Goal: Task Accomplishment & Management: Manage account settings

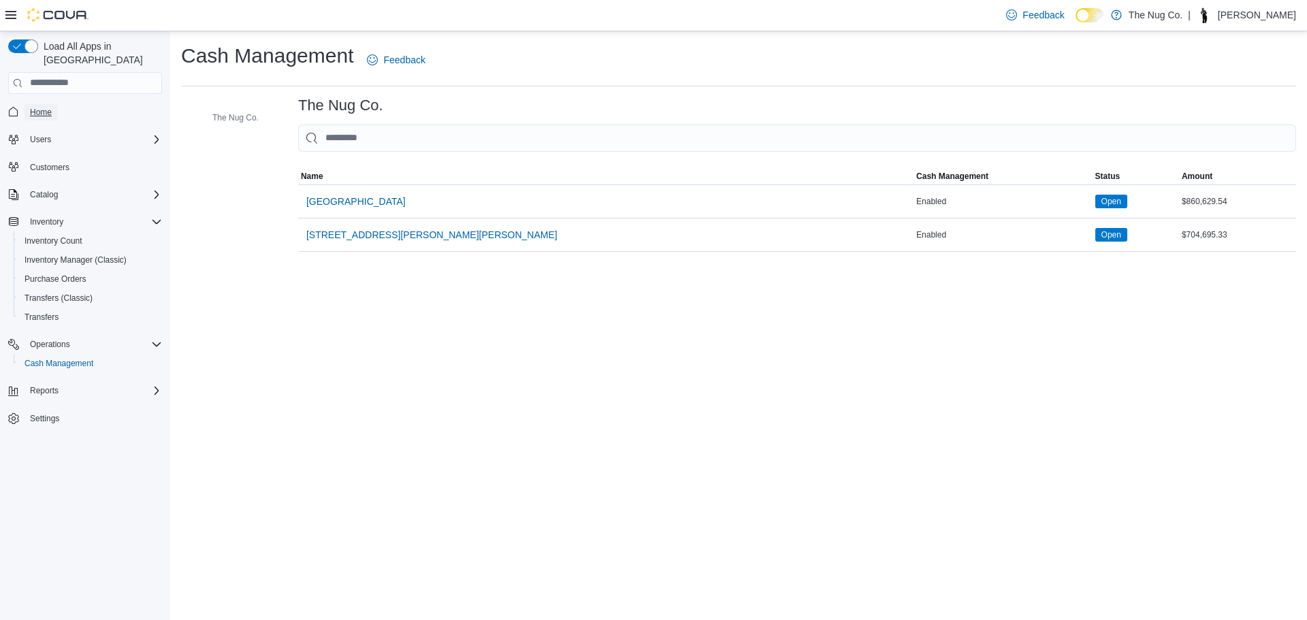
click at [36, 107] on span "Home" at bounding box center [41, 112] width 22 height 11
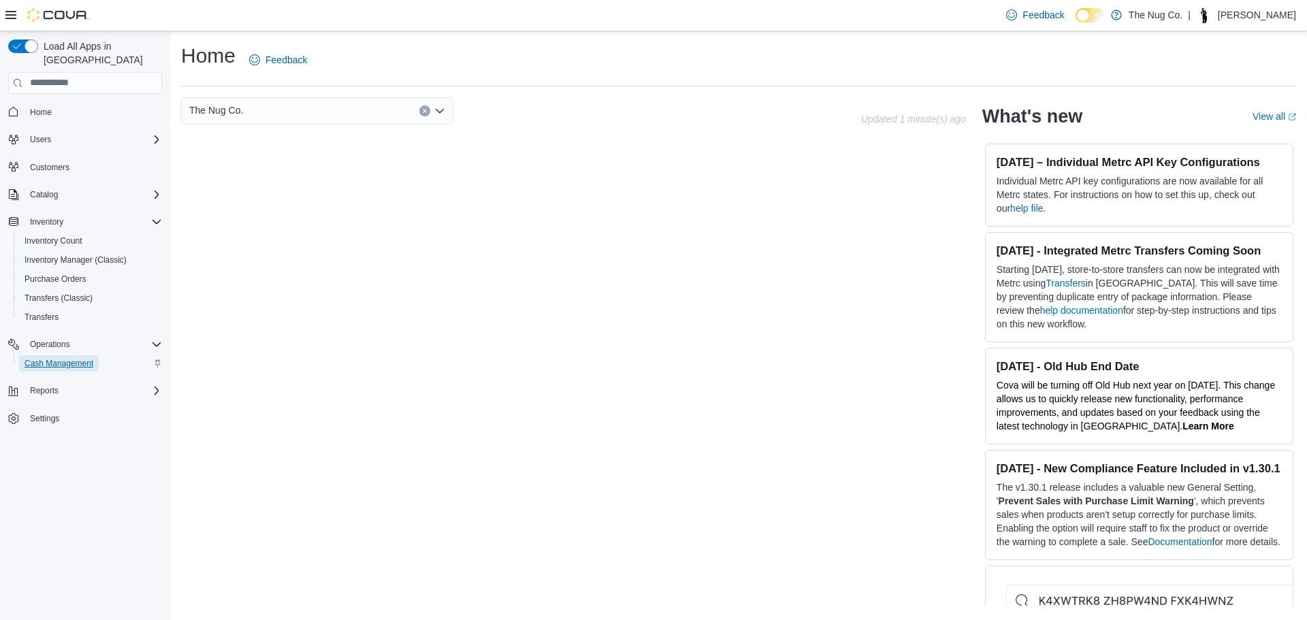
click at [51, 355] on span "Cash Management" at bounding box center [59, 363] width 69 height 16
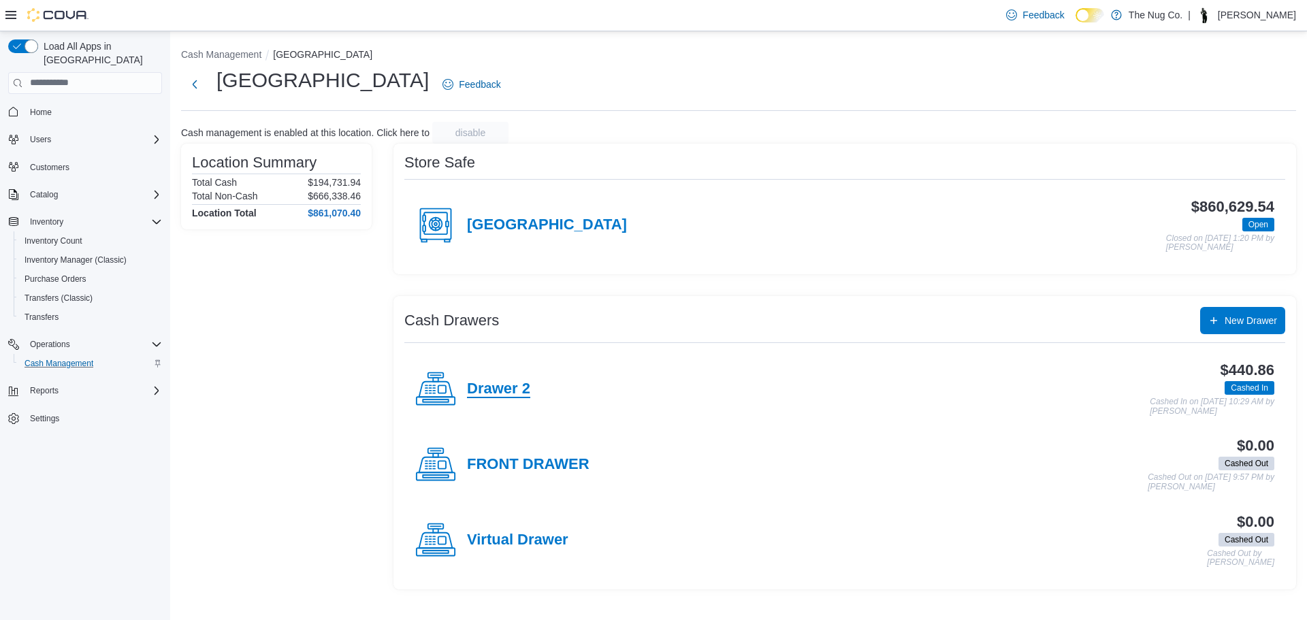
click at [472, 381] on h4 "Drawer 2" at bounding box center [498, 390] width 63 height 18
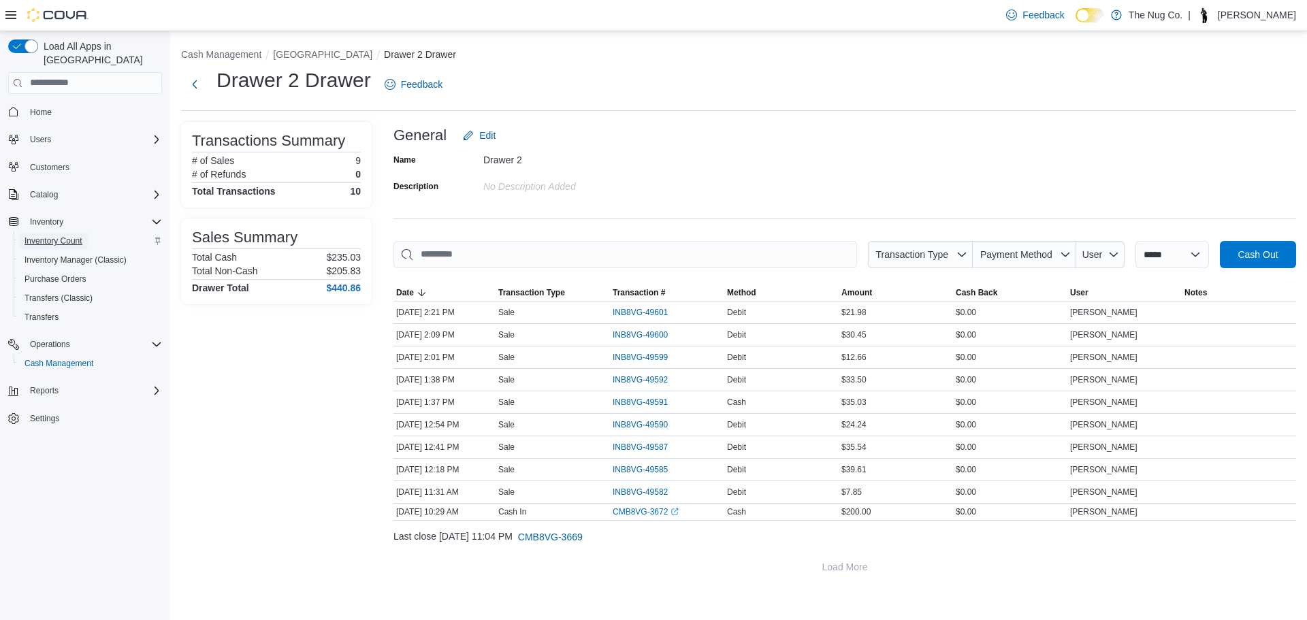
click at [49, 236] on span "Inventory Count" at bounding box center [54, 241] width 58 height 11
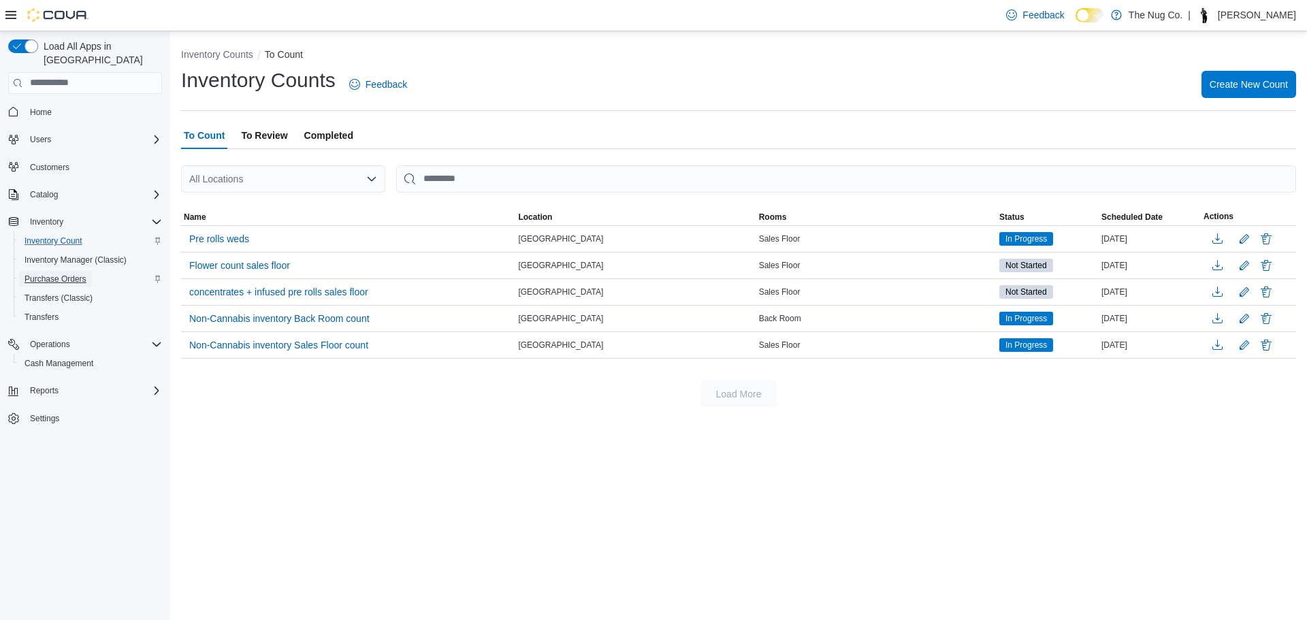
click at [86, 274] on span "Purchase Orders" at bounding box center [56, 279] width 62 height 11
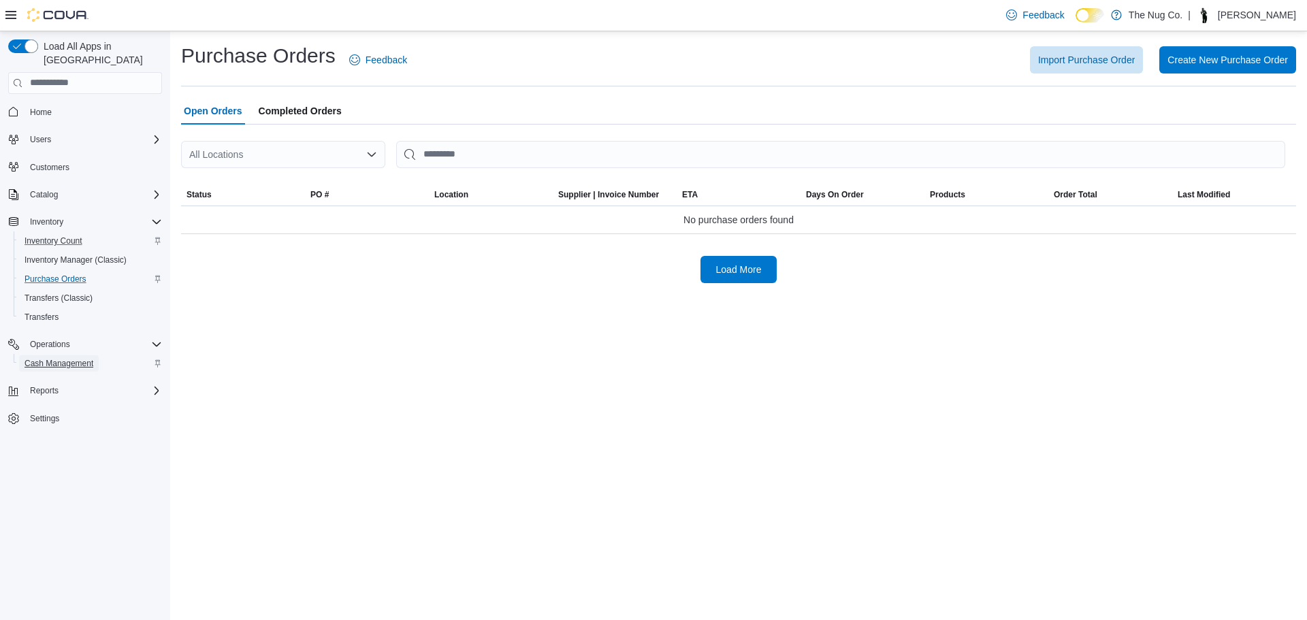
click at [48, 358] on span "Cash Management" at bounding box center [59, 363] width 69 height 11
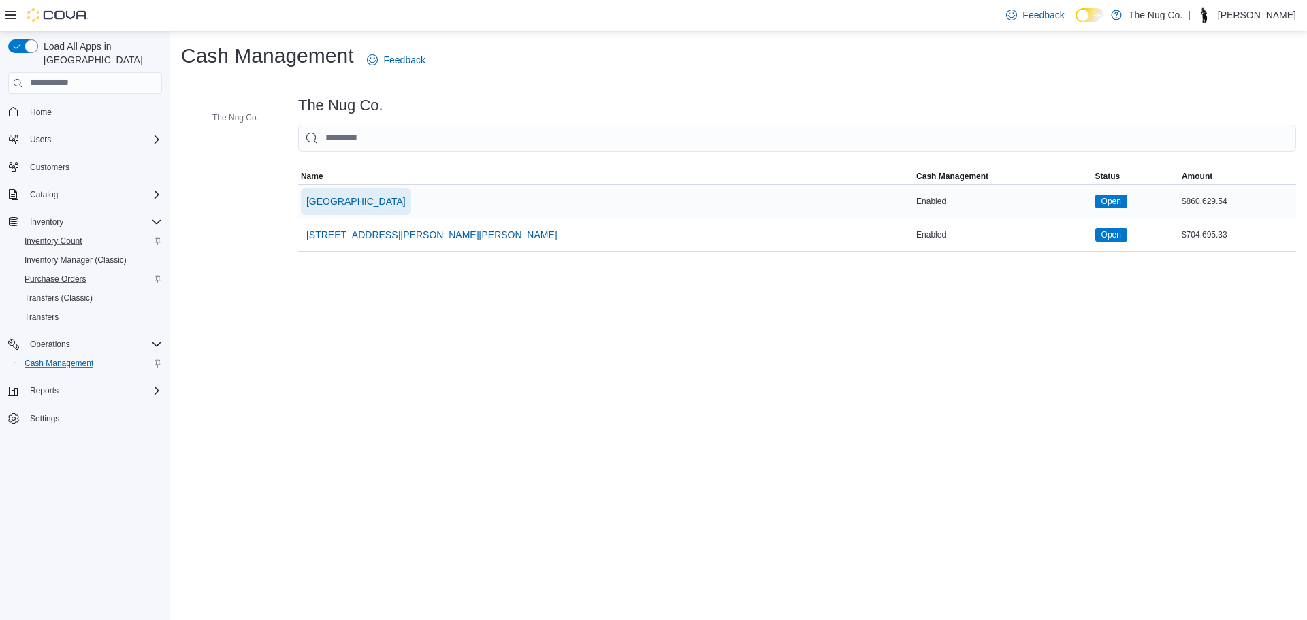
click at [394, 206] on span "[GEOGRAPHIC_DATA]" at bounding box center [355, 202] width 99 height 14
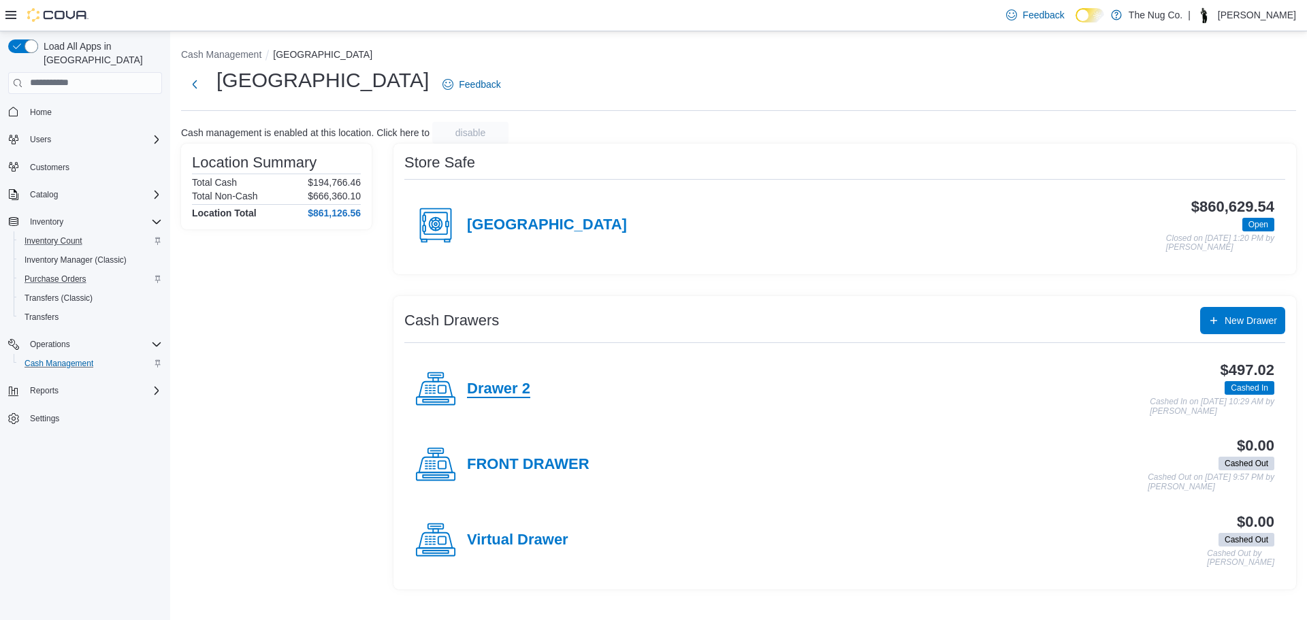
click at [511, 382] on h4 "Drawer 2" at bounding box center [498, 390] width 63 height 18
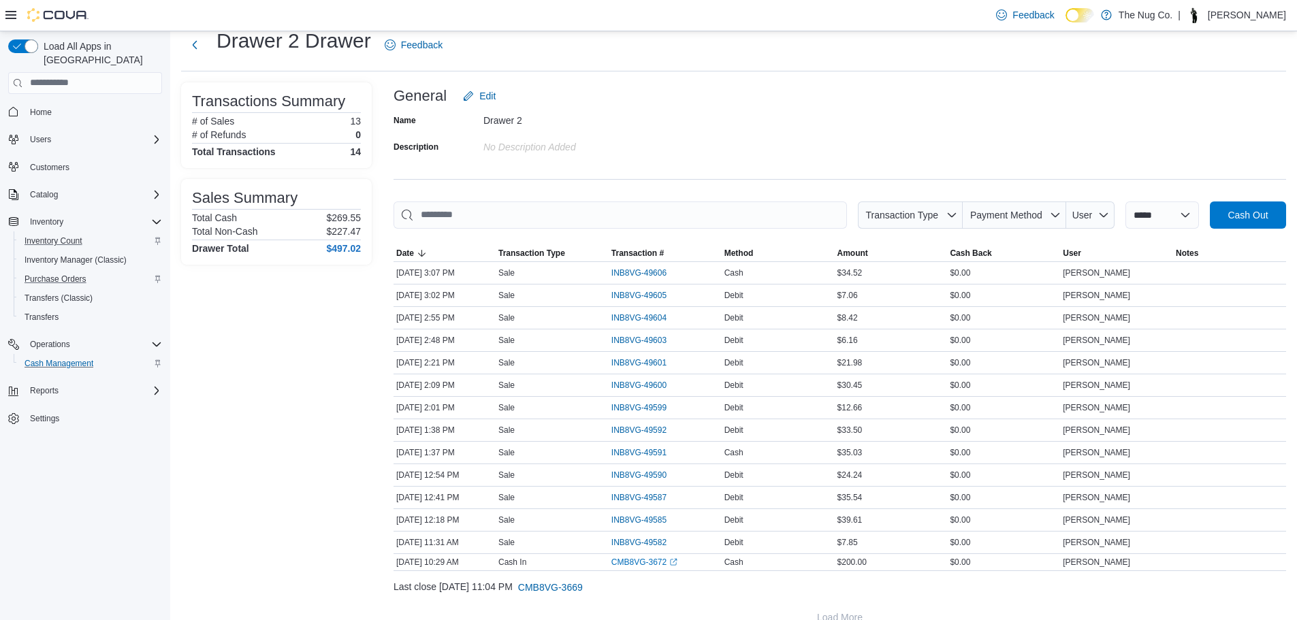
scroll to position [61, 0]
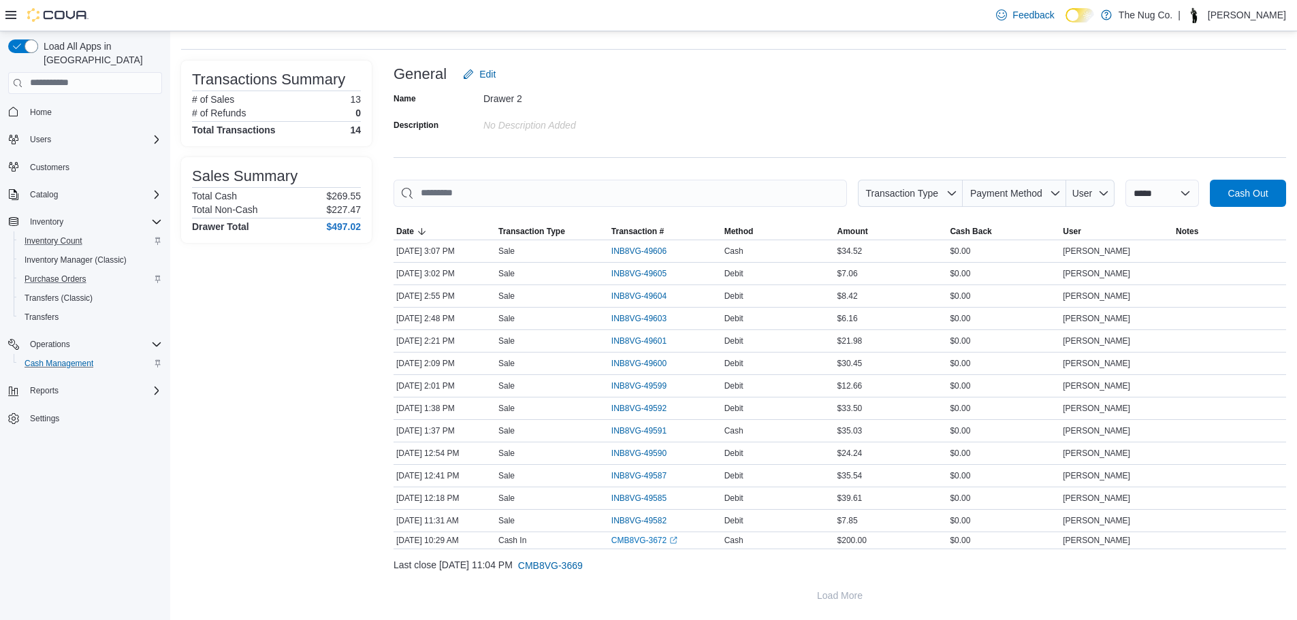
click at [1203, 18] on div "Thomas Leeder" at bounding box center [1194, 15] width 16 height 16
click at [1100, 78] on div "General Edit" at bounding box center [840, 74] width 893 height 27
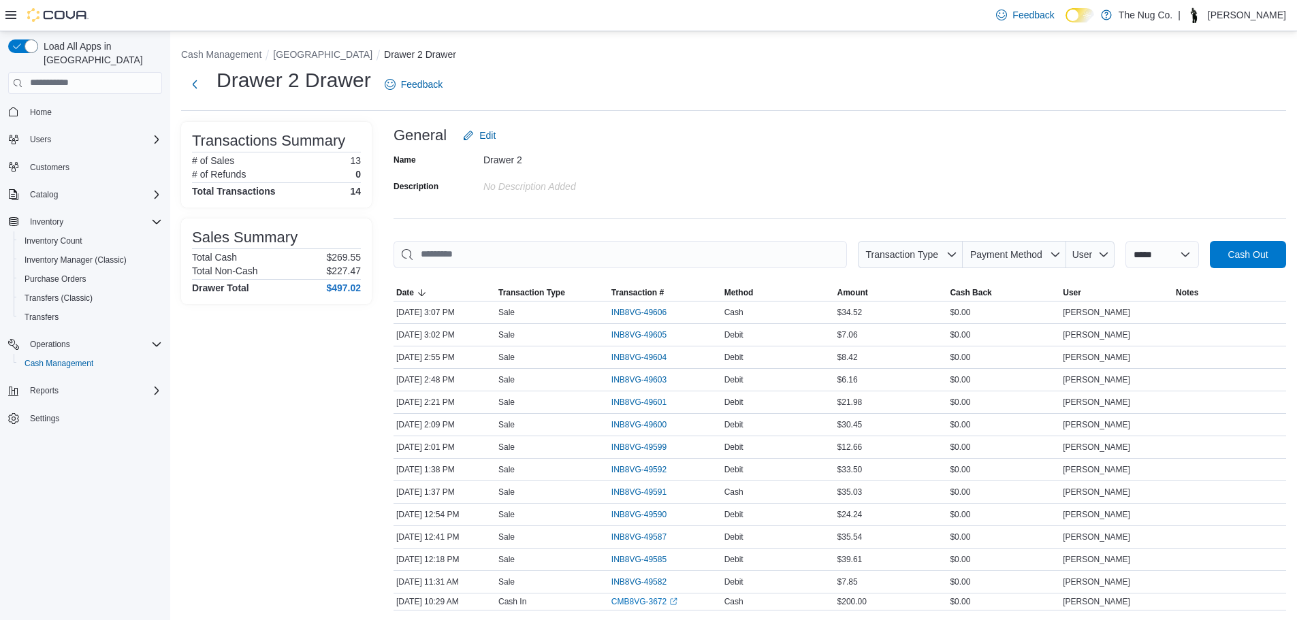
scroll to position [61, 0]
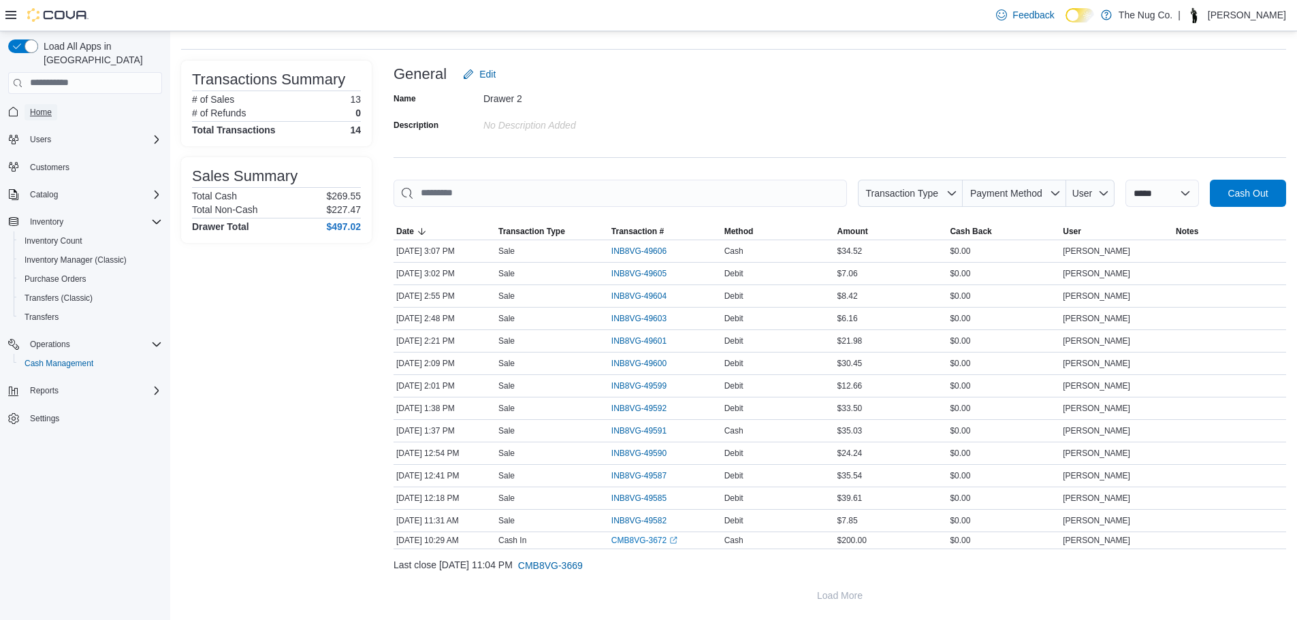
click at [37, 104] on span "Home" at bounding box center [41, 112] width 22 height 16
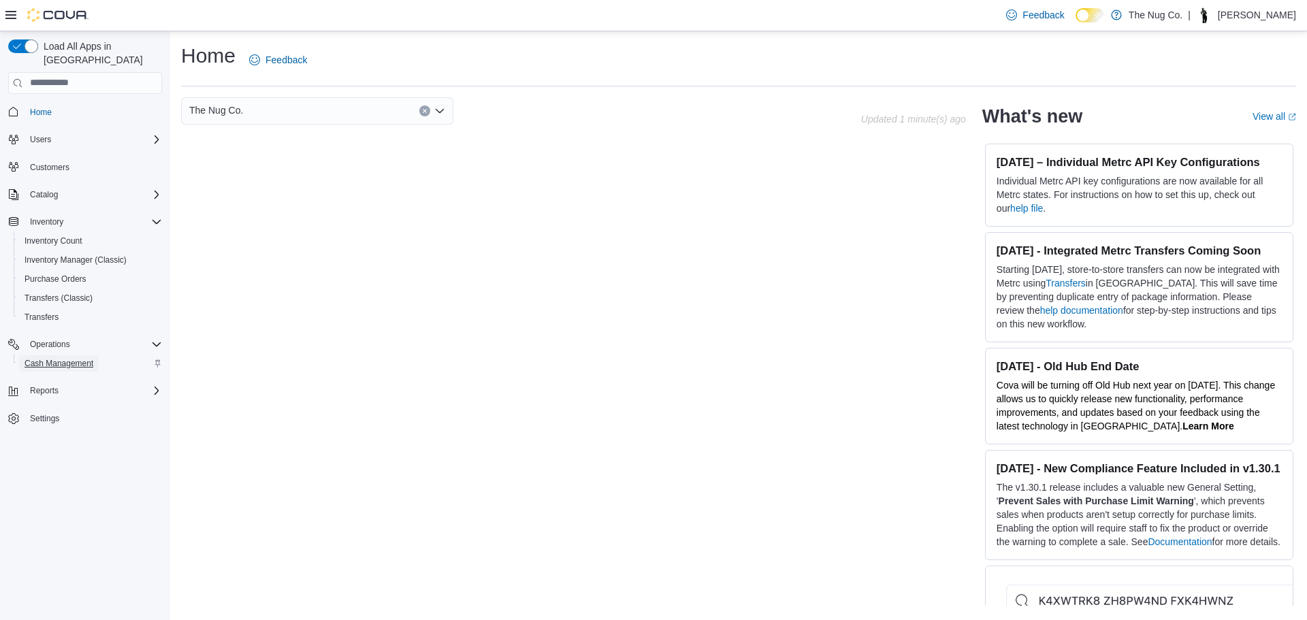
click at [55, 358] on span "Cash Management" at bounding box center [59, 363] width 69 height 11
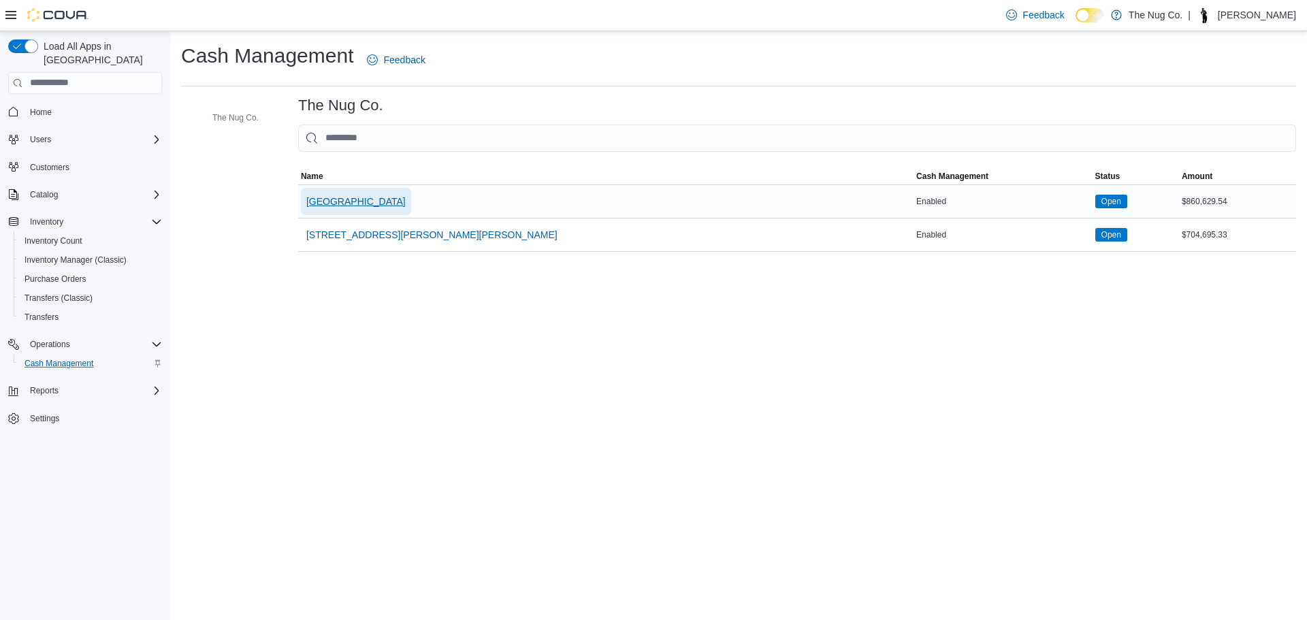
click at [378, 210] on span "[GEOGRAPHIC_DATA]" at bounding box center [355, 201] width 99 height 27
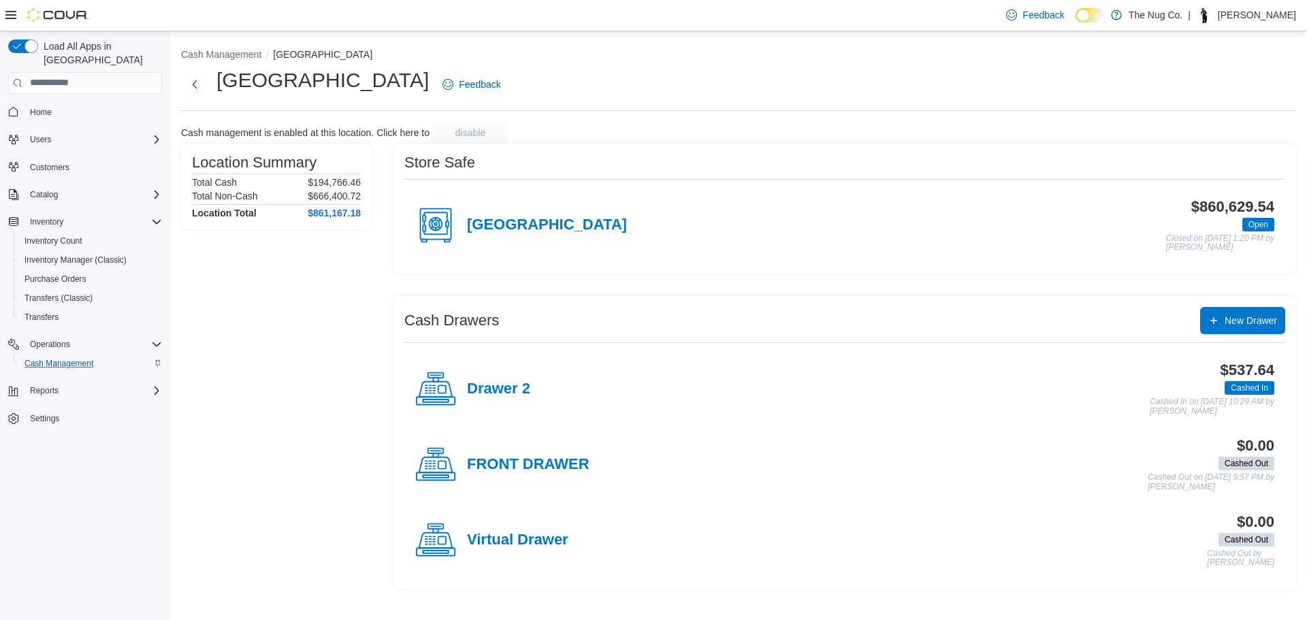
click at [491, 385] on h4 "Drawer 2" at bounding box center [498, 390] width 63 height 18
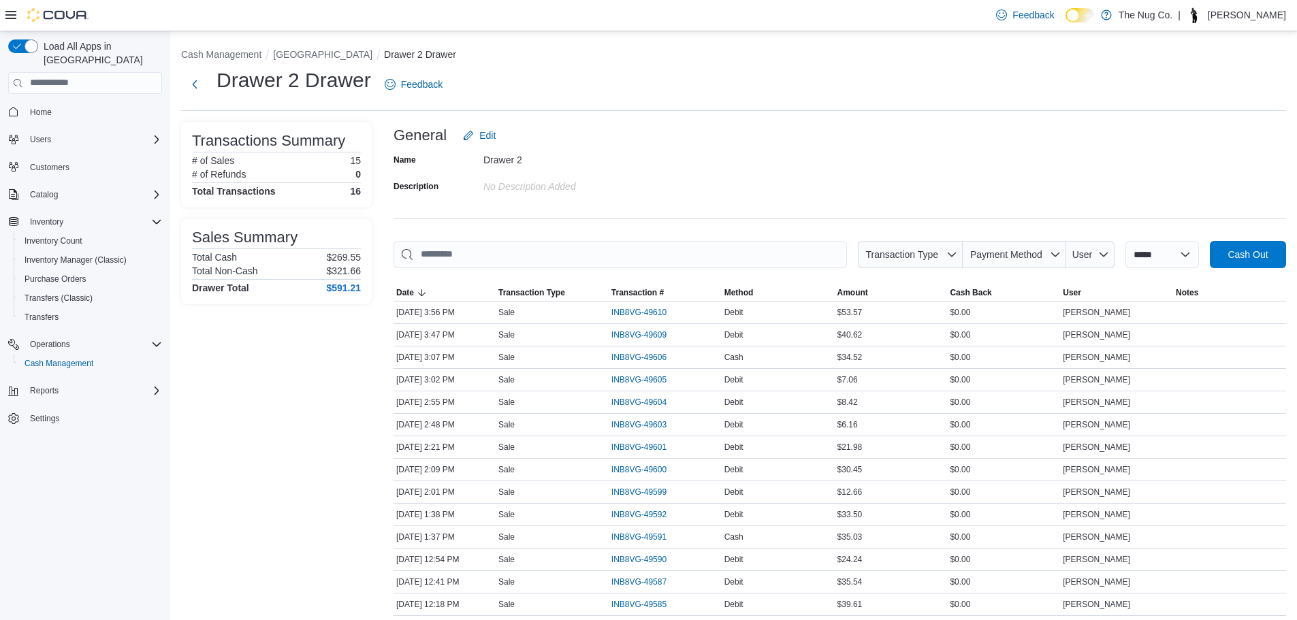
click at [61, 104] on span "Home" at bounding box center [94, 112] width 138 height 17
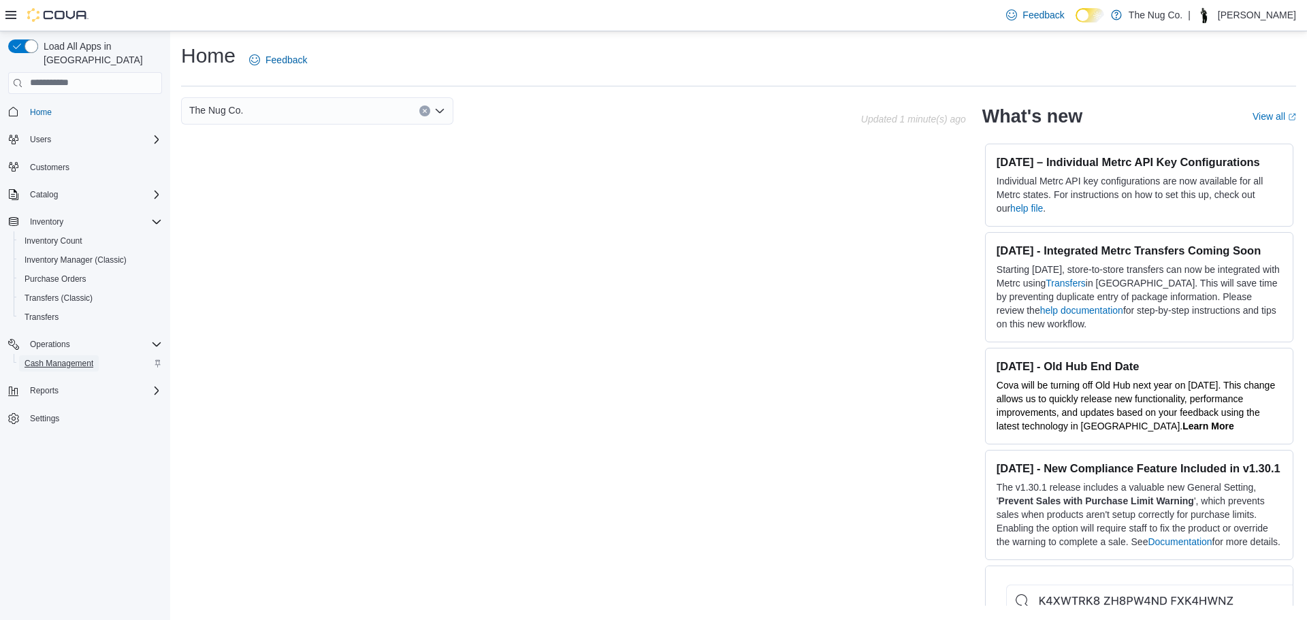
click at [74, 358] on span "Cash Management" at bounding box center [59, 363] width 69 height 11
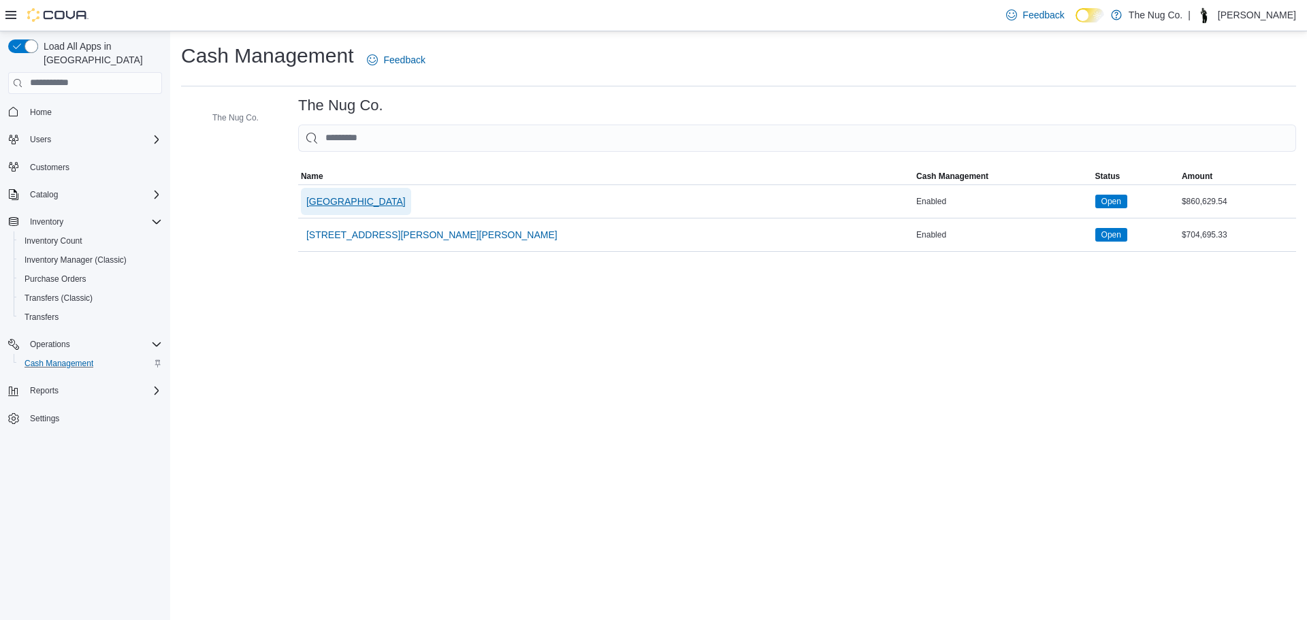
click at [332, 200] on span "1213 Dundas Street West" at bounding box center [355, 202] width 99 height 14
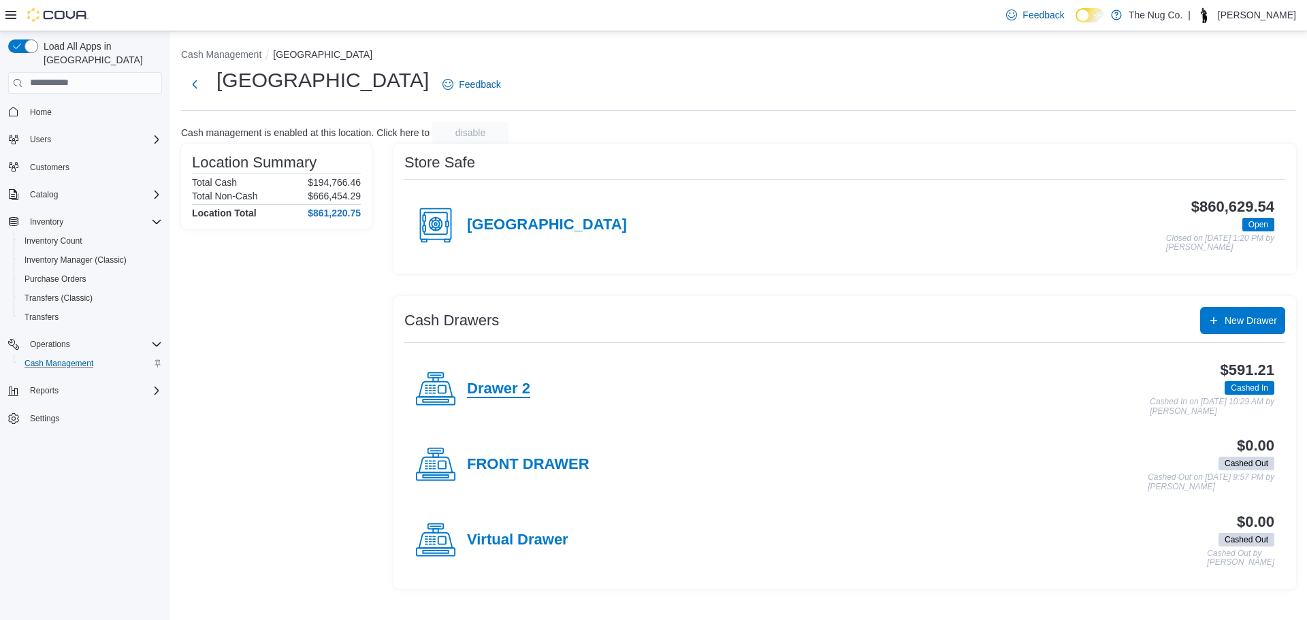
click at [487, 382] on h4 "Drawer 2" at bounding box center [498, 390] width 63 height 18
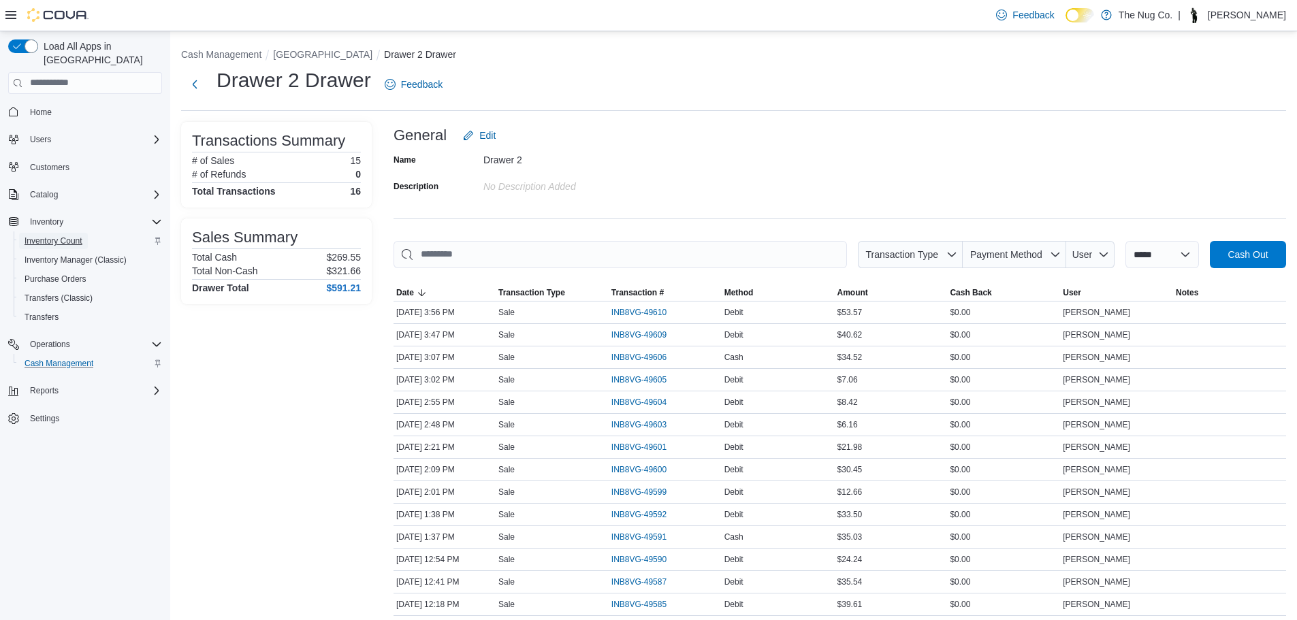
click at [54, 236] on span "Inventory Count" at bounding box center [54, 241] width 58 height 11
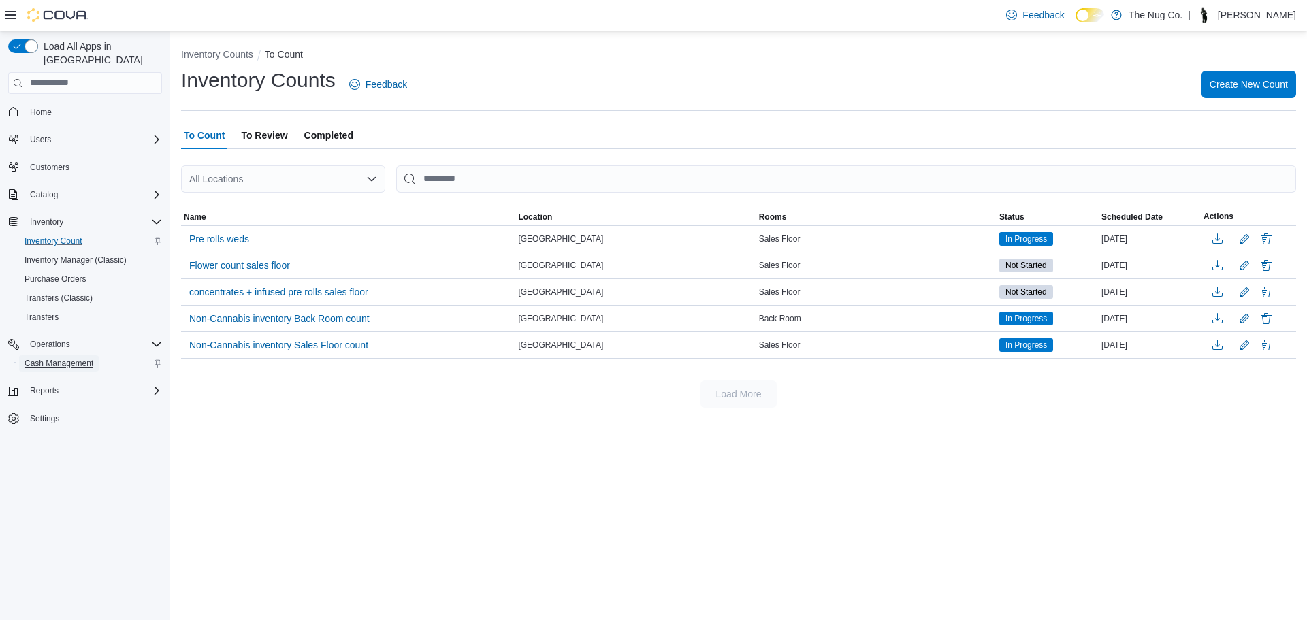
click at [83, 358] on span "Cash Management" at bounding box center [59, 363] width 69 height 11
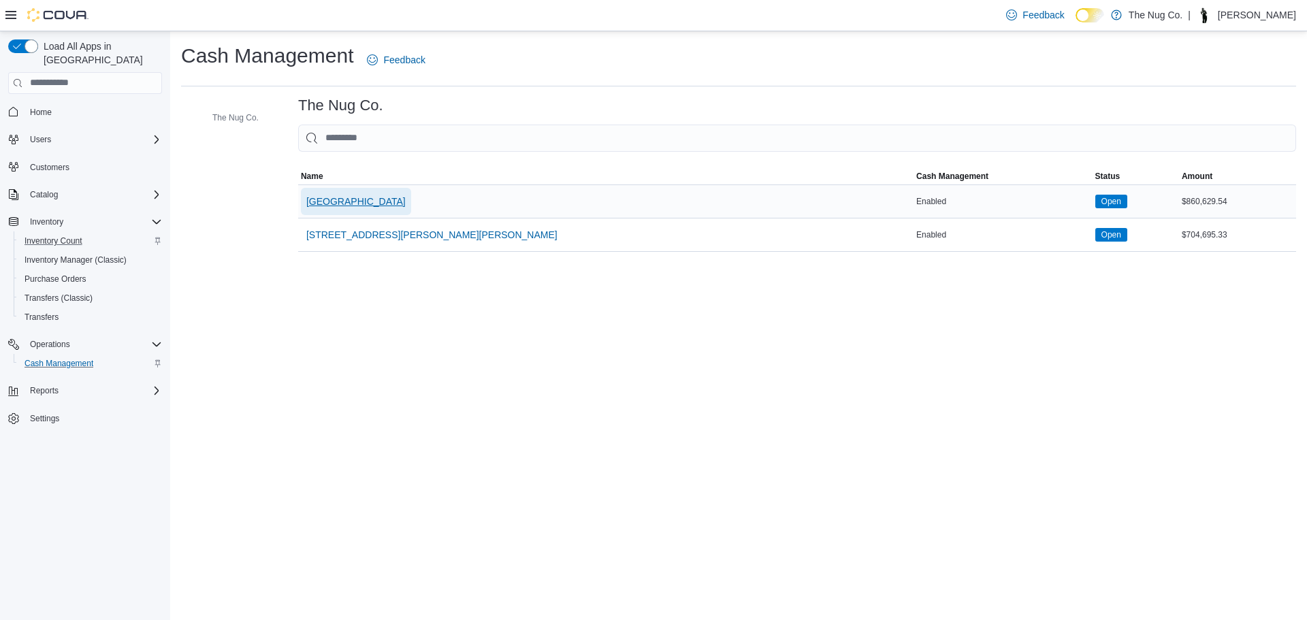
click at [352, 204] on span "[GEOGRAPHIC_DATA]" at bounding box center [355, 202] width 99 height 14
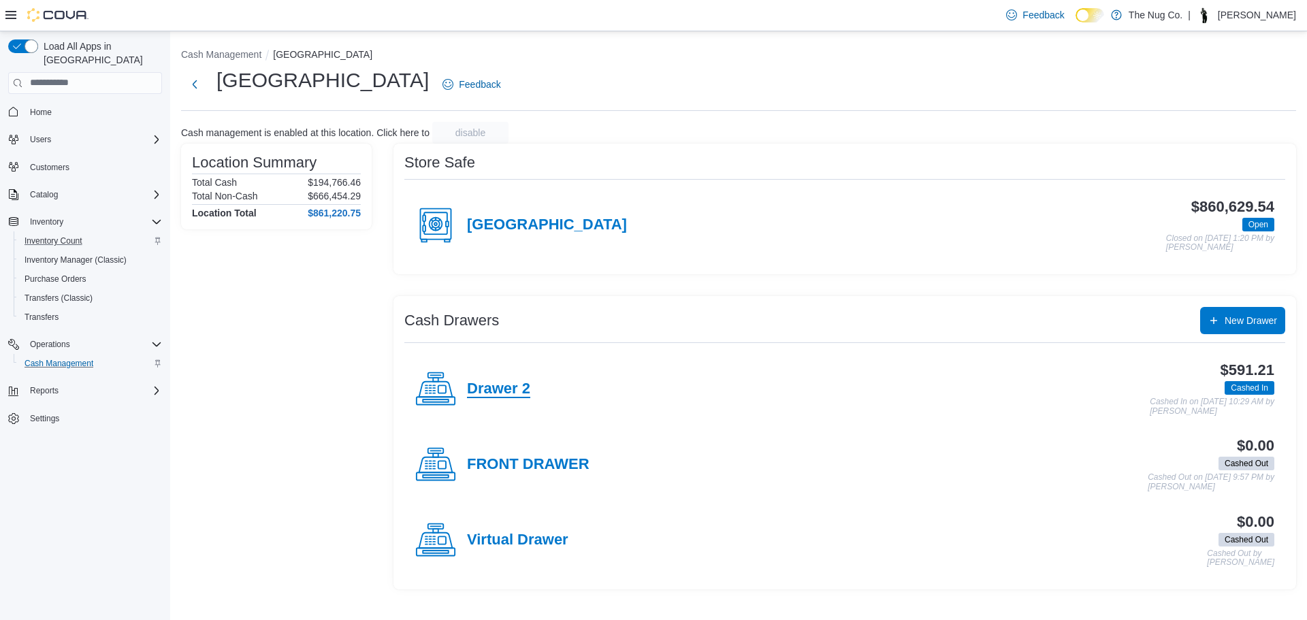
click at [491, 389] on h4 "Drawer 2" at bounding box center [498, 390] width 63 height 18
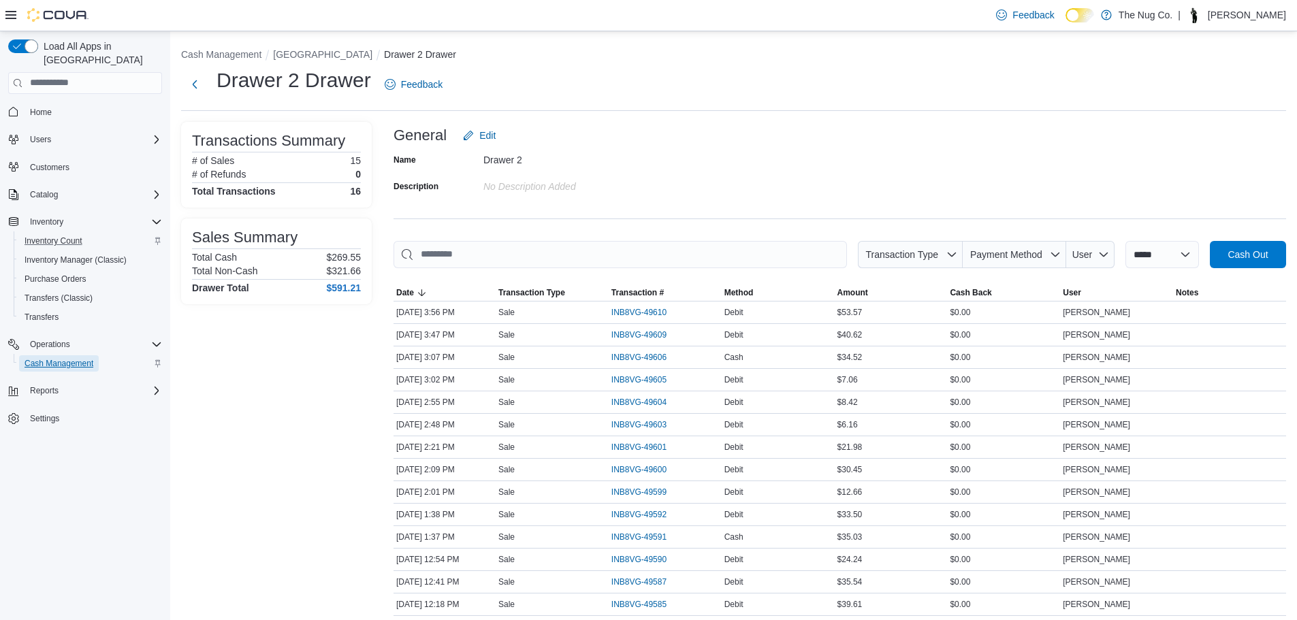
click at [67, 358] on span "Cash Management" at bounding box center [59, 363] width 69 height 11
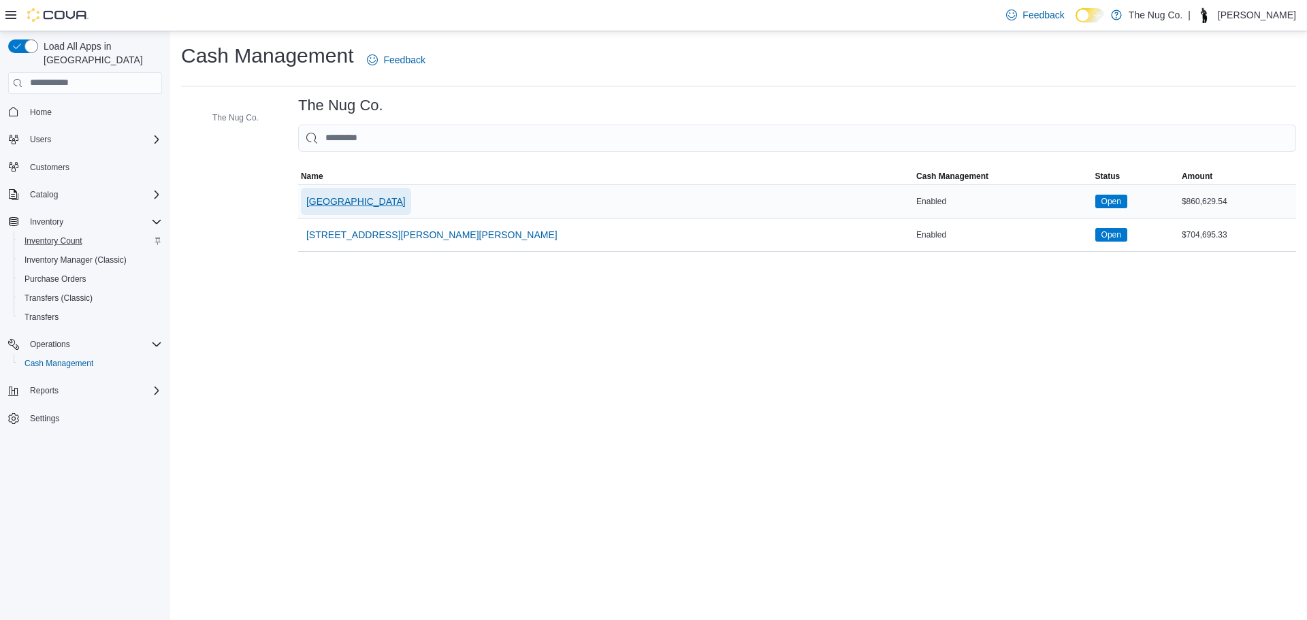
click at [354, 205] on span "[GEOGRAPHIC_DATA]" at bounding box center [355, 202] width 99 height 14
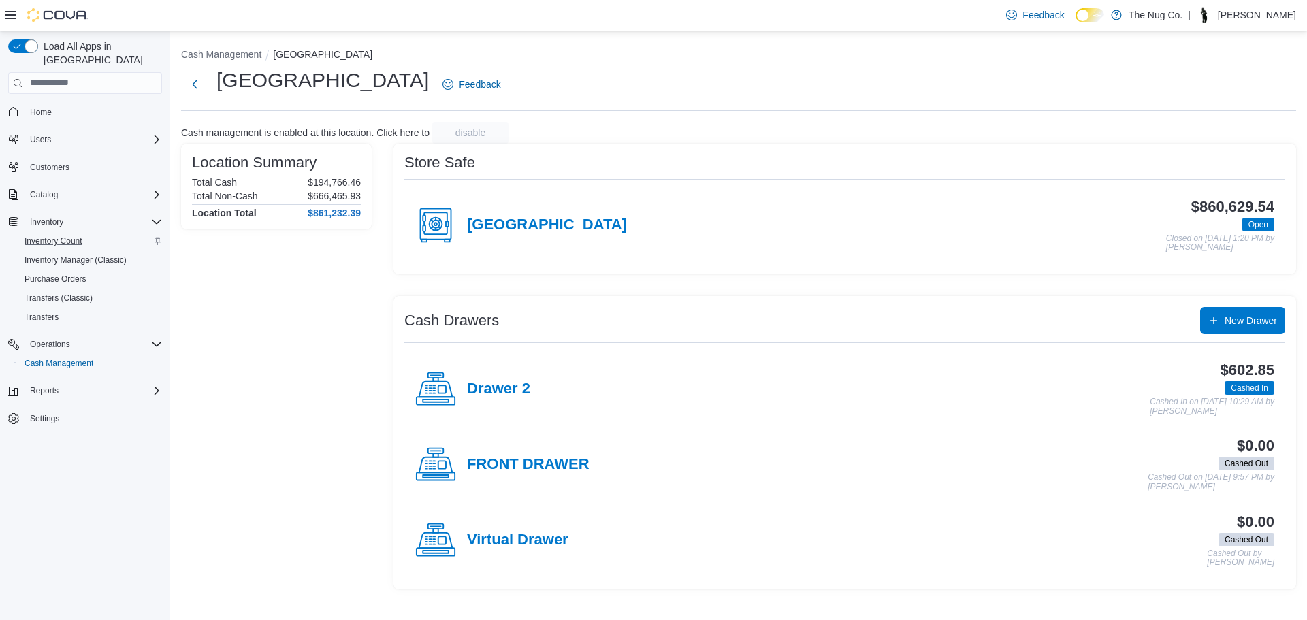
click at [488, 401] on div "Drawer 2" at bounding box center [472, 389] width 115 height 41
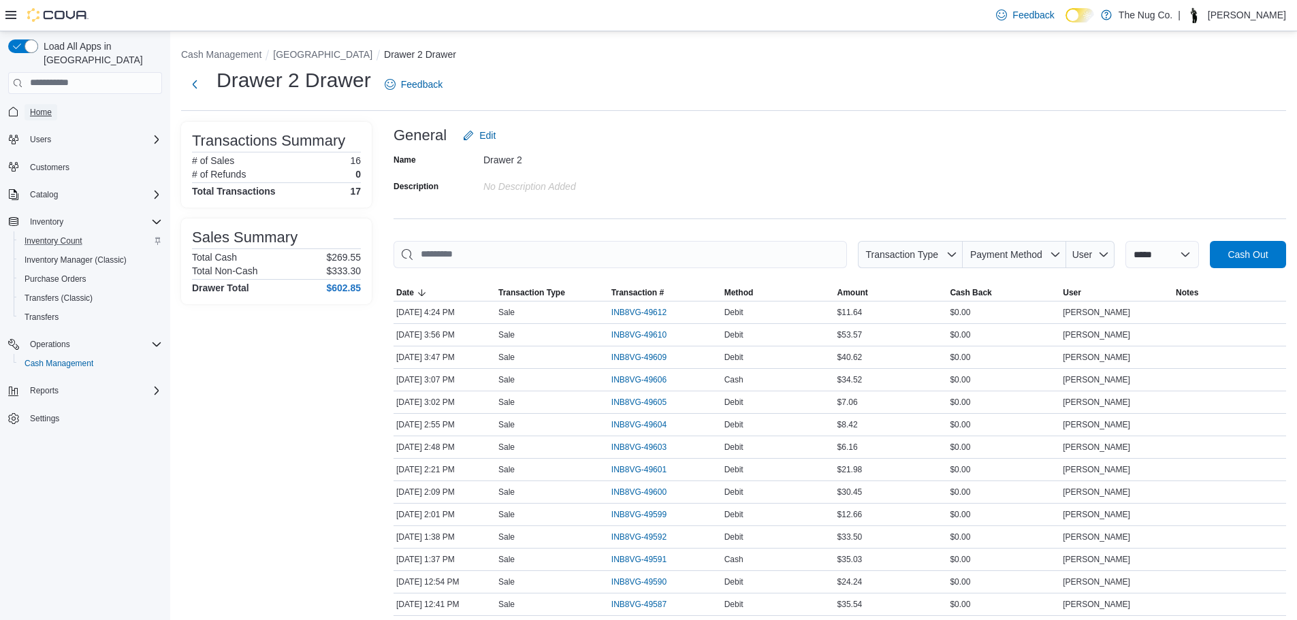
click at [35, 107] on span "Home" at bounding box center [41, 112] width 22 height 11
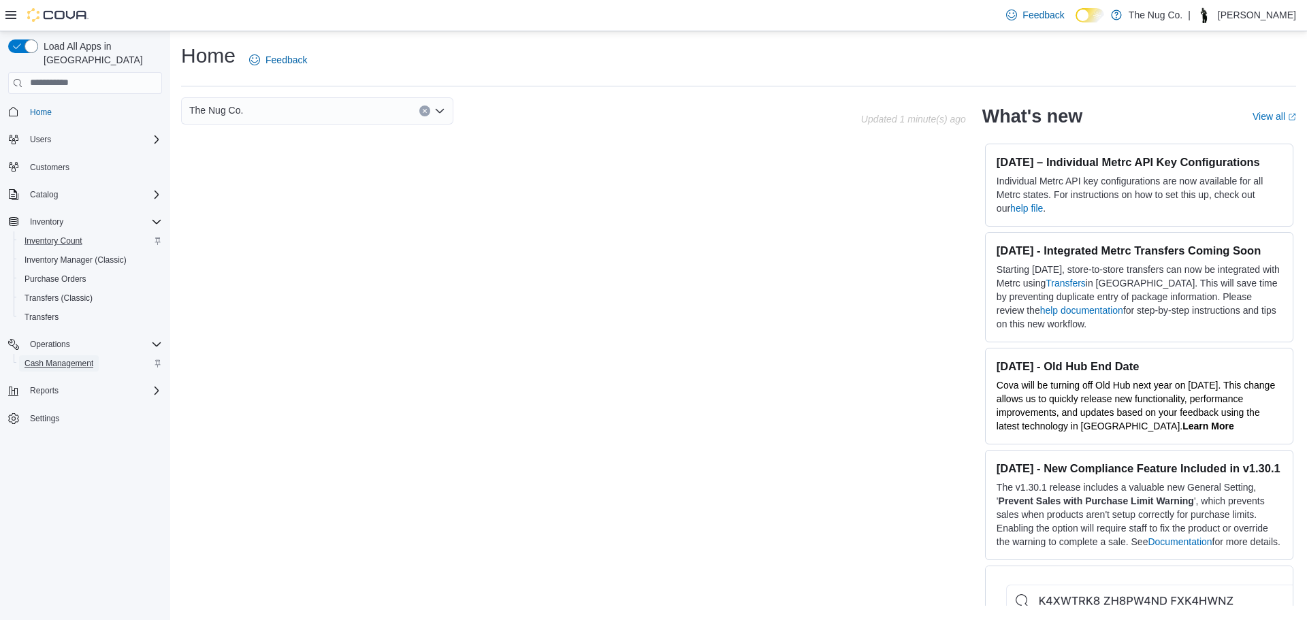
click at [52, 358] on span "Cash Management" at bounding box center [59, 363] width 69 height 11
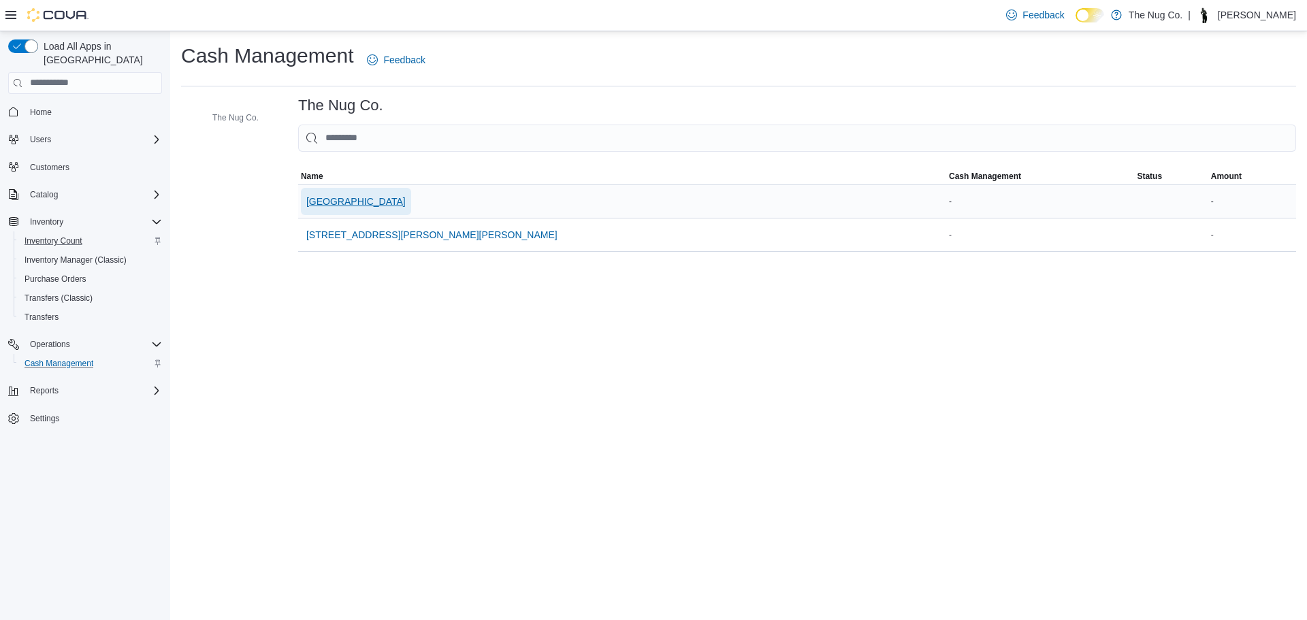
click at [330, 200] on span "[GEOGRAPHIC_DATA]" at bounding box center [355, 202] width 99 height 14
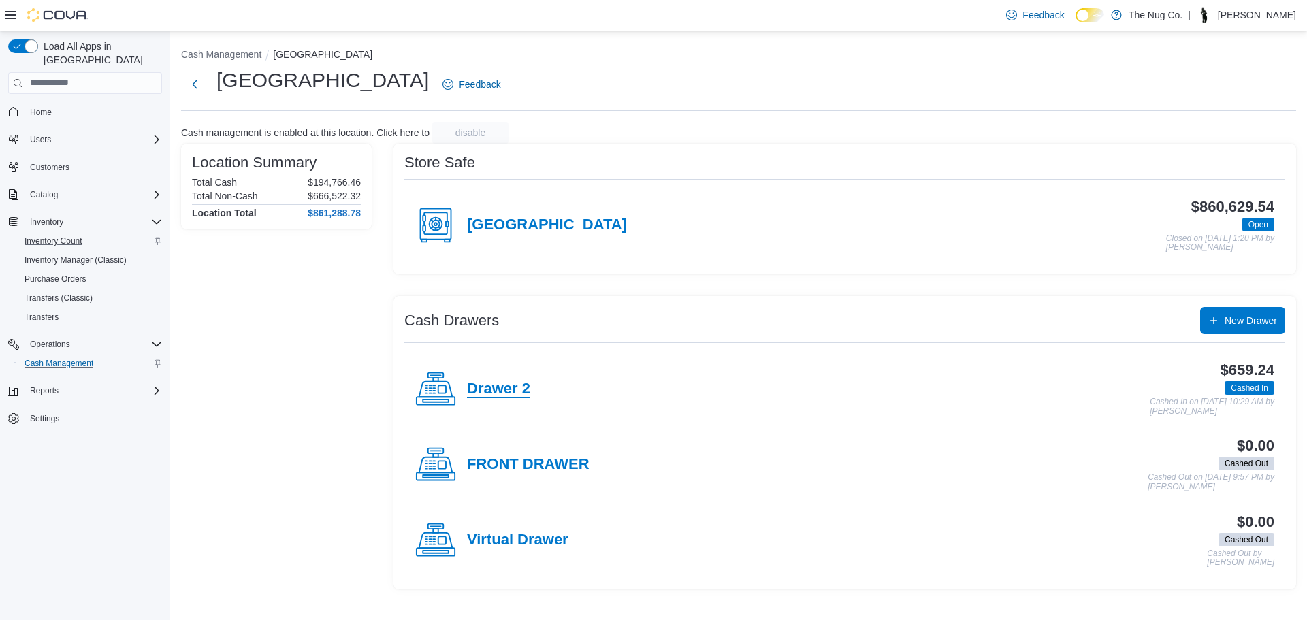
click at [496, 394] on h4 "Drawer 2" at bounding box center [498, 390] width 63 height 18
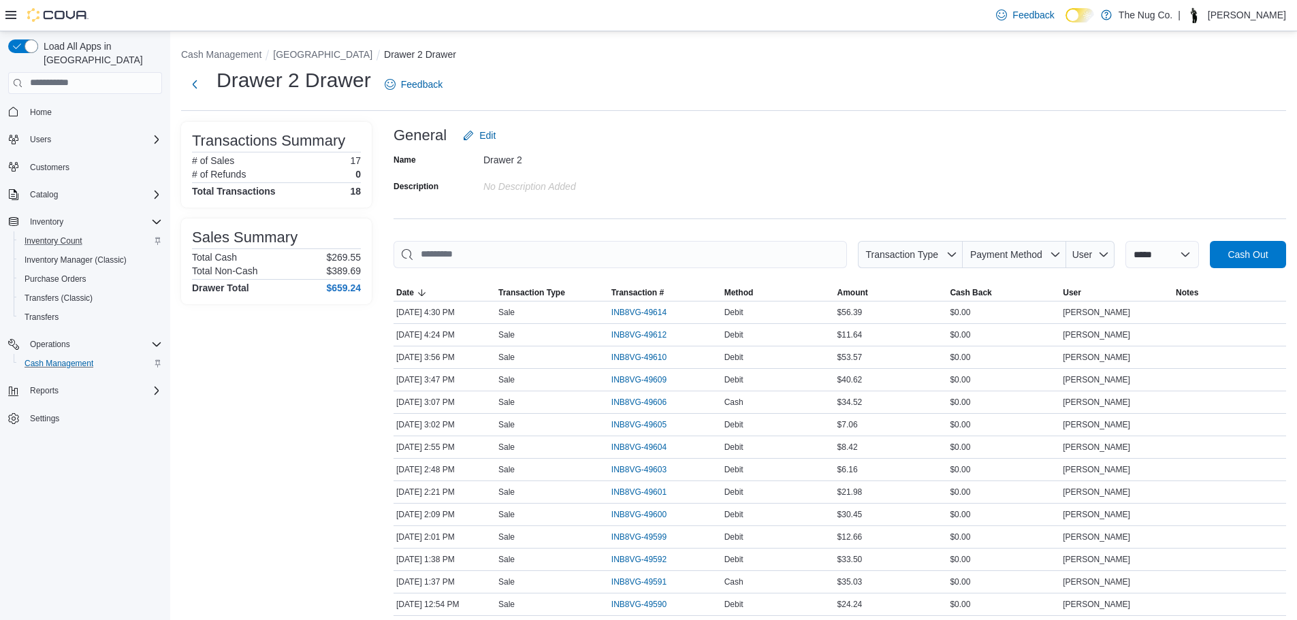
click at [50, 362] on div "Operations Cash Management" at bounding box center [85, 354] width 154 height 44
click at [50, 359] on button "Cash Management" at bounding box center [91, 363] width 154 height 19
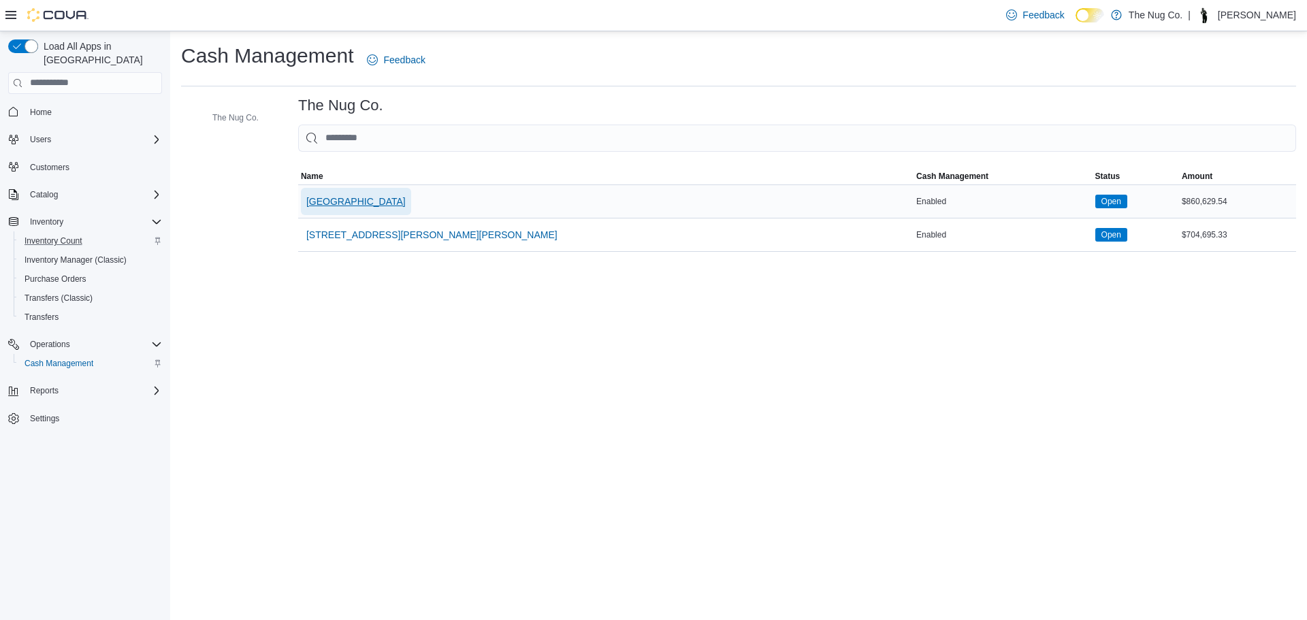
click at [368, 196] on span "[GEOGRAPHIC_DATA]" at bounding box center [355, 202] width 99 height 14
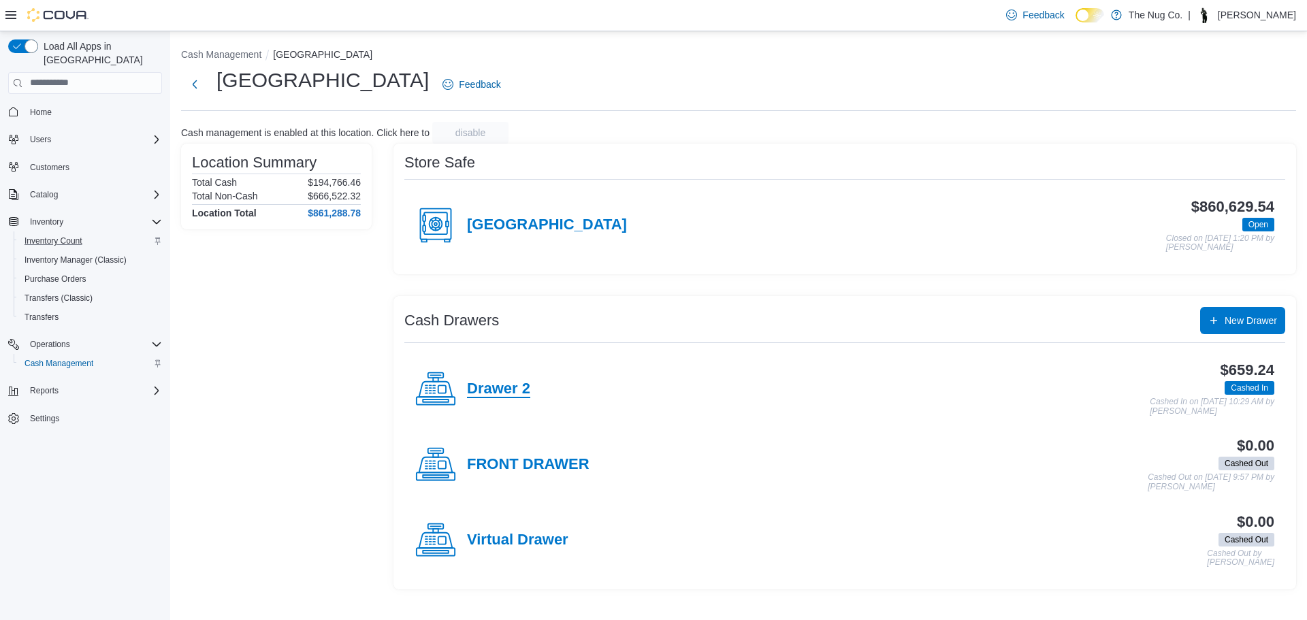
click at [496, 381] on h4 "Drawer 2" at bounding box center [498, 390] width 63 height 18
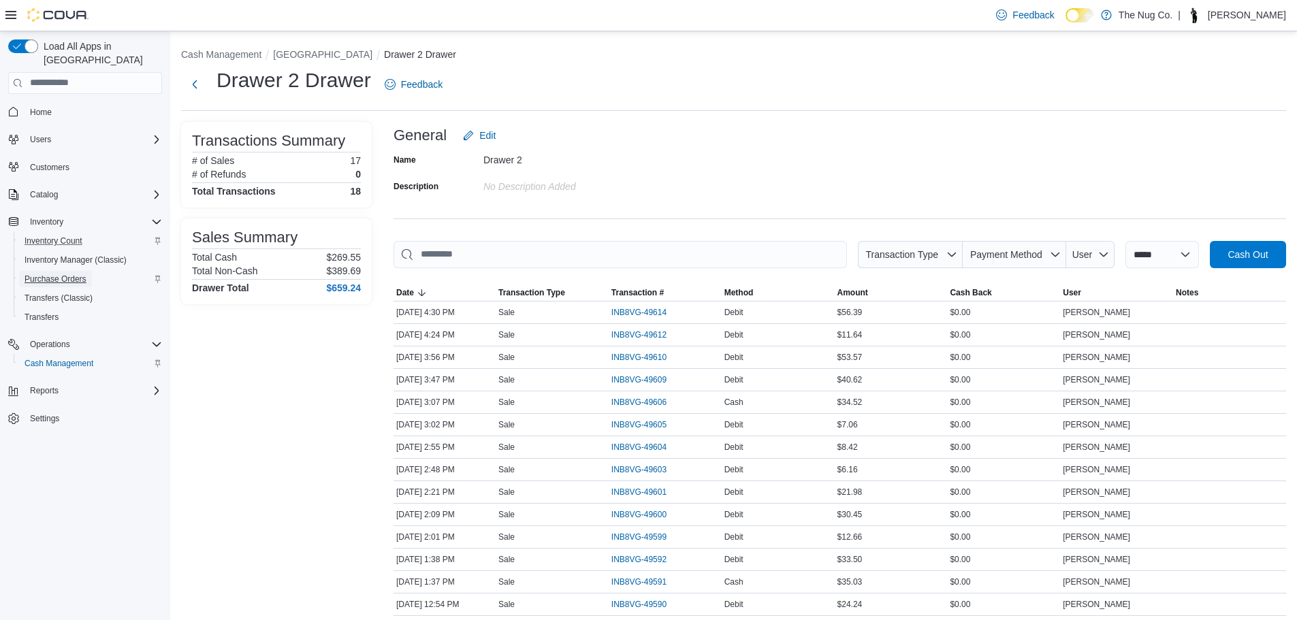
click at [89, 271] on link "Purchase Orders" at bounding box center [55, 279] width 73 height 16
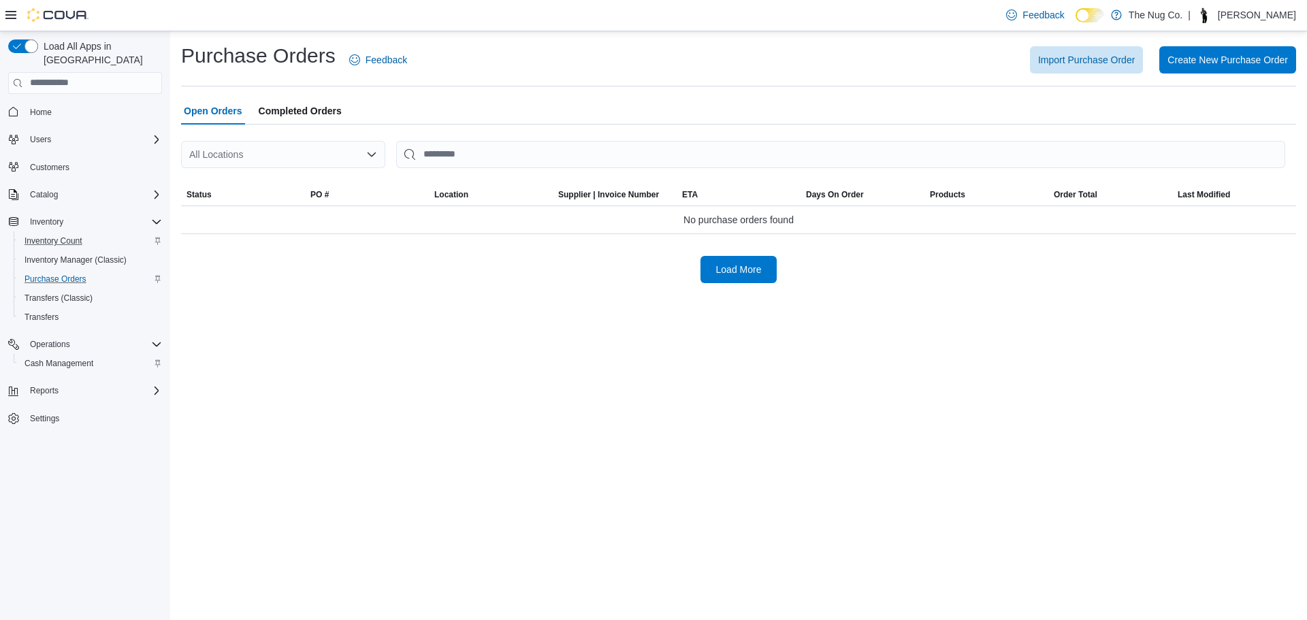
click at [70, 104] on span "Home" at bounding box center [94, 112] width 138 height 17
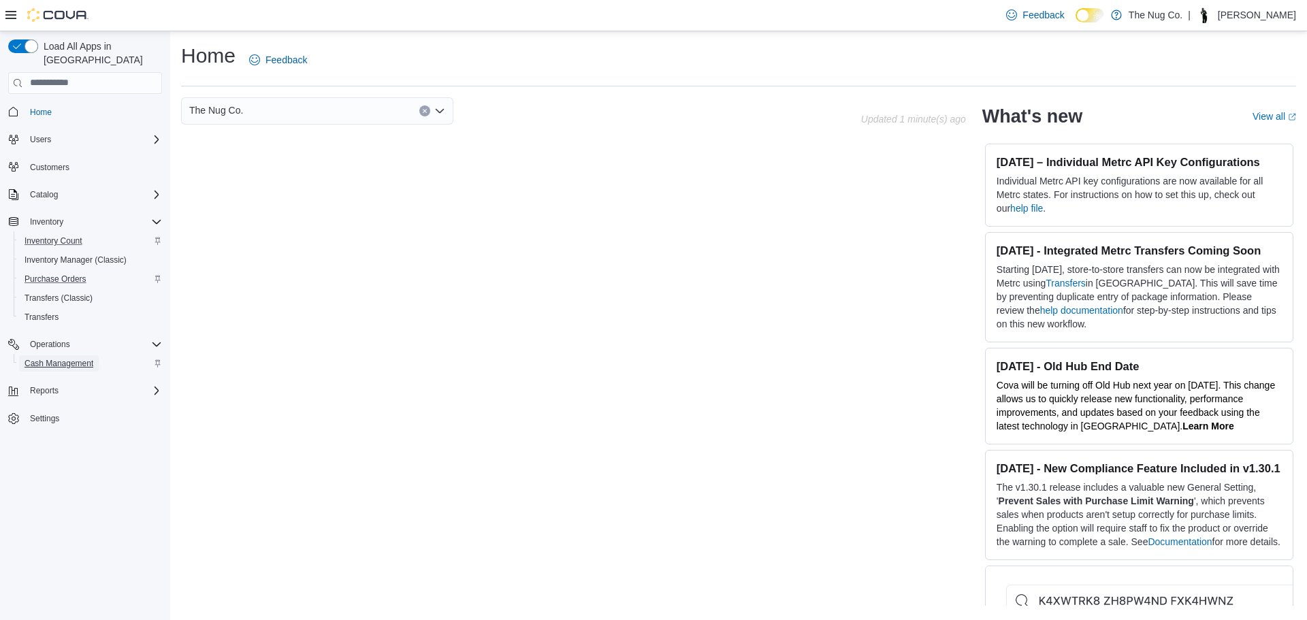
click at [54, 358] on span "Cash Management" at bounding box center [59, 363] width 69 height 11
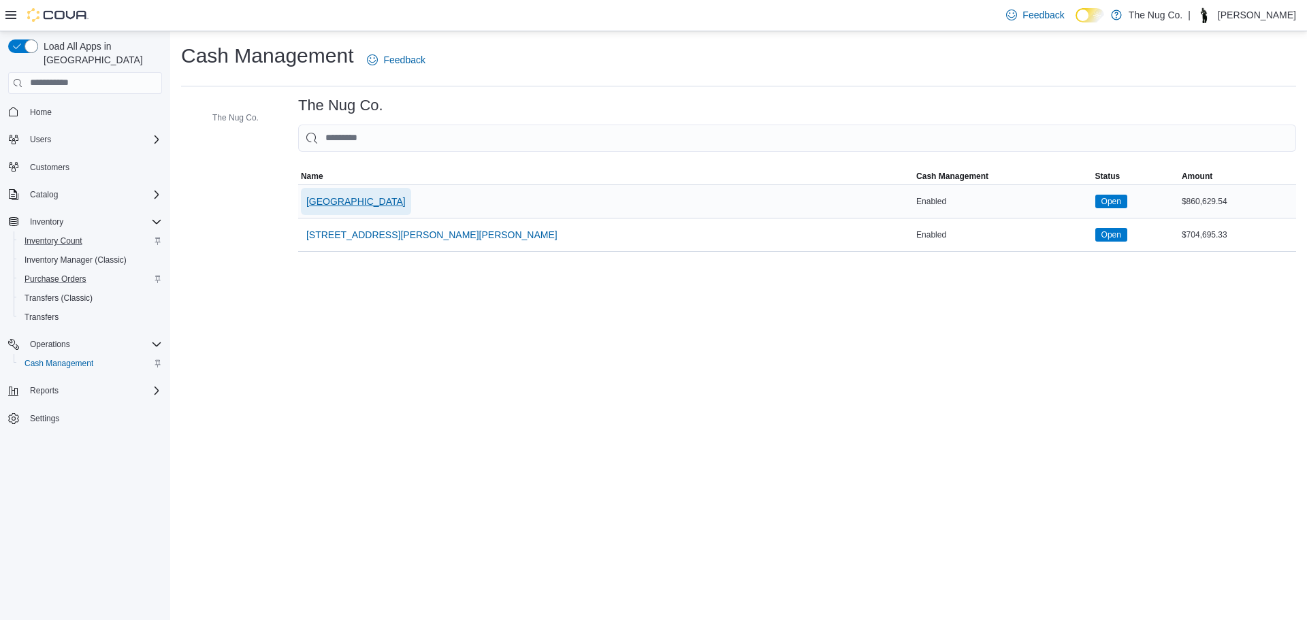
click at [329, 191] on span "[GEOGRAPHIC_DATA]" at bounding box center [355, 201] width 99 height 27
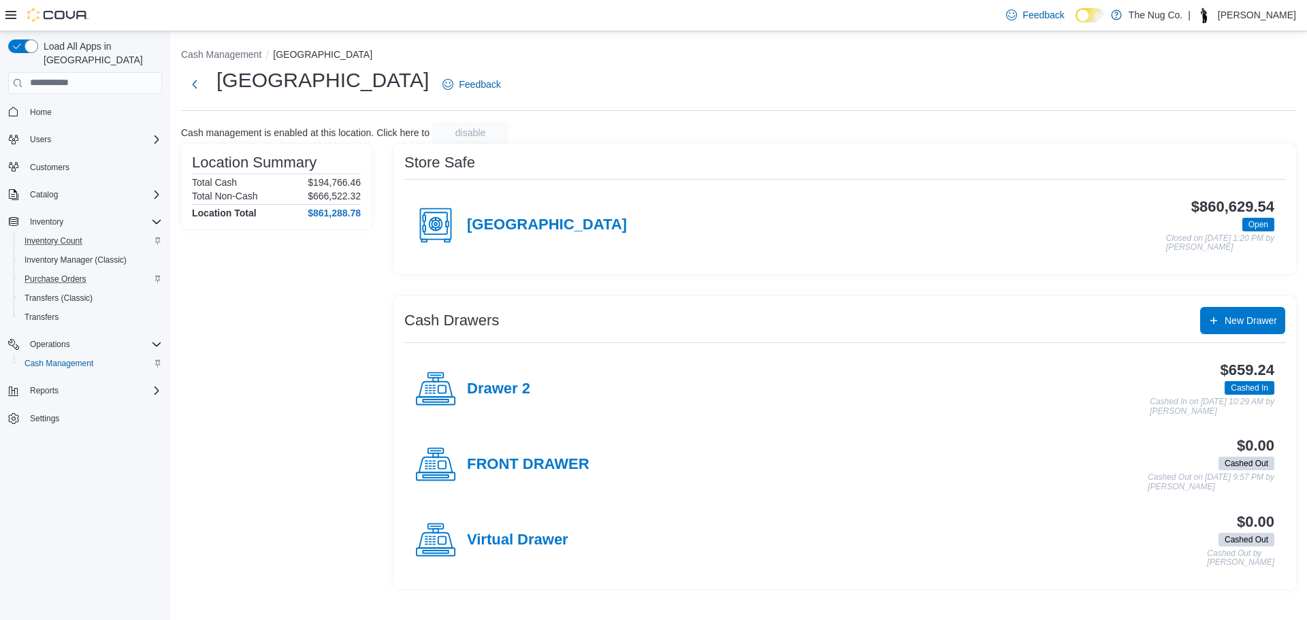
click at [495, 389] on h4 "Drawer 2" at bounding box center [498, 390] width 63 height 18
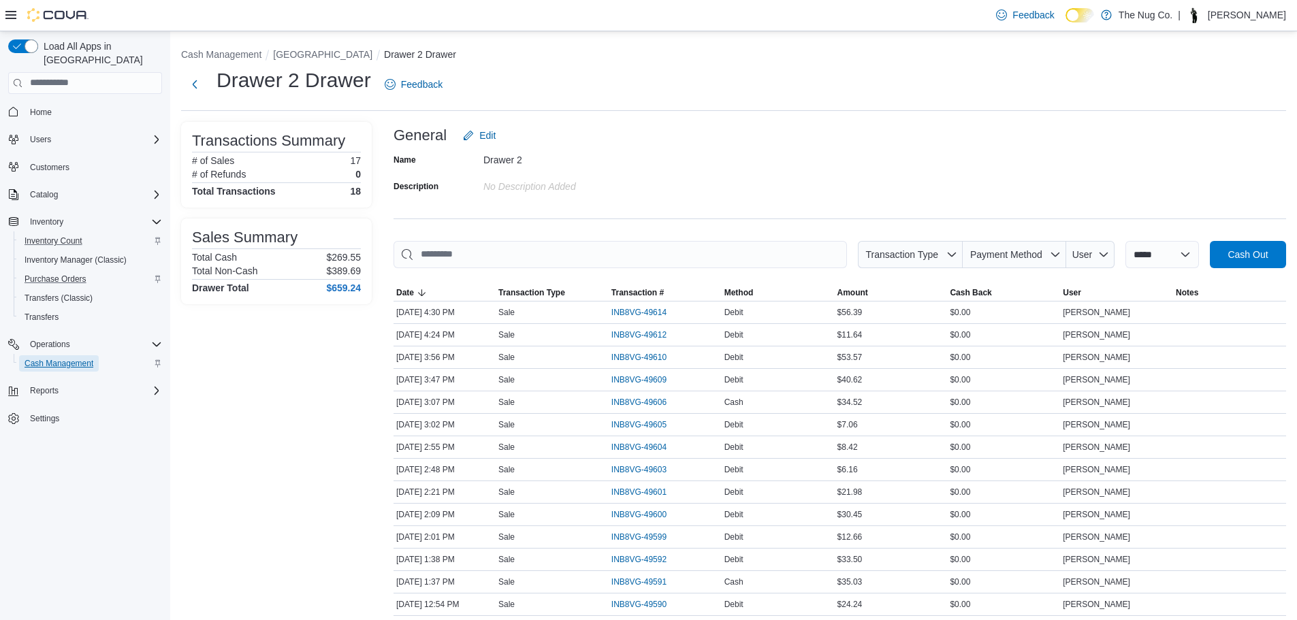
click at [54, 355] on span "Cash Management" at bounding box center [59, 363] width 69 height 16
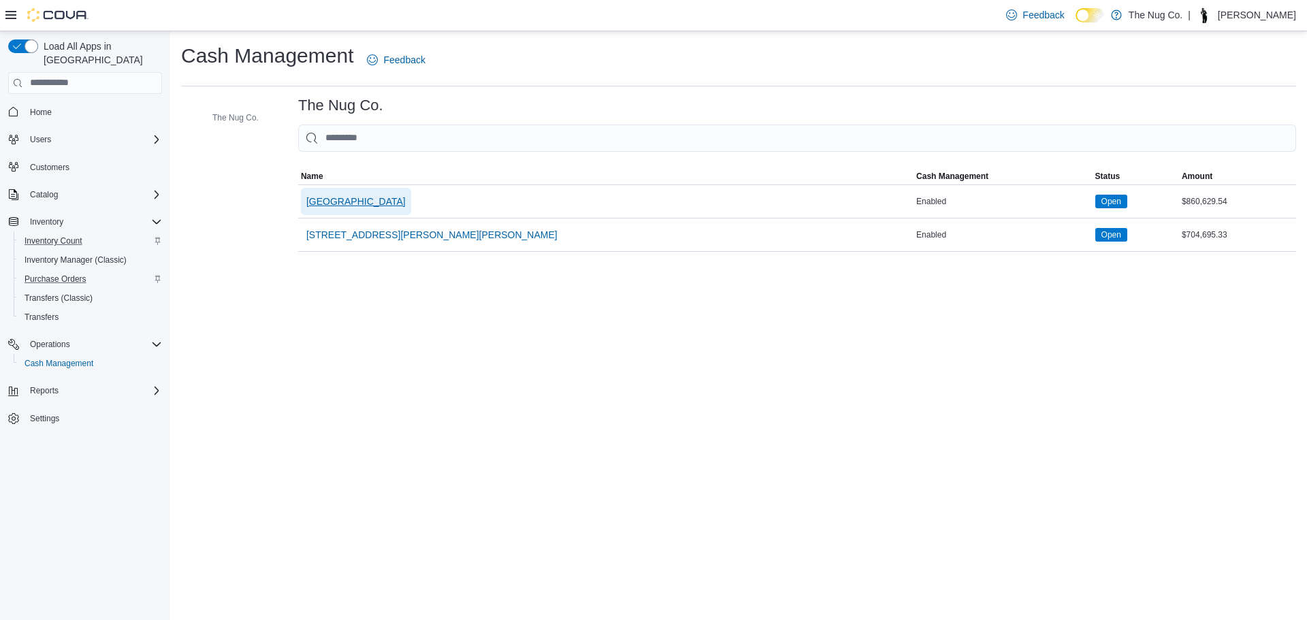
click at [396, 199] on span "[GEOGRAPHIC_DATA]" at bounding box center [355, 202] width 99 height 14
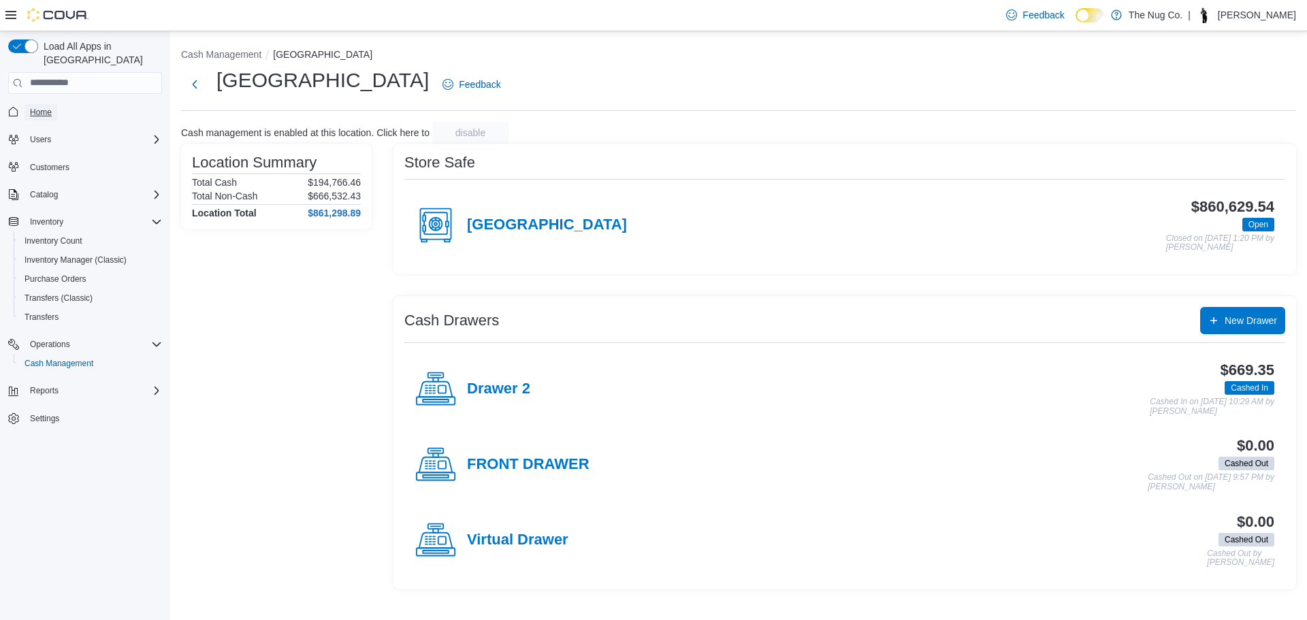
click at [31, 107] on span "Home" at bounding box center [41, 112] width 22 height 11
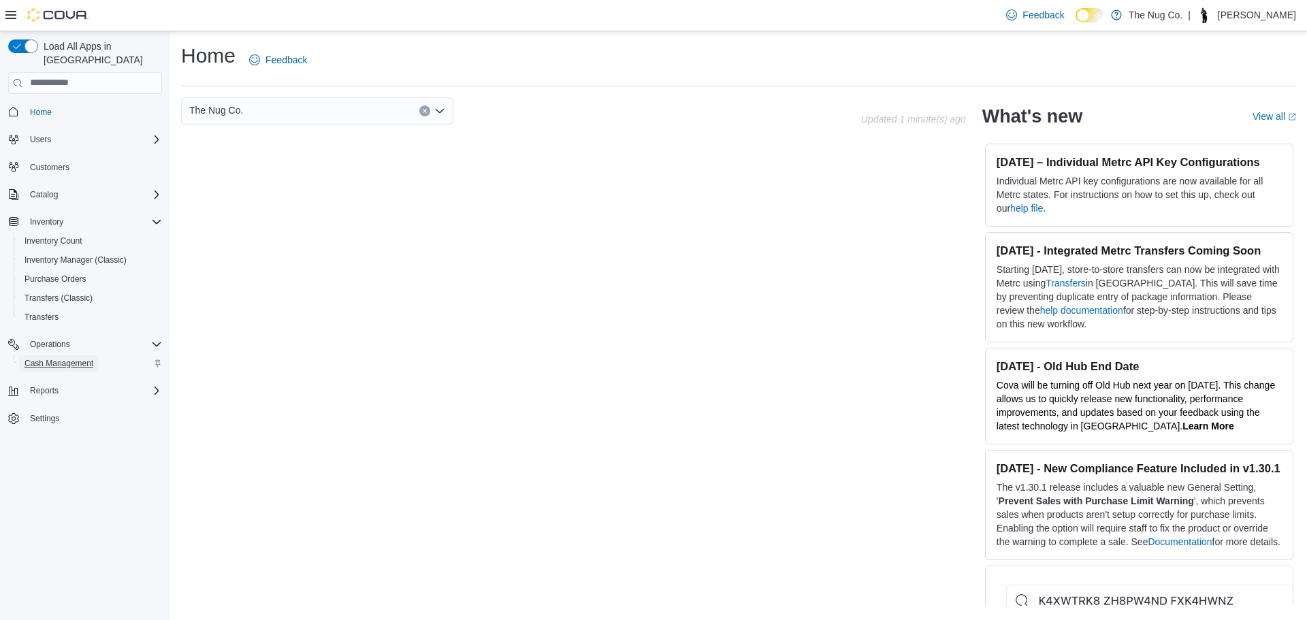
click at [44, 358] on span "Cash Management" at bounding box center [59, 363] width 69 height 11
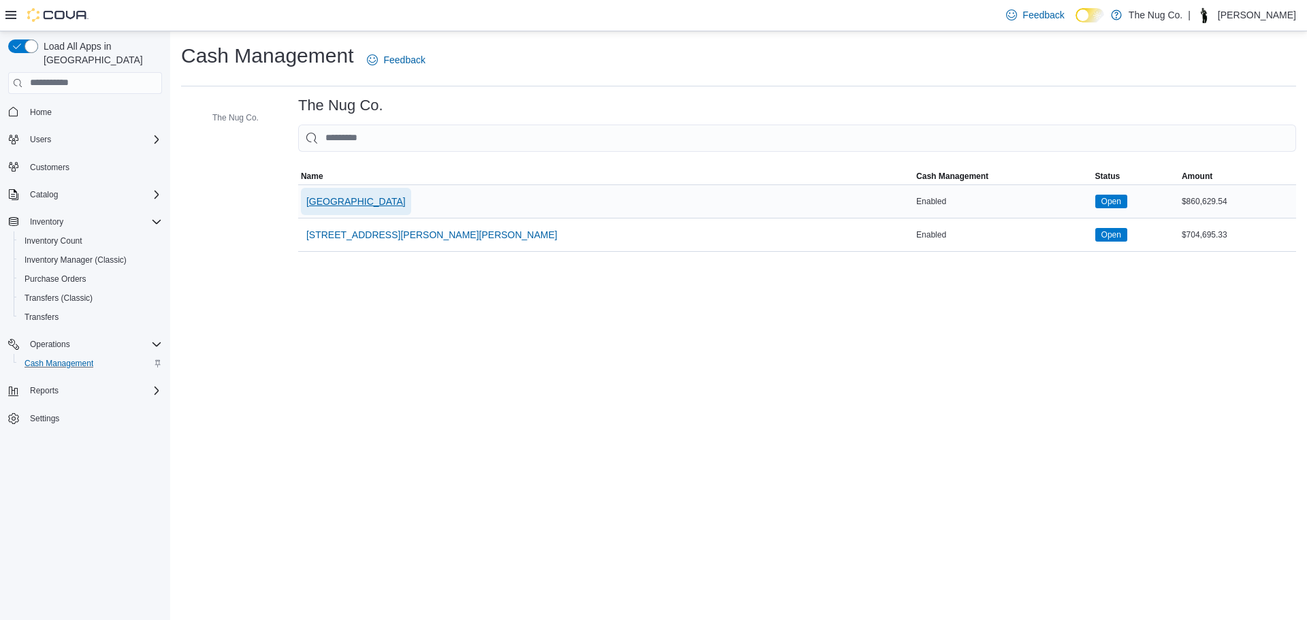
click at [338, 201] on span "[GEOGRAPHIC_DATA]" at bounding box center [355, 202] width 99 height 14
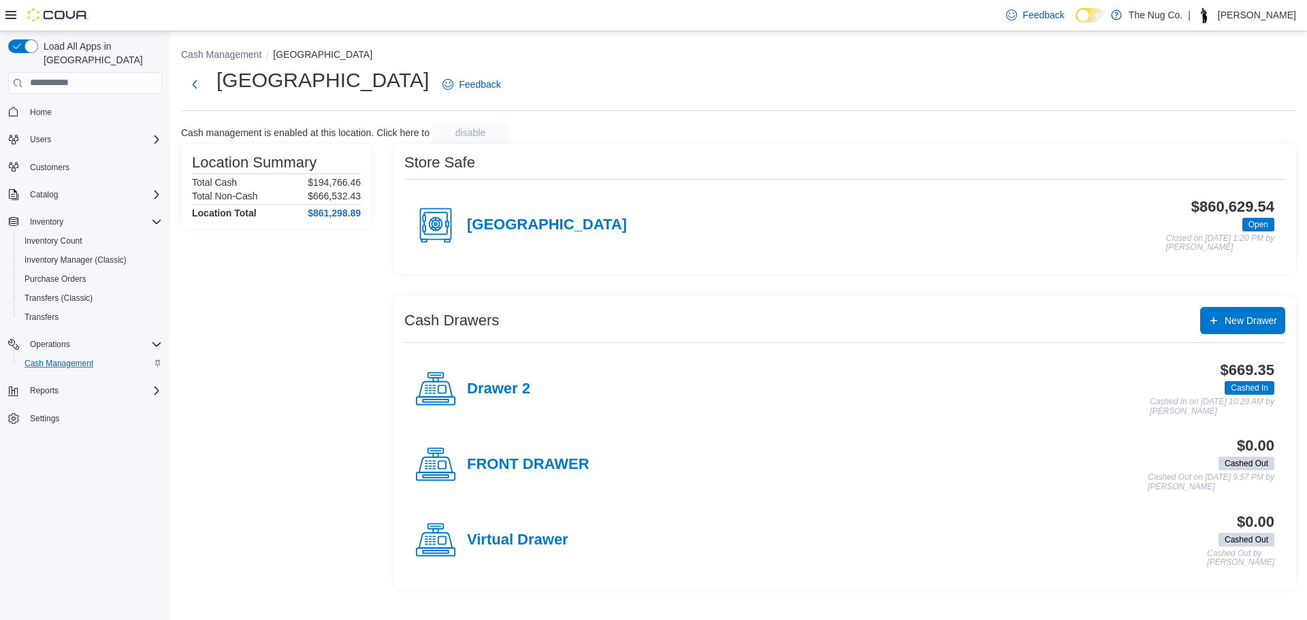
drag, startPoint x: 863, startPoint y: 379, endPoint x: 809, endPoint y: 456, distance: 94.3
click at [809, 456] on div "$0.00 Cashed Out Cashed Out on December 11, 2024 9:57 PM by Thomas Leeder" at bounding box center [932, 465] width 685 height 54
click at [63, 216] on span "Inventory" at bounding box center [46, 222] width 33 height 16
click at [63, 217] on span "Inventory" at bounding box center [46, 222] width 33 height 11
click at [58, 312] on span "Transfers" at bounding box center [42, 317] width 34 height 11
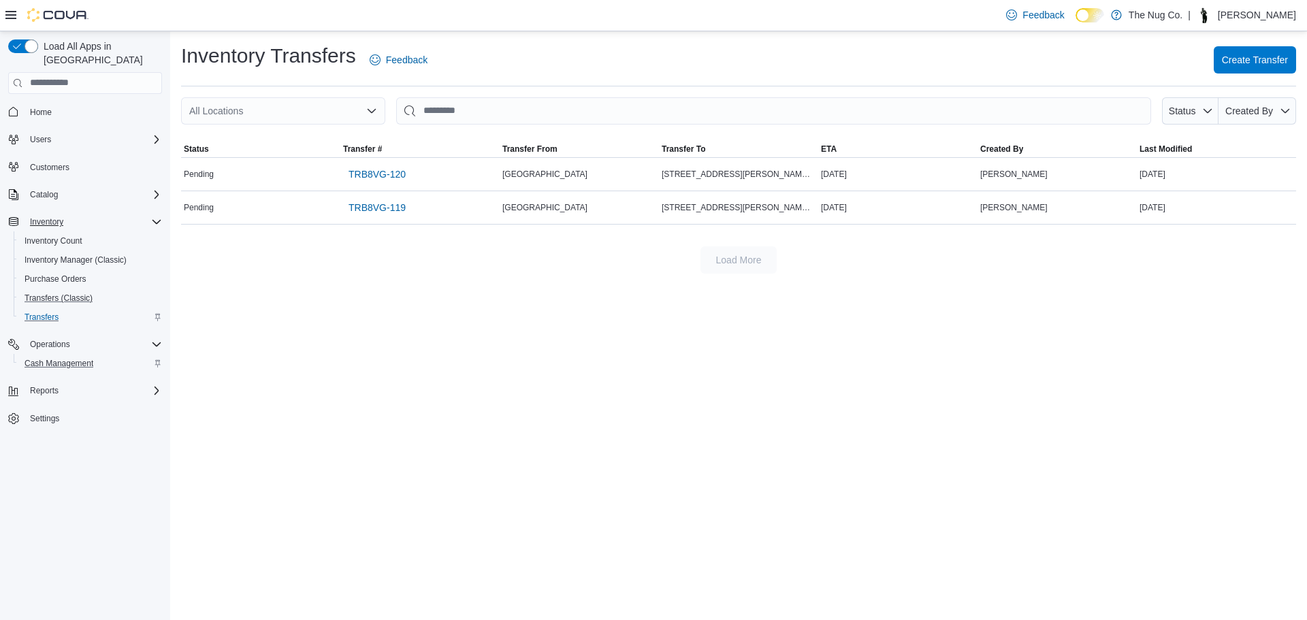
click at [64, 289] on button "Transfers (Classic)" at bounding box center [91, 298] width 154 height 19
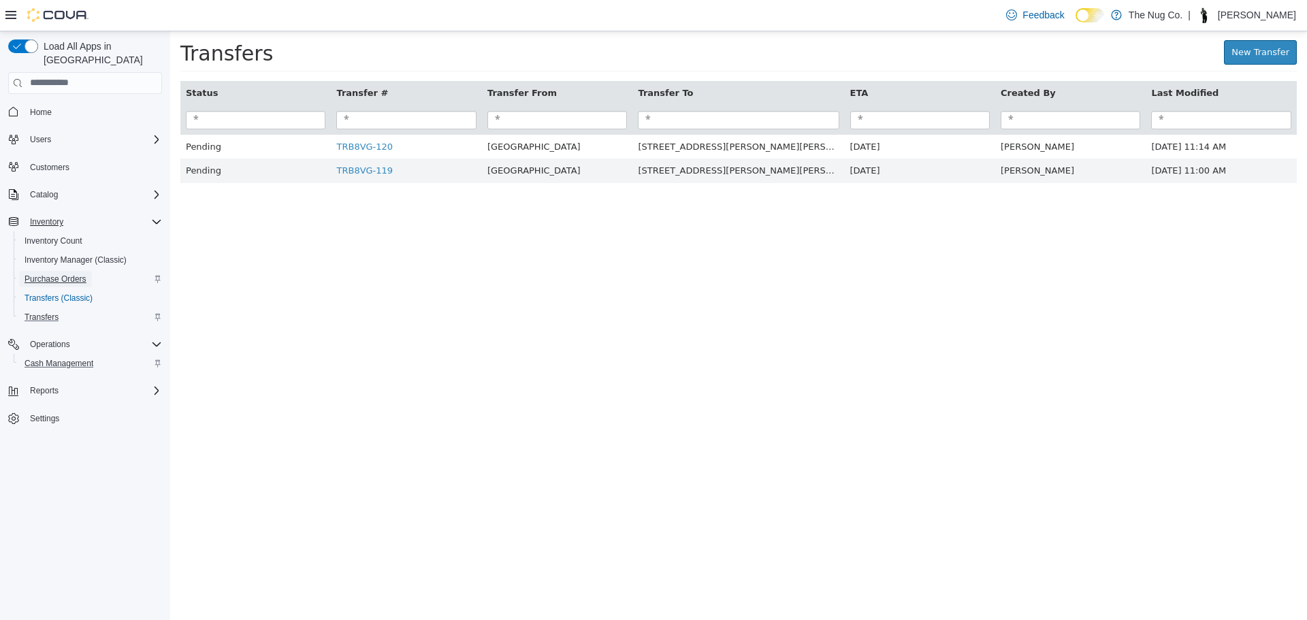
click at [61, 274] on span "Purchase Orders" at bounding box center [56, 279] width 62 height 11
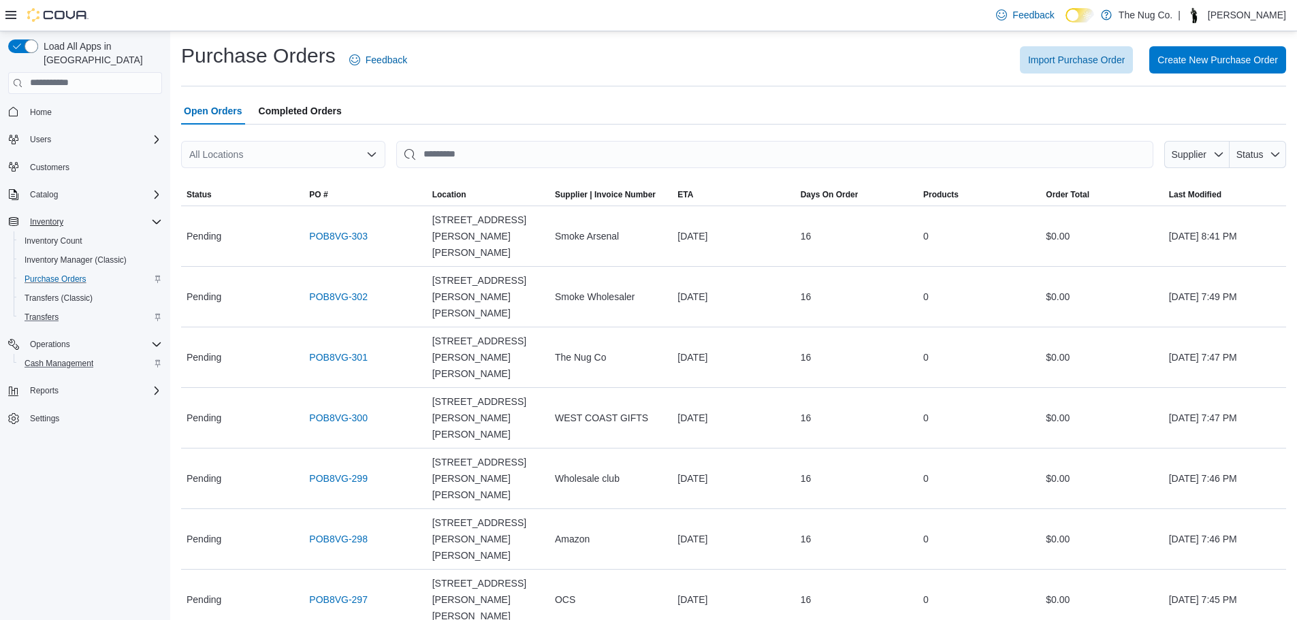
click at [280, 102] on span "Completed Orders" at bounding box center [300, 110] width 83 height 27
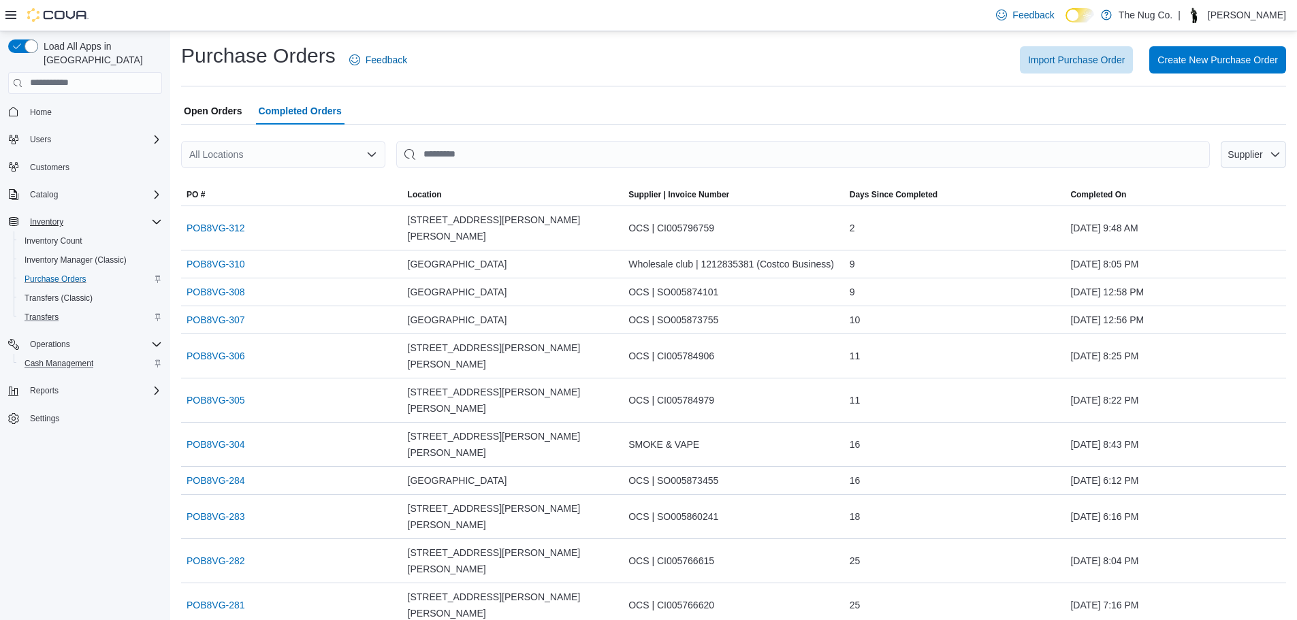
click at [240, 110] on span "Open Orders" at bounding box center [213, 110] width 59 height 27
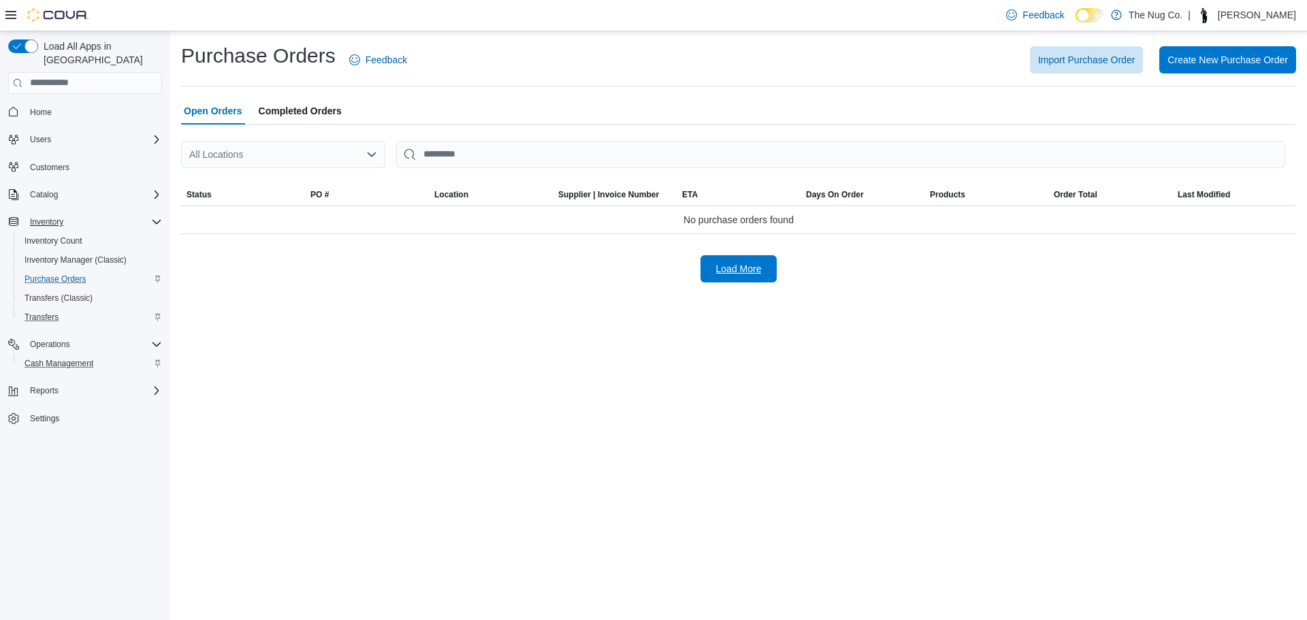
click at [755, 274] on span "Load More" at bounding box center [739, 269] width 46 height 14
click at [287, 122] on span "Completed Orders" at bounding box center [300, 110] width 83 height 27
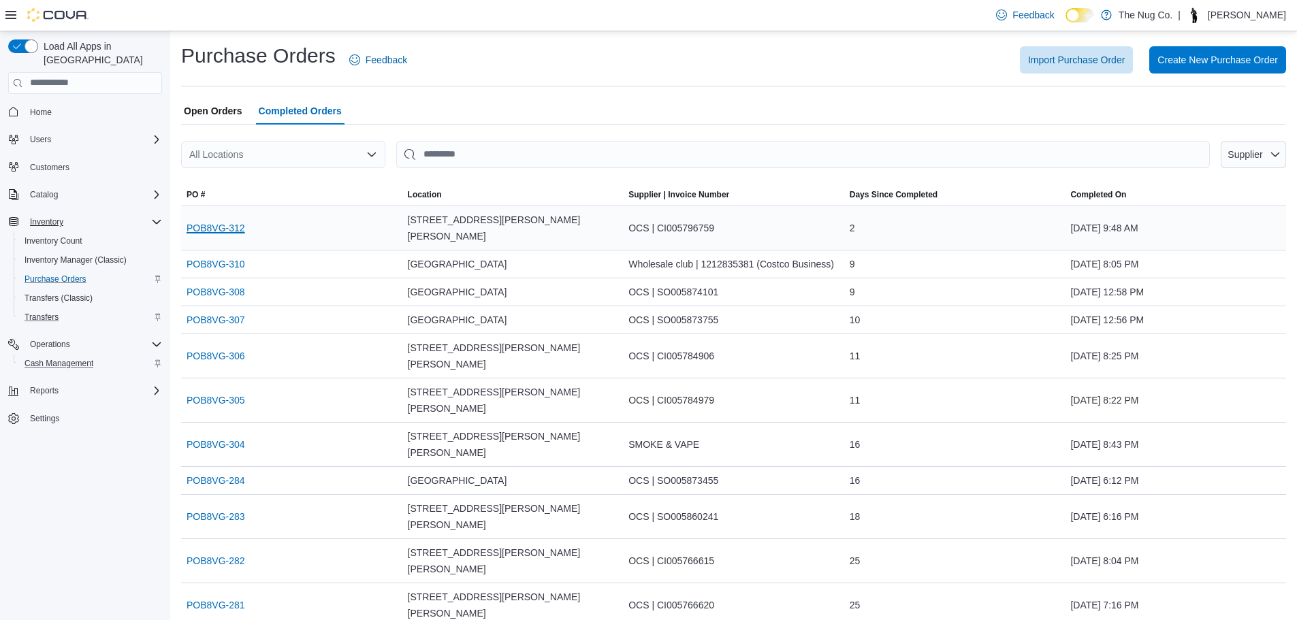
click at [223, 220] on link "POB8VG-312" at bounding box center [216, 228] width 59 height 16
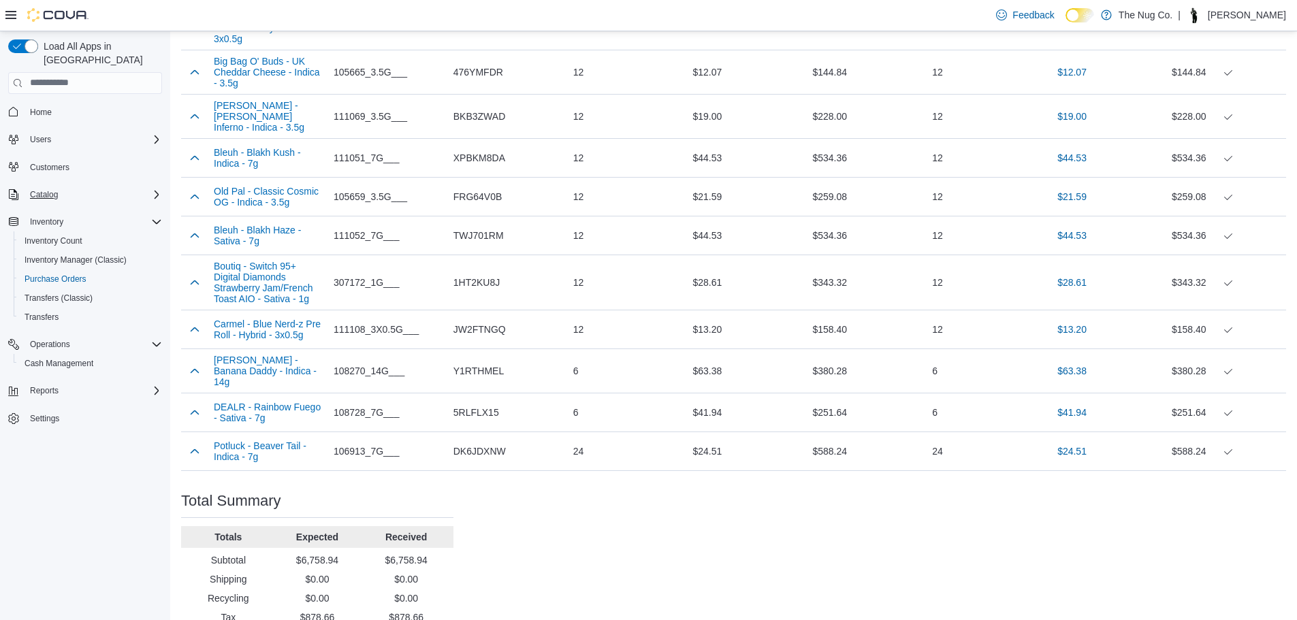
scroll to position [1096, 0]
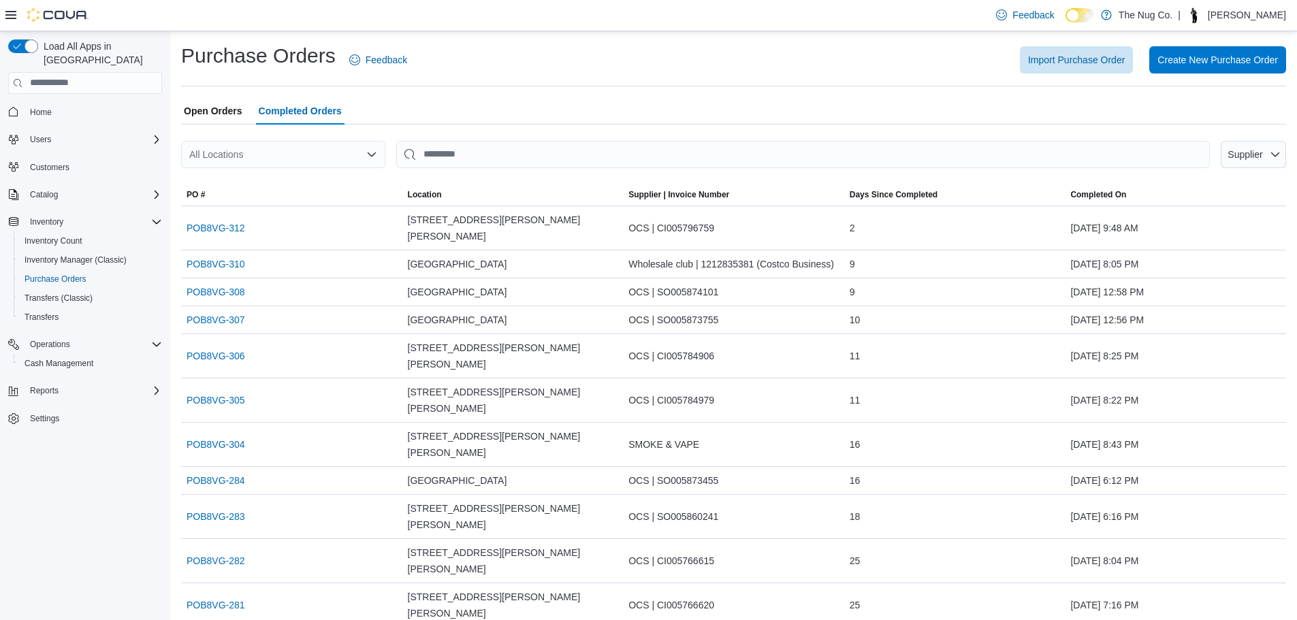
click at [211, 109] on span "Open Orders" at bounding box center [213, 110] width 59 height 27
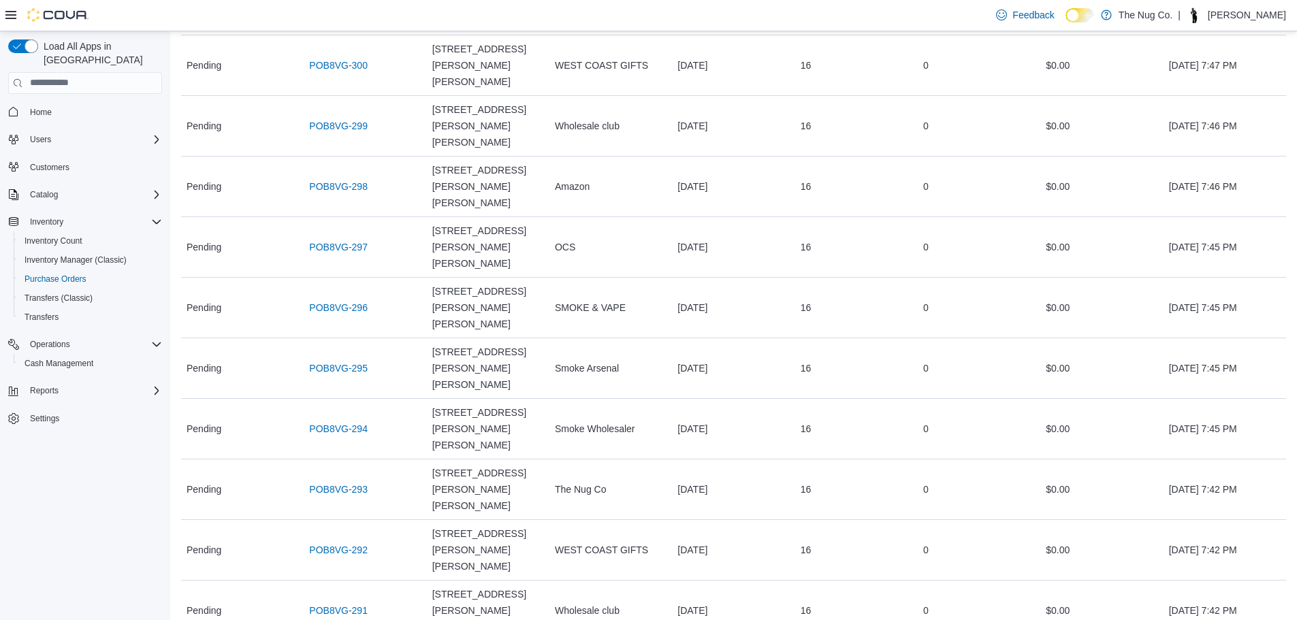
scroll to position [123, 0]
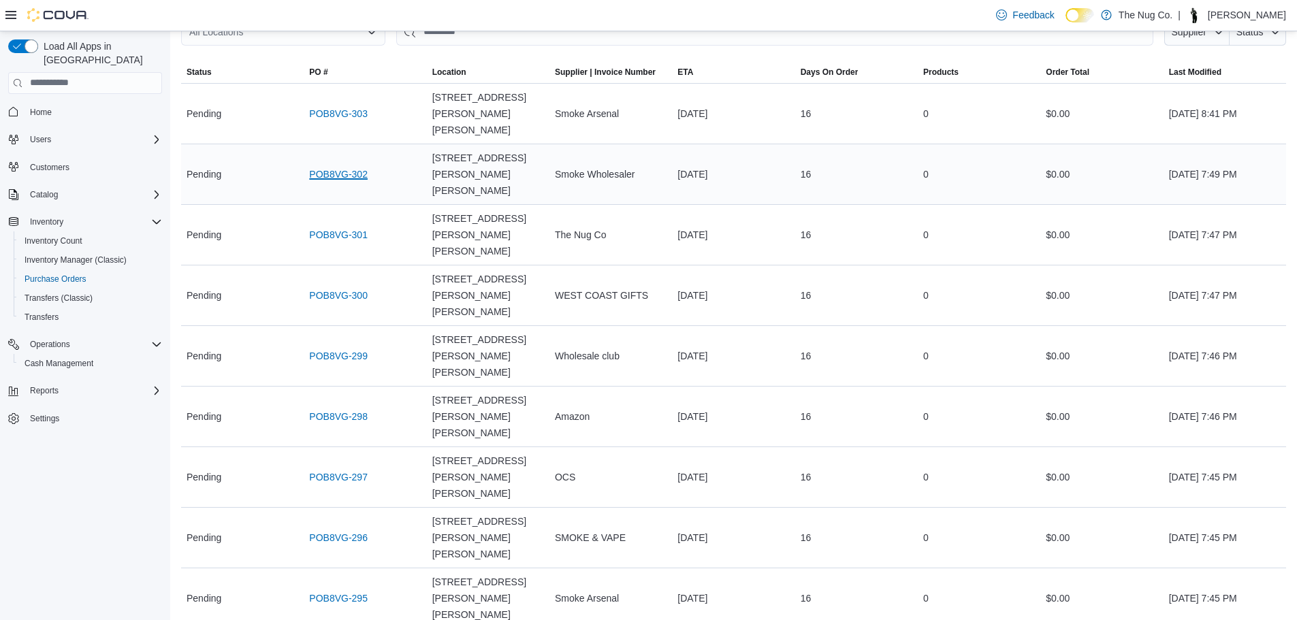
click at [353, 166] on link "POB8VG-302" at bounding box center [338, 174] width 59 height 16
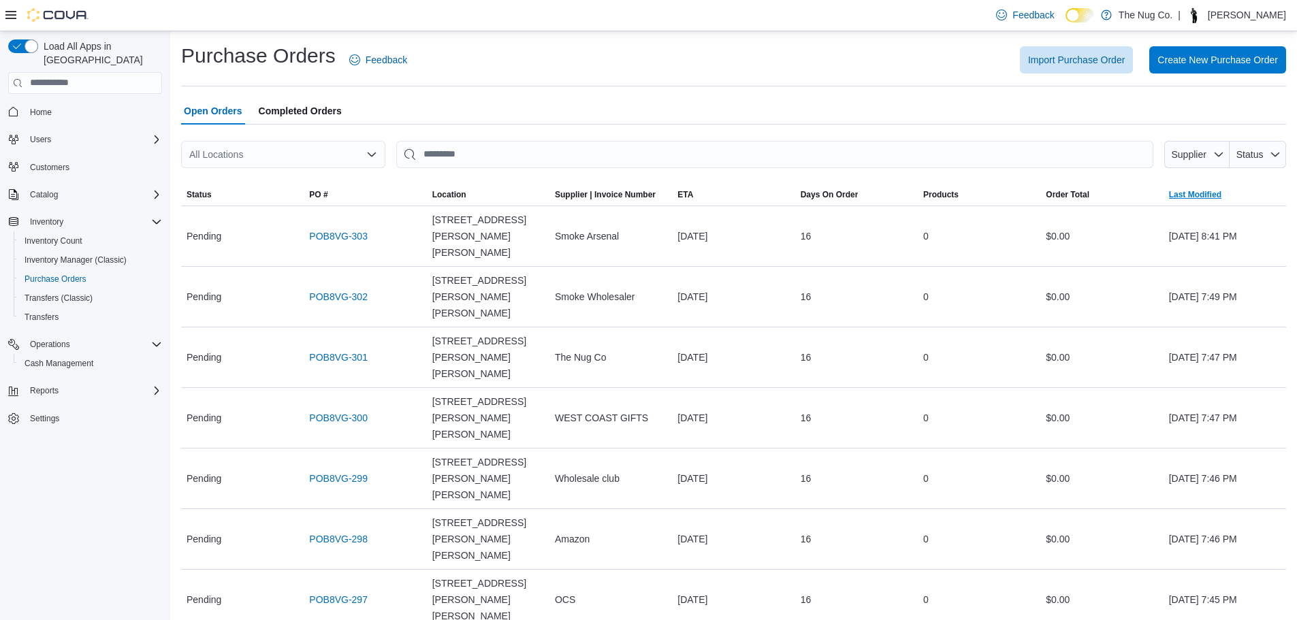
click at [1211, 196] on span "Last Modified" at bounding box center [1195, 194] width 52 height 11
click at [69, 189] on div "Catalog" at bounding box center [94, 195] width 138 height 16
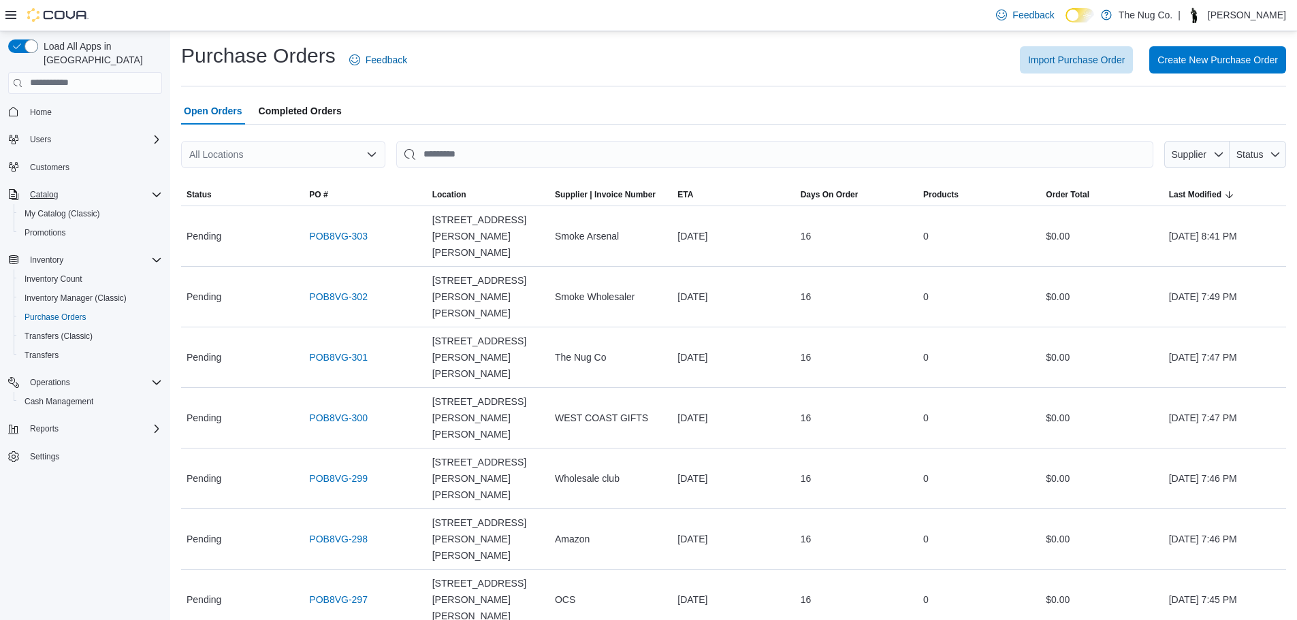
click at [69, 189] on div "Catalog" at bounding box center [94, 195] width 138 height 16
click at [61, 227] on span "Promotions" at bounding box center [46, 232] width 42 height 11
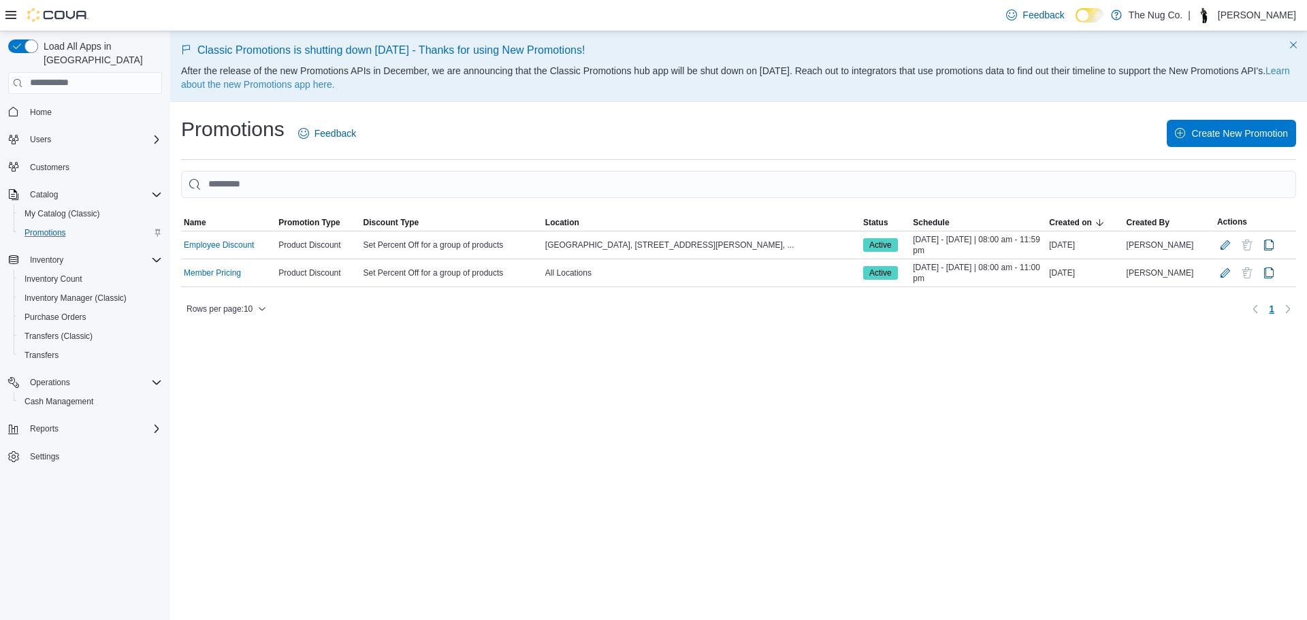
click at [60, 104] on span "Home" at bounding box center [94, 112] width 138 height 17
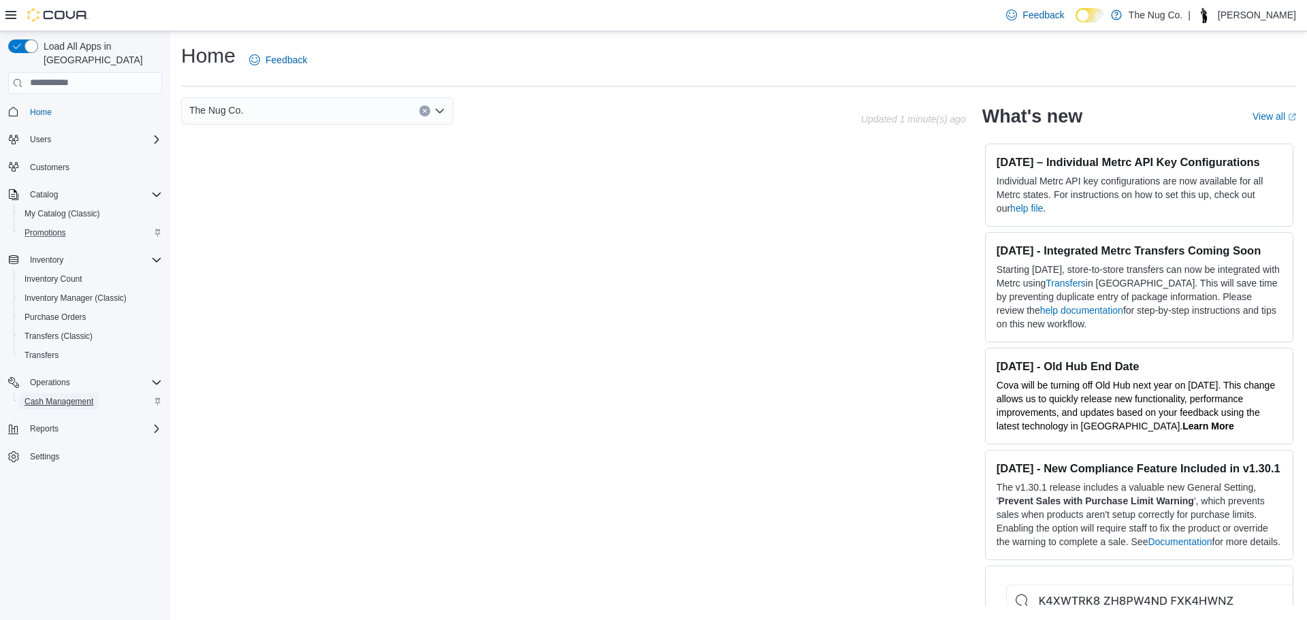
click at [48, 396] on span "Cash Management" at bounding box center [59, 401] width 69 height 11
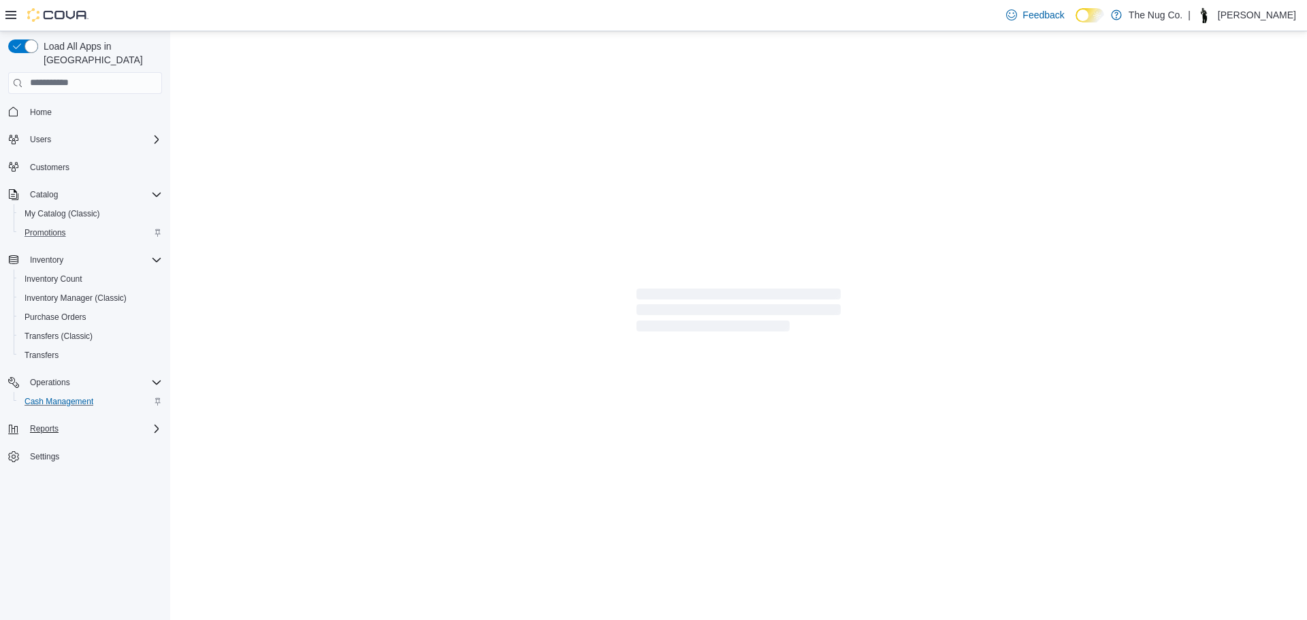
click at [69, 423] on div "Reports" at bounding box center [94, 429] width 138 height 16
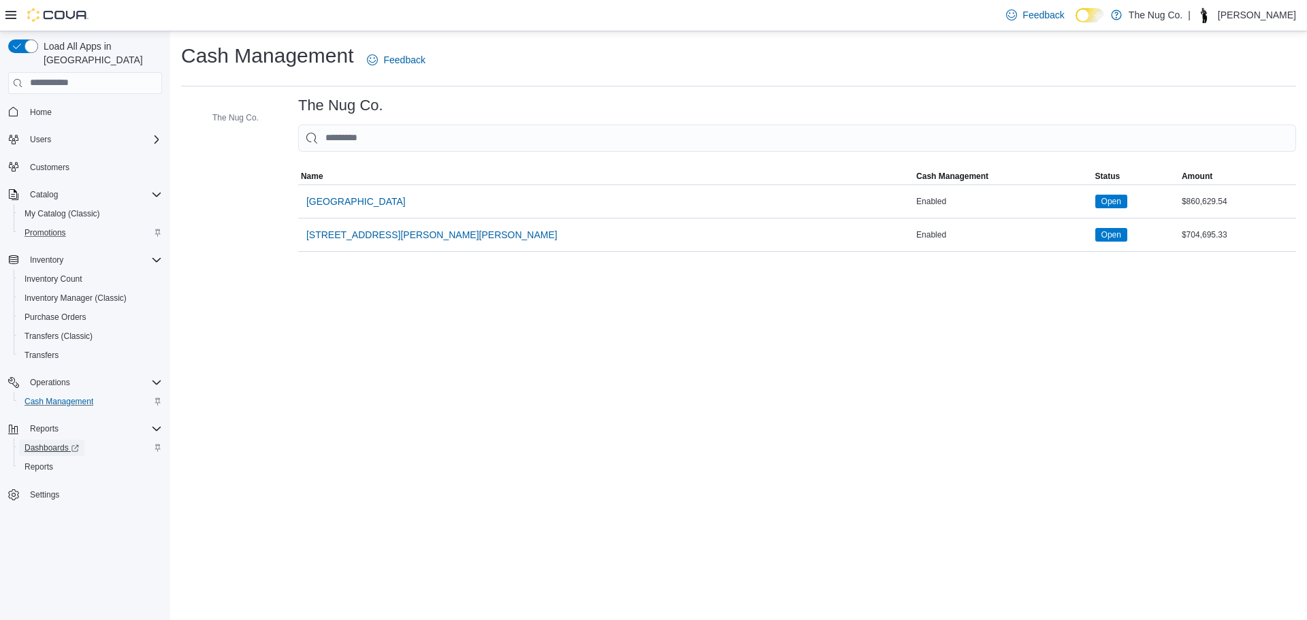
click at [46, 443] on span "Dashboards" at bounding box center [52, 448] width 54 height 11
click at [118, 394] on div "Cash Management" at bounding box center [90, 402] width 143 height 16
click at [46, 396] on span "Cash Management" at bounding box center [59, 401] width 69 height 11
click at [42, 355] on div "Home Users Customers Catalog My Catalog (Classic) Promotions Inventory Inventor…" at bounding box center [85, 303] width 154 height 409
click at [38, 377] on span "Operations" at bounding box center [50, 382] width 40 height 11
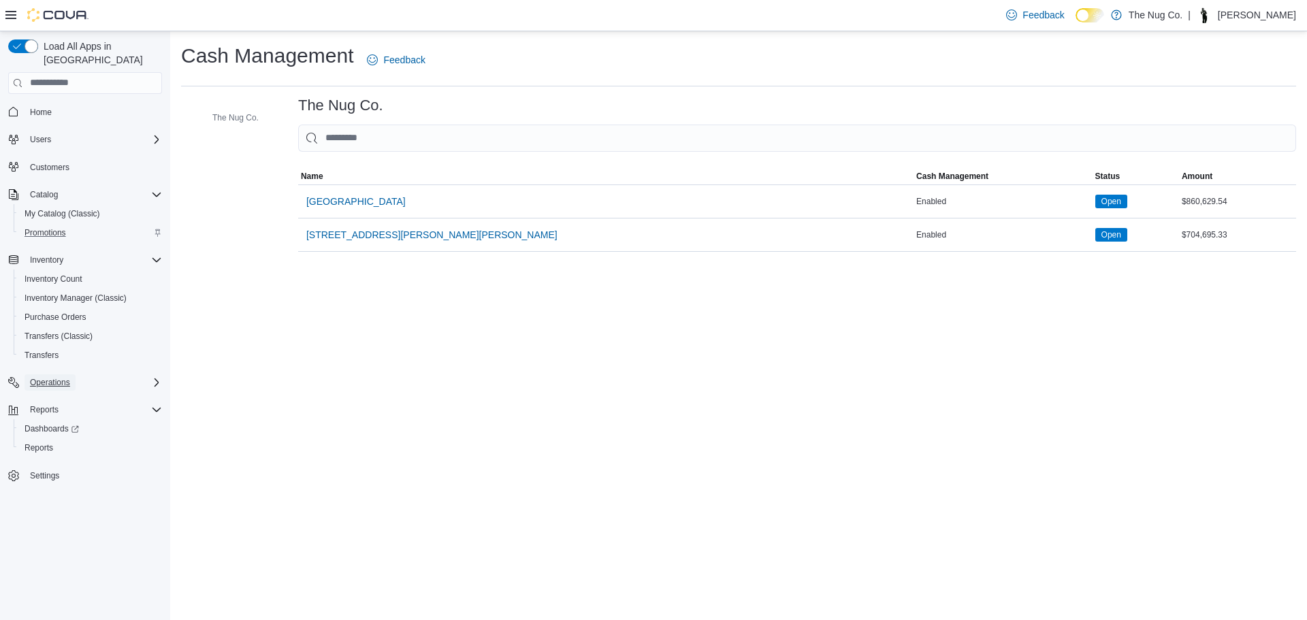
click at [38, 377] on span "Operations" at bounding box center [50, 382] width 40 height 11
click at [50, 274] on span "Inventory Count" at bounding box center [54, 279] width 58 height 16
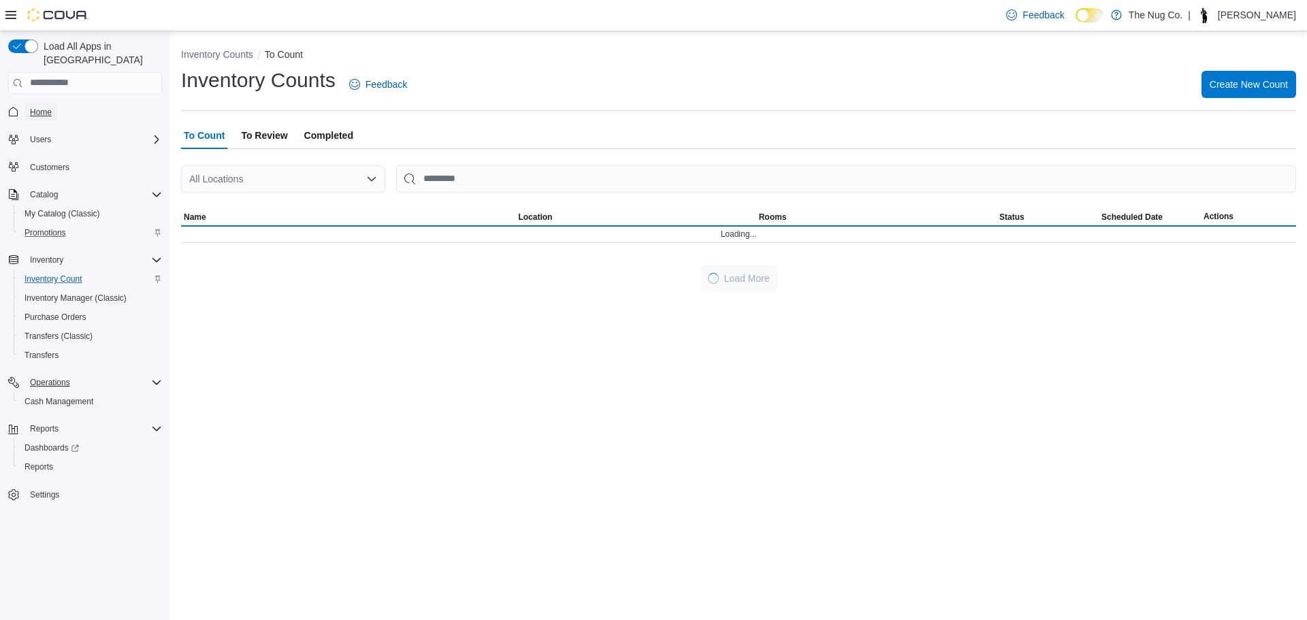
click at [47, 107] on span "Home" at bounding box center [41, 112] width 22 height 11
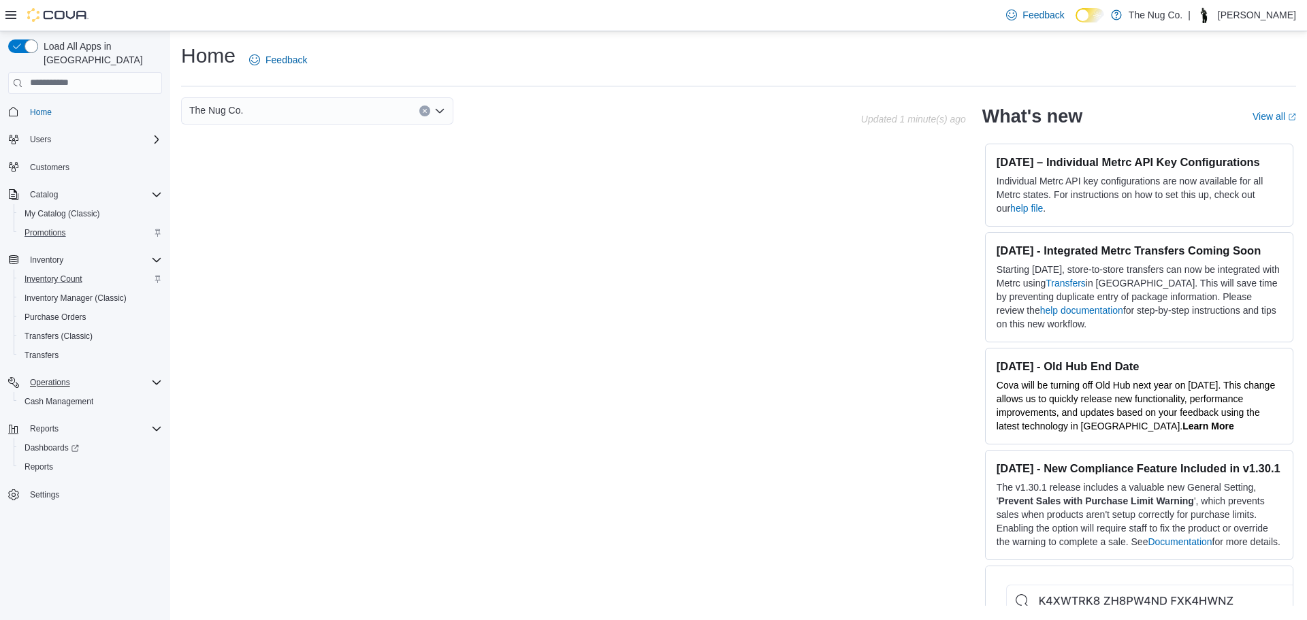
click at [566, 227] on div "The Nug Co. Updated 1 minute(s) ago What's new View all (opens in a new tab or …" at bounding box center [738, 351] width 1115 height 509
click at [37, 400] on div "Operations Cash Management" at bounding box center [85, 392] width 154 height 44
click at [36, 396] on span "Cash Management" at bounding box center [59, 401] width 69 height 11
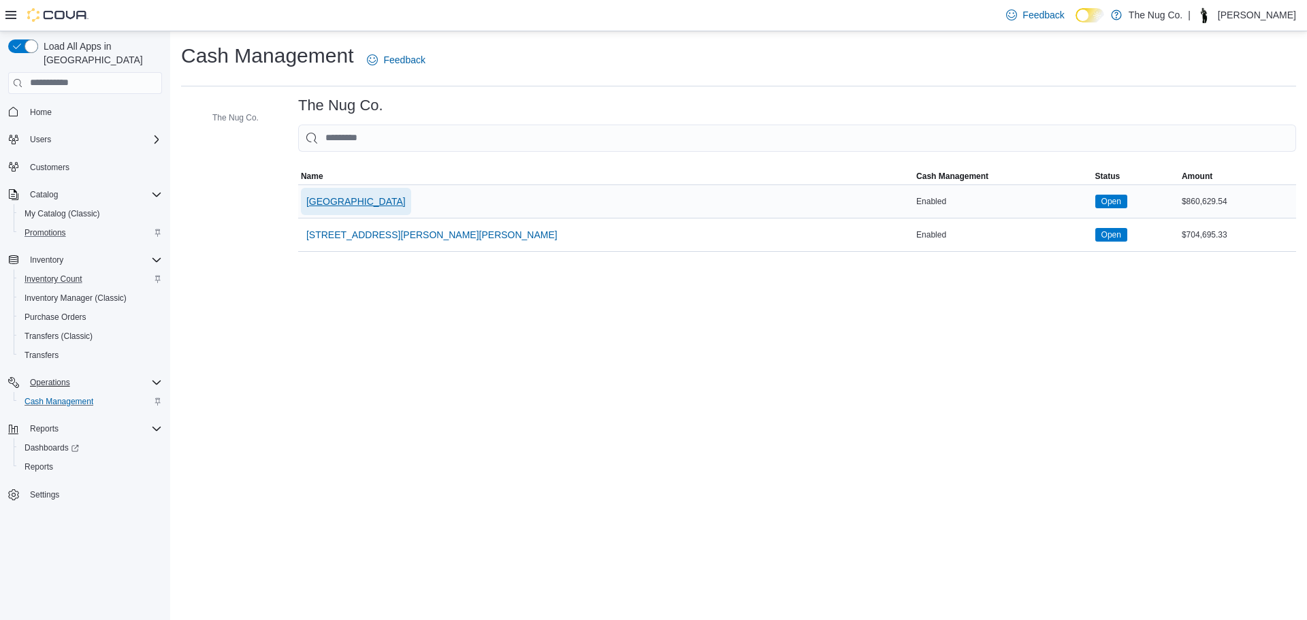
click at [348, 201] on span "[GEOGRAPHIC_DATA]" at bounding box center [355, 202] width 99 height 14
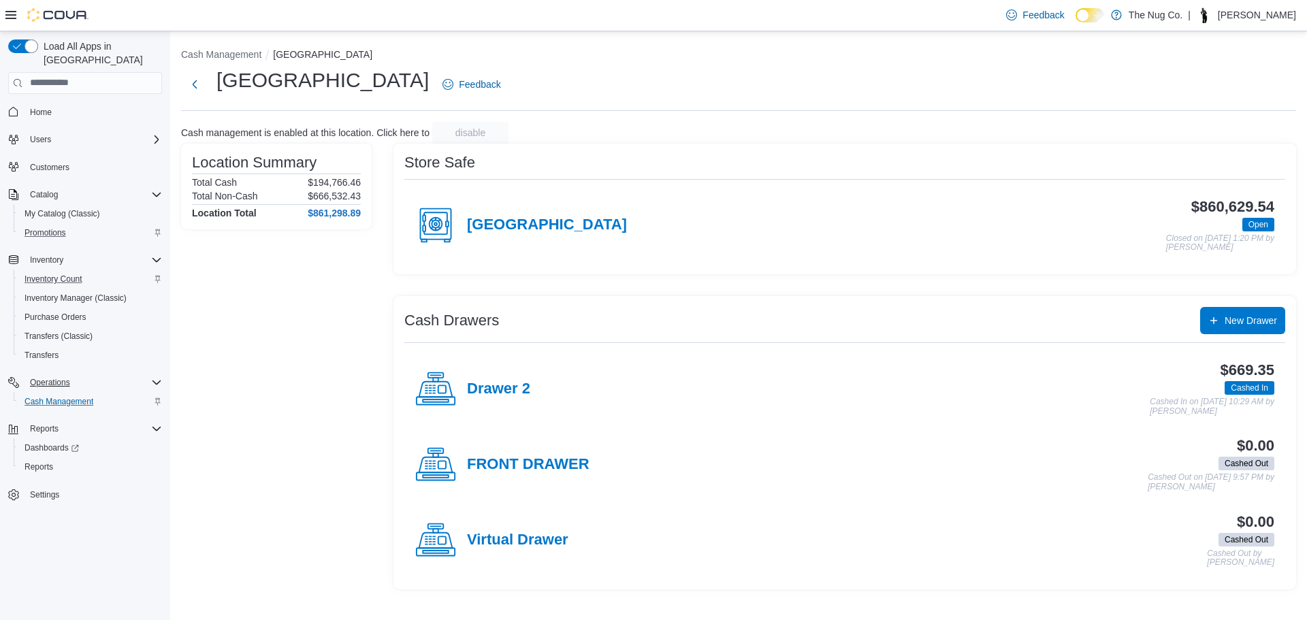
click at [524, 239] on div "[GEOGRAPHIC_DATA]" at bounding box center [521, 225] width 212 height 41
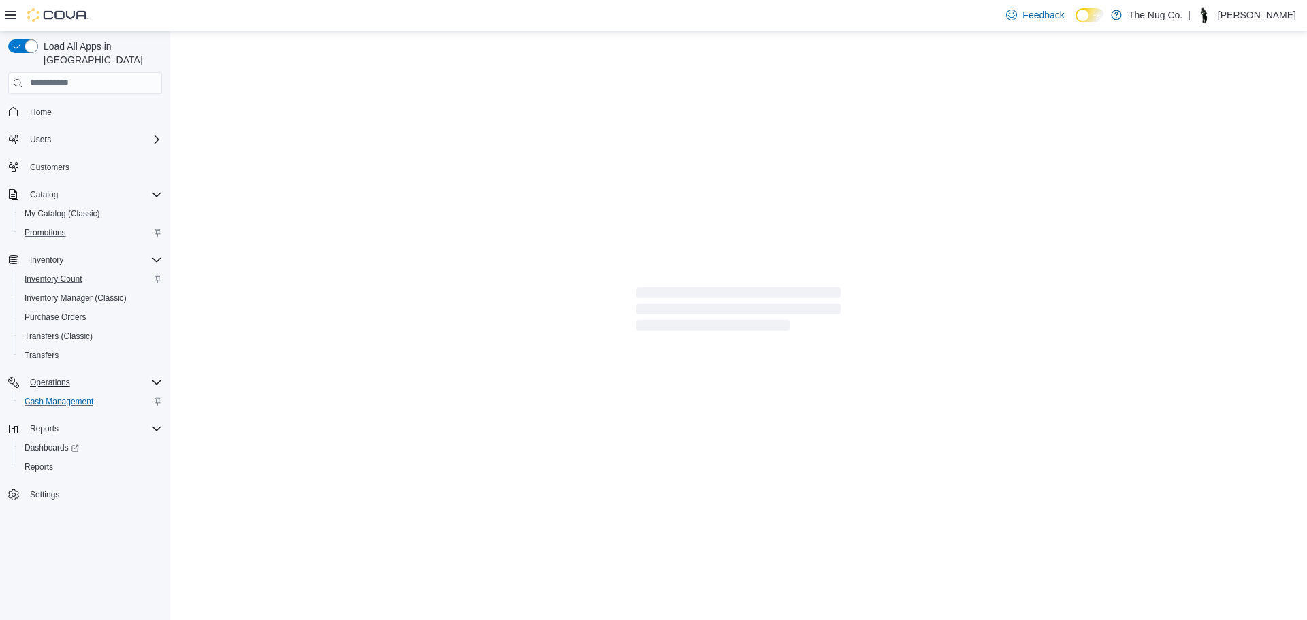
click at [531, 214] on div at bounding box center [738, 312] width 1137 height 562
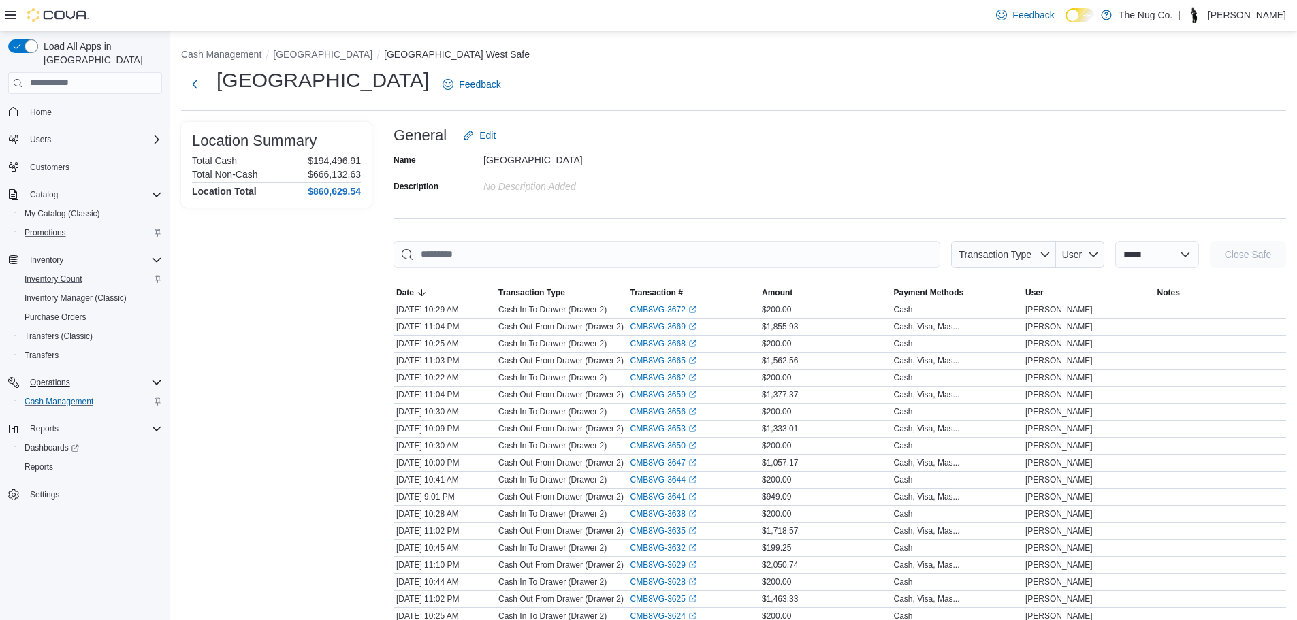
drag, startPoint x: 285, startPoint y: 220, endPoint x: 258, endPoint y: 219, distance: 27.2
click at [48, 208] on span "My Catalog (Classic)" at bounding box center [63, 213] width 76 height 11
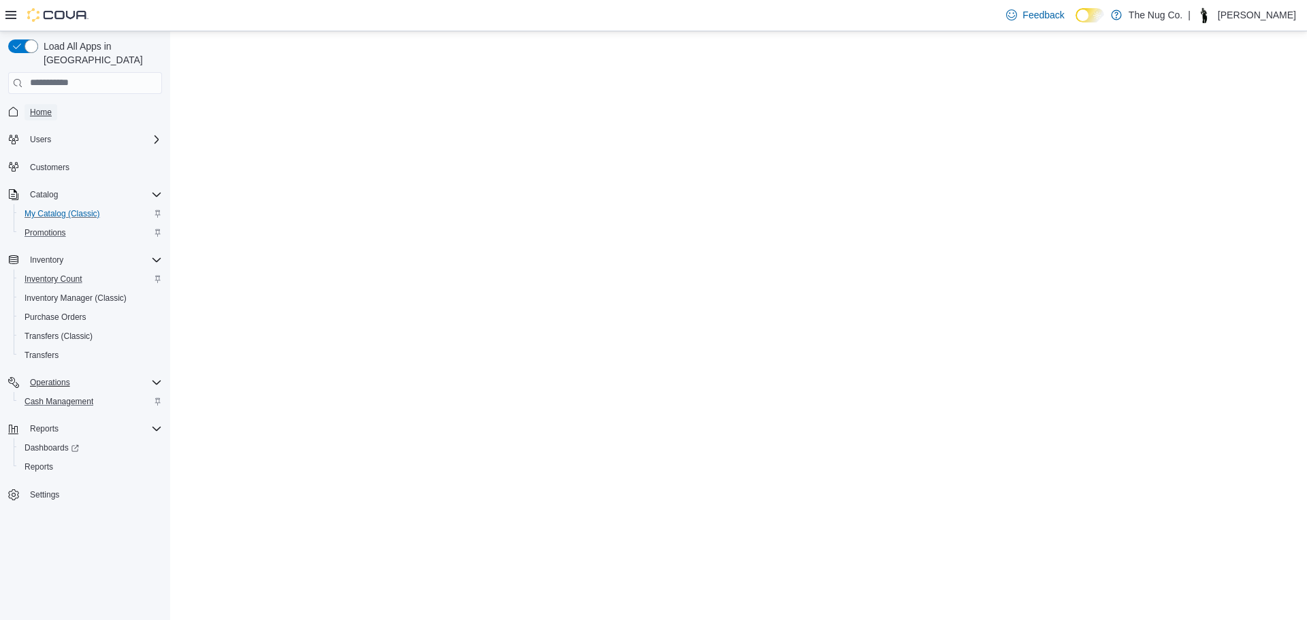
click at [33, 107] on span "Home" at bounding box center [41, 112] width 22 height 11
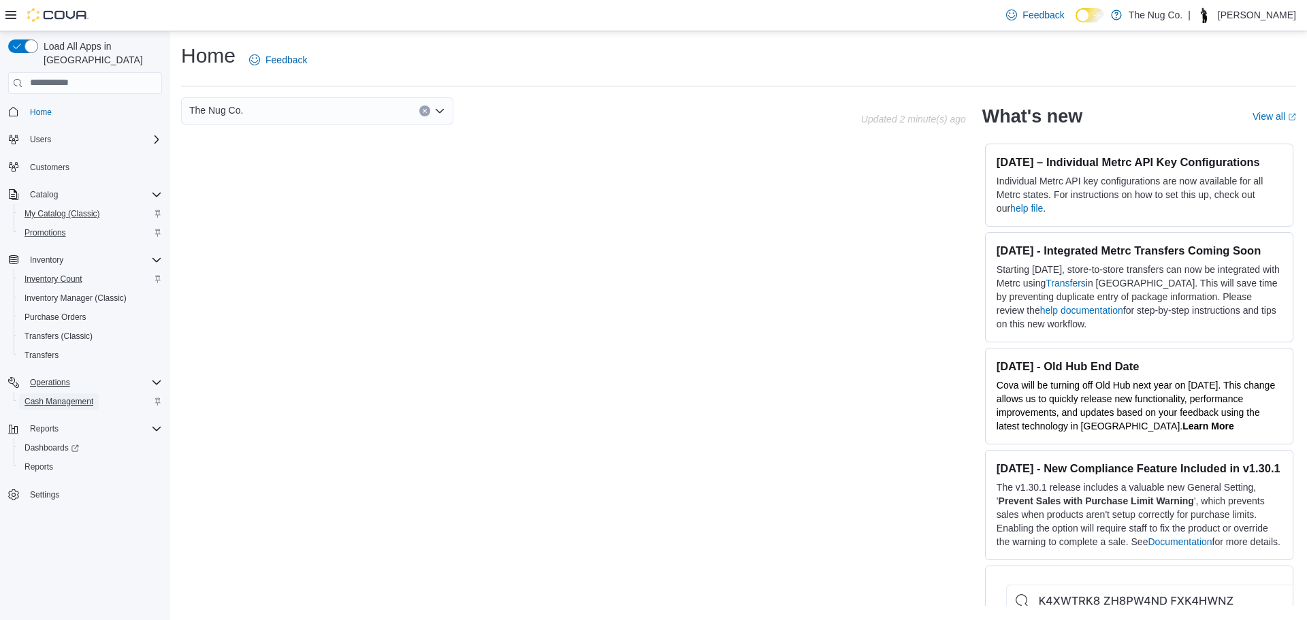
click at [56, 396] on span "Cash Management" at bounding box center [59, 401] width 69 height 11
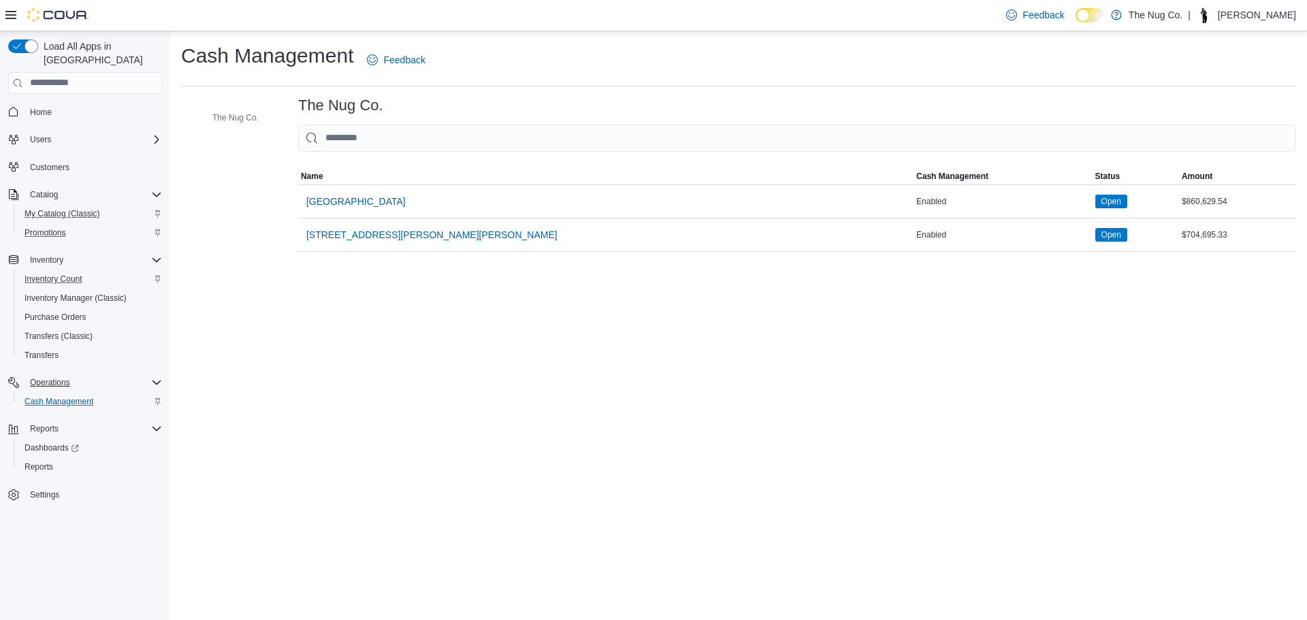
click at [348, 204] on span "[GEOGRAPHIC_DATA]" at bounding box center [355, 202] width 99 height 14
click at [347, 197] on span "[GEOGRAPHIC_DATA]" at bounding box center [355, 202] width 99 height 14
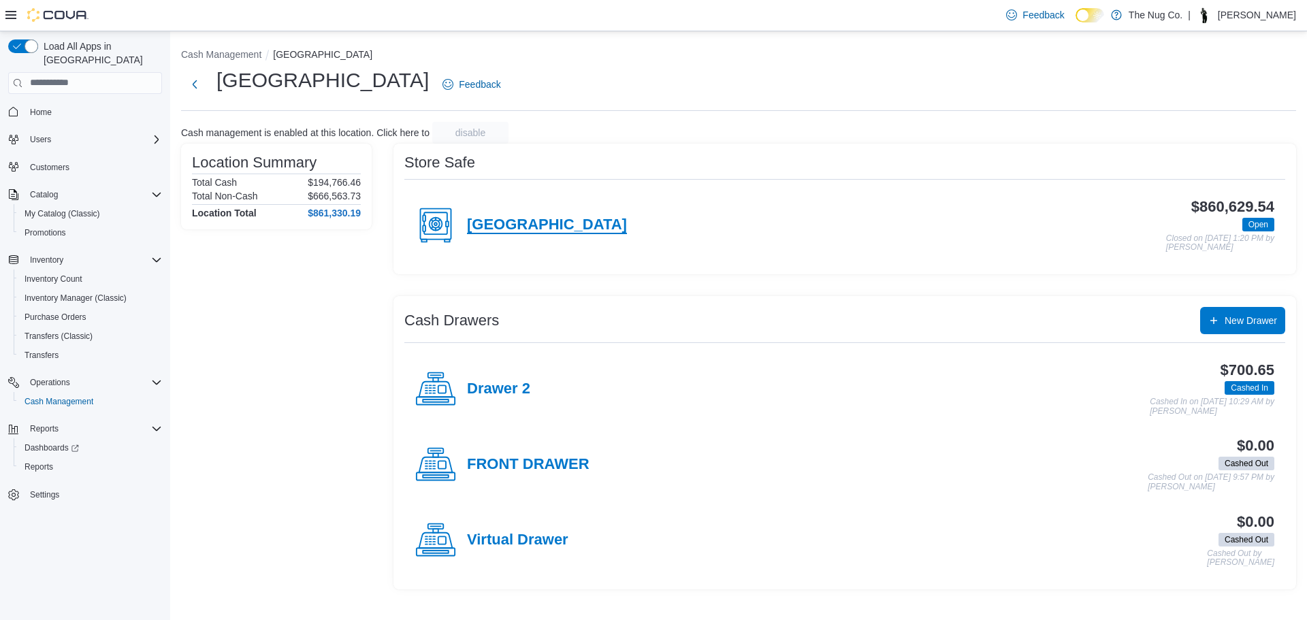
click at [506, 218] on h4 "[GEOGRAPHIC_DATA]" at bounding box center [547, 226] width 160 height 18
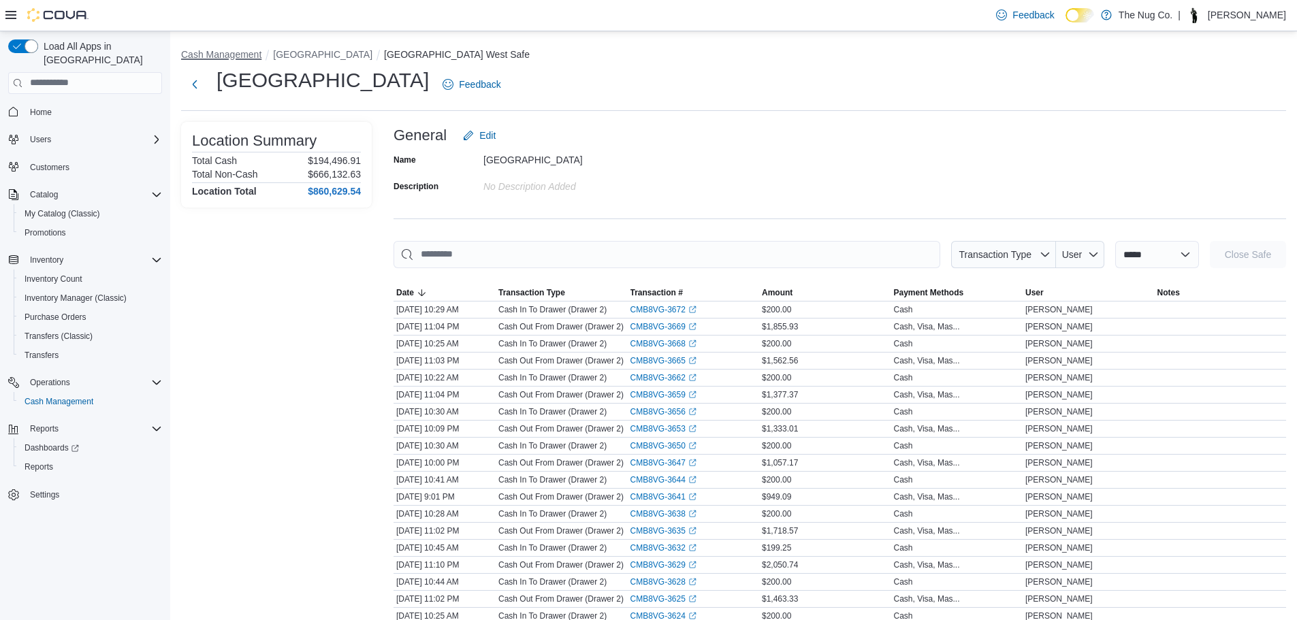
click at [218, 58] on button "Cash Management" at bounding box center [221, 54] width 80 height 11
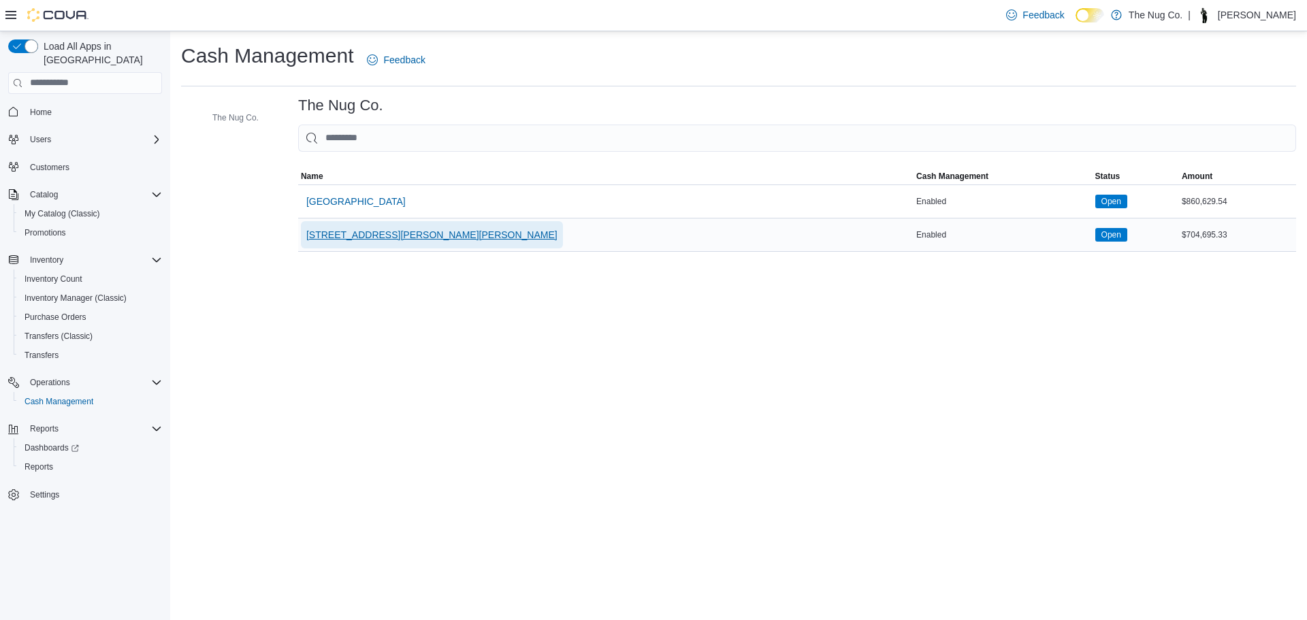
click at [345, 240] on span "[STREET_ADDRESS][PERSON_NAME][PERSON_NAME]" at bounding box center [431, 235] width 251 height 14
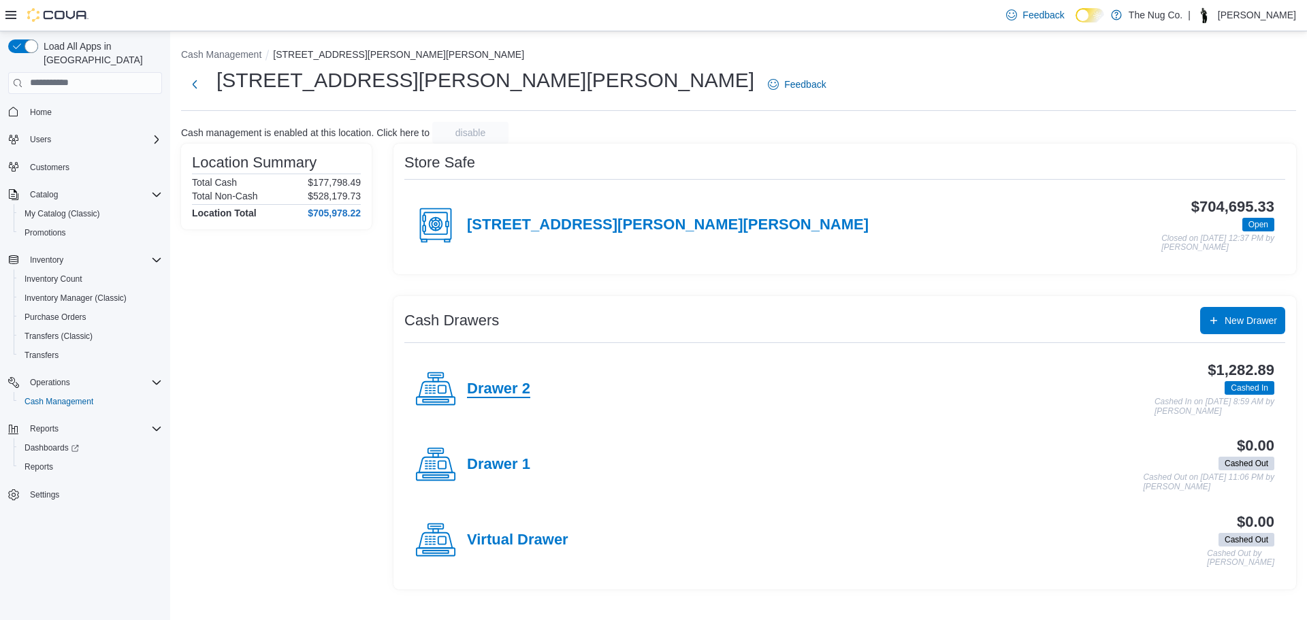
click at [489, 383] on h4 "Drawer 2" at bounding box center [498, 390] width 63 height 18
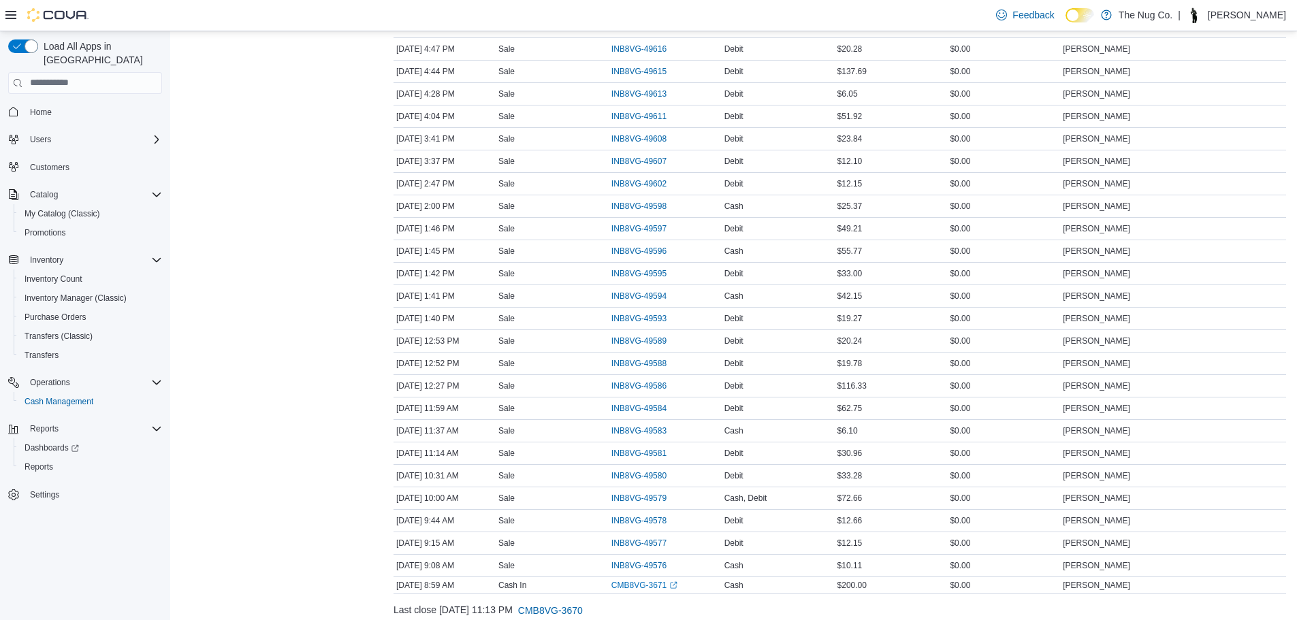
scroll to position [398, 0]
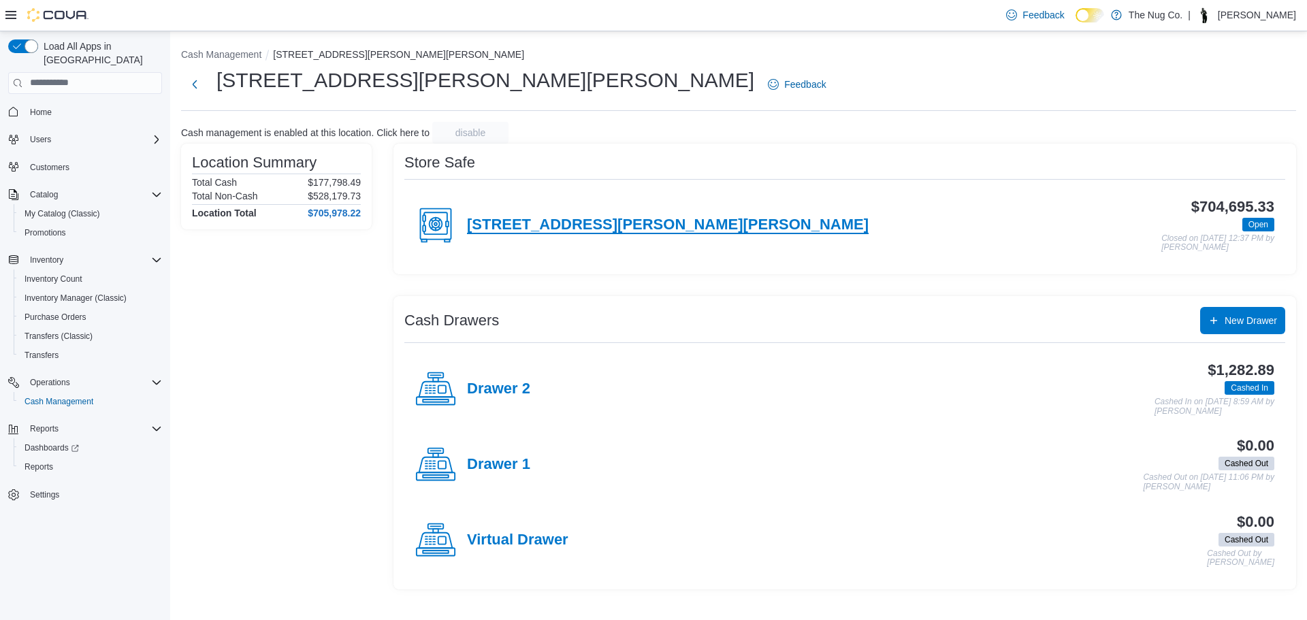
click at [554, 229] on h4 "[STREET_ADDRESS][PERSON_NAME][PERSON_NAME]" at bounding box center [668, 226] width 402 height 18
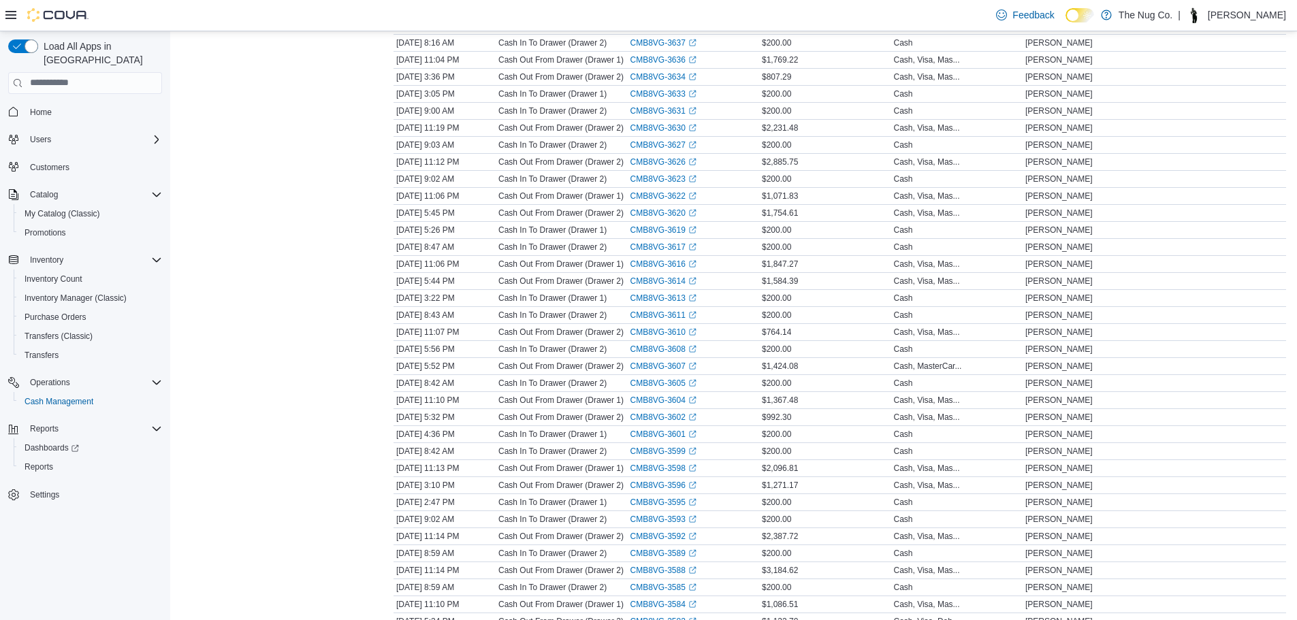
scroll to position [681, 0]
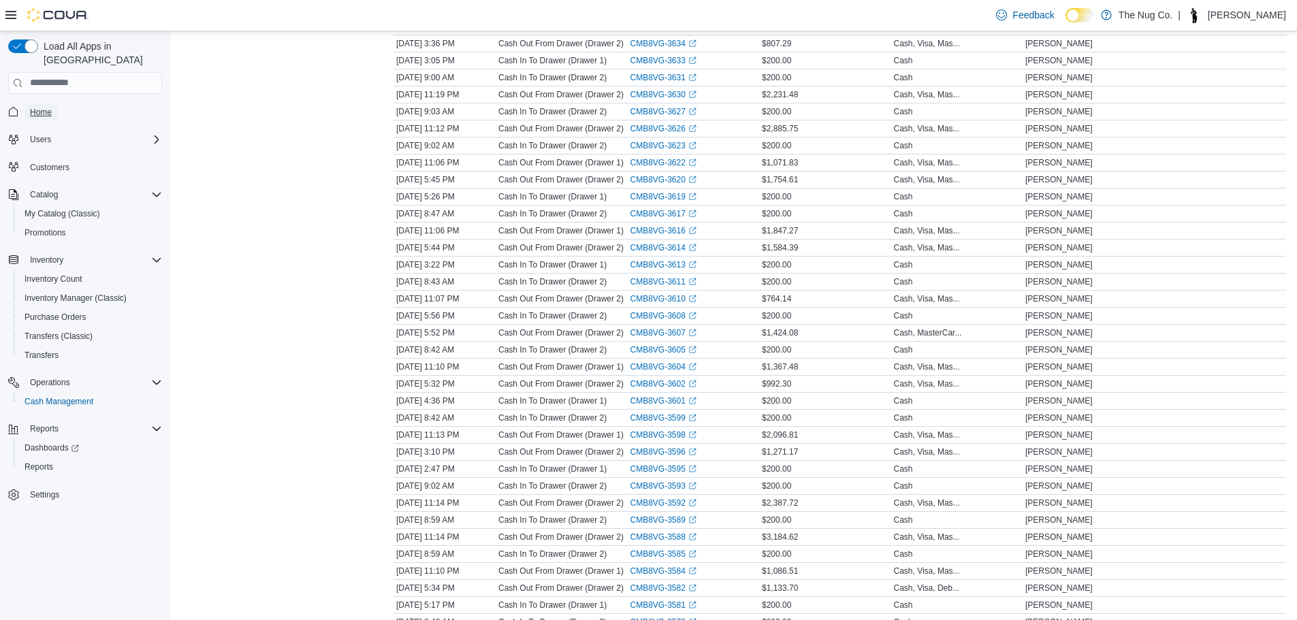
click at [39, 107] on span "Home" at bounding box center [41, 112] width 22 height 11
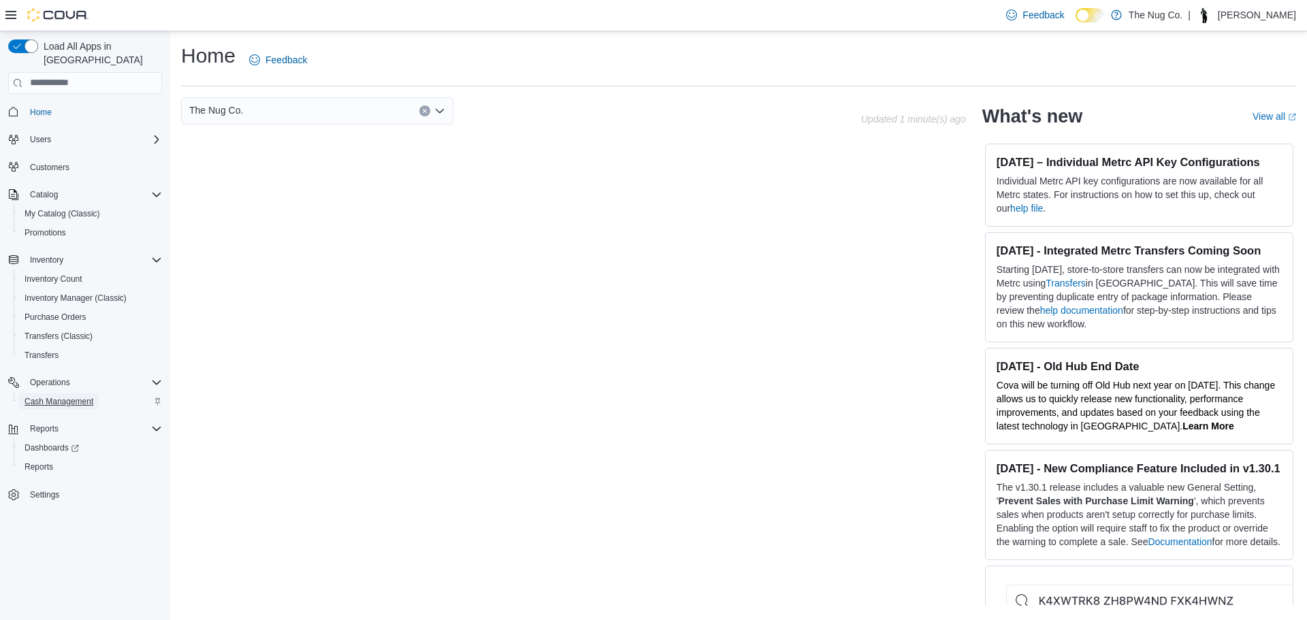
click at [59, 396] on span "Cash Management" at bounding box center [59, 401] width 69 height 11
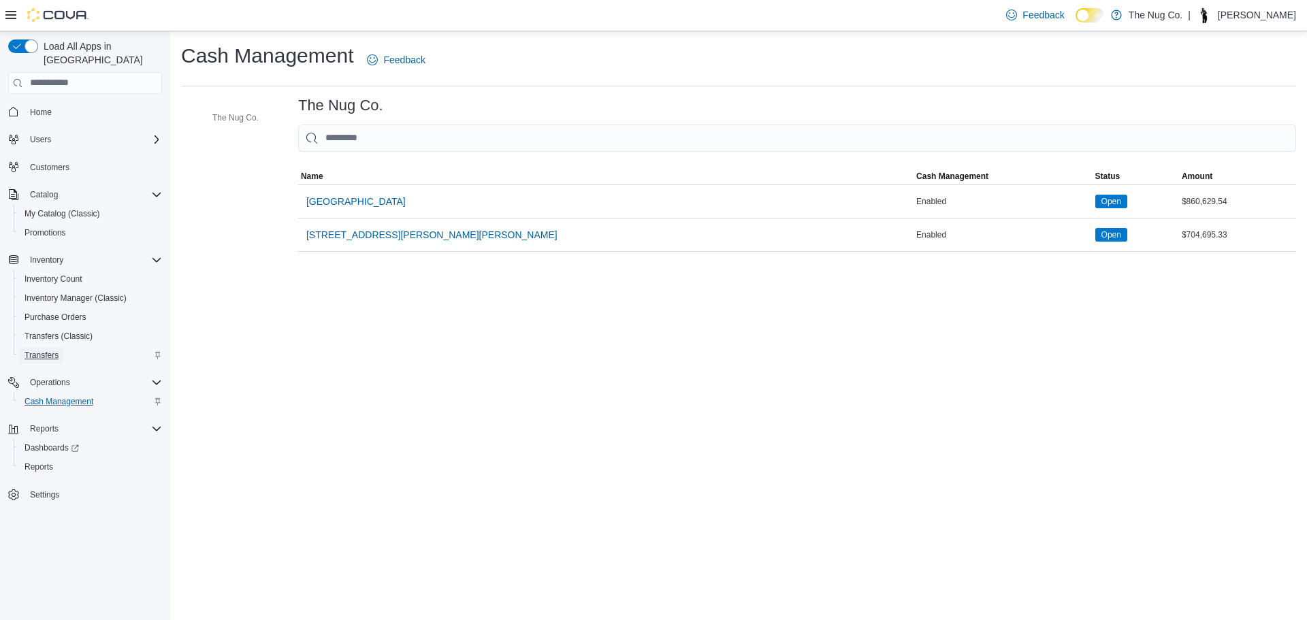
click at [31, 350] on span "Transfers" at bounding box center [42, 355] width 34 height 11
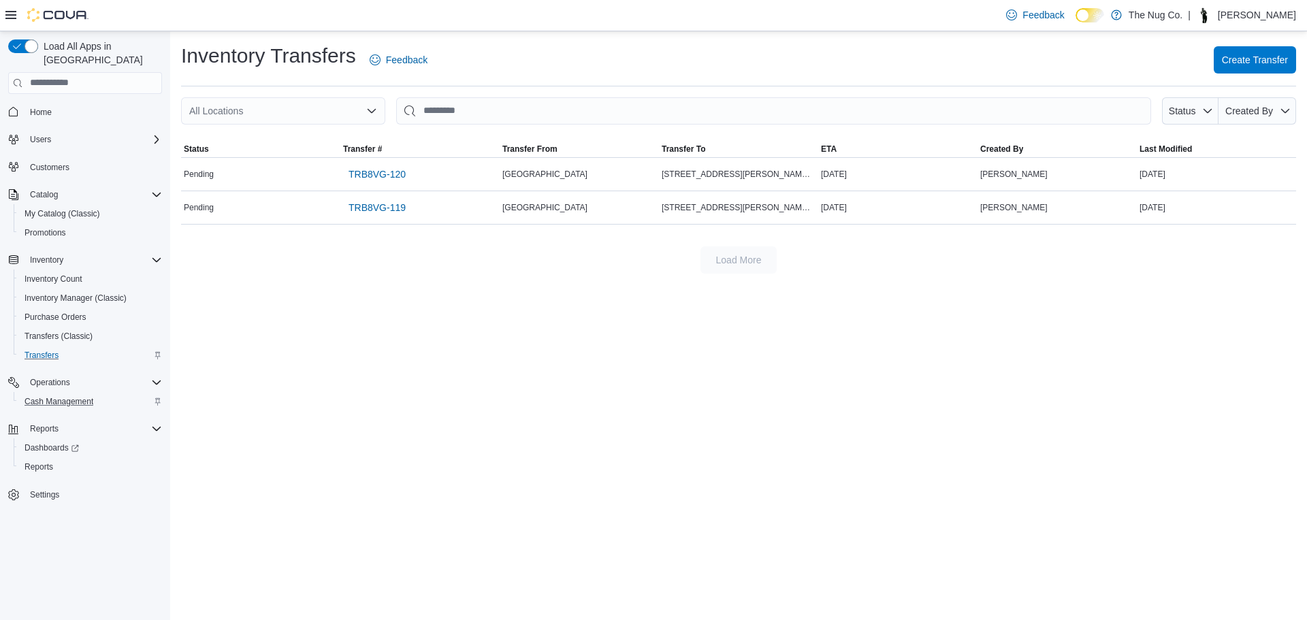
click at [251, 99] on div "All Locations" at bounding box center [283, 110] width 204 height 27
click at [226, 66] on h1 "Inventory Transfers" at bounding box center [268, 55] width 175 height 27
click at [54, 105] on link "Home" at bounding box center [41, 112] width 33 height 16
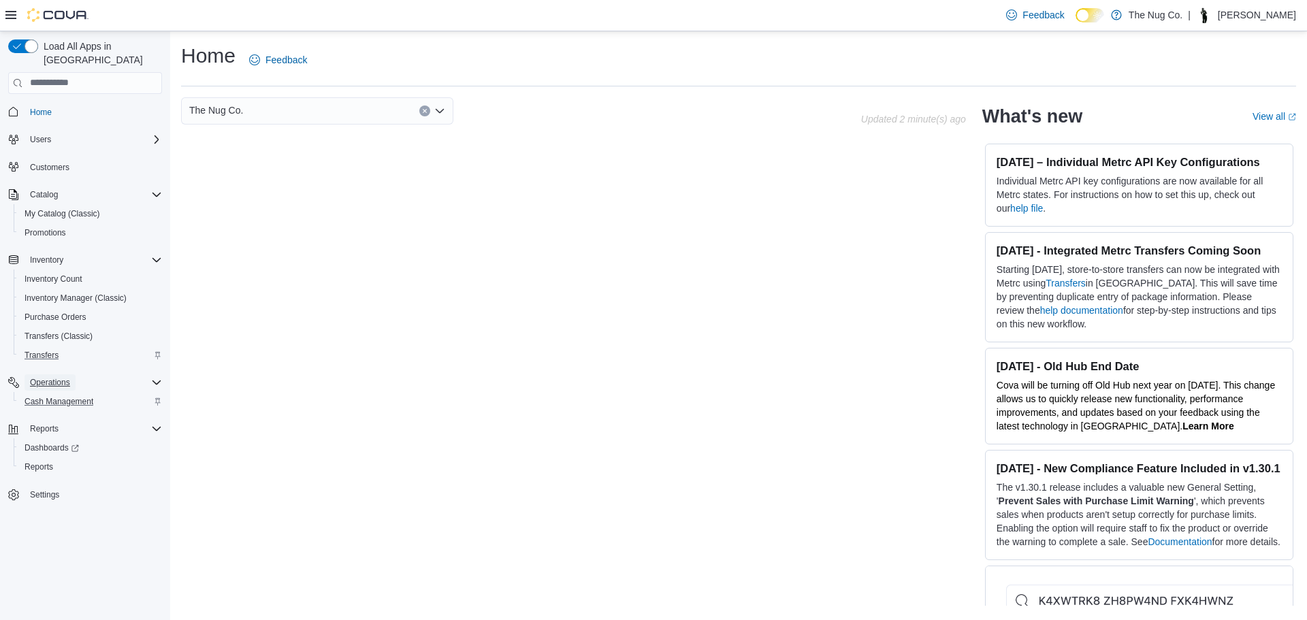
click at [44, 375] on span "Operations" at bounding box center [50, 383] width 40 height 16
drag, startPoint x: 39, startPoint y: 395, endPoint x: 39, endPoint y: 380, distance: 15.0
click at [39, 404] on span "Reports" at bounding box center [44, 409] width 29 height 11
click at [39, 377] on span "Operations" at bounding box center [50, 382] width 40 height 11
click at [48, 396] on span "Cash Management" at bounding box center [59, 401] width 69 height 11
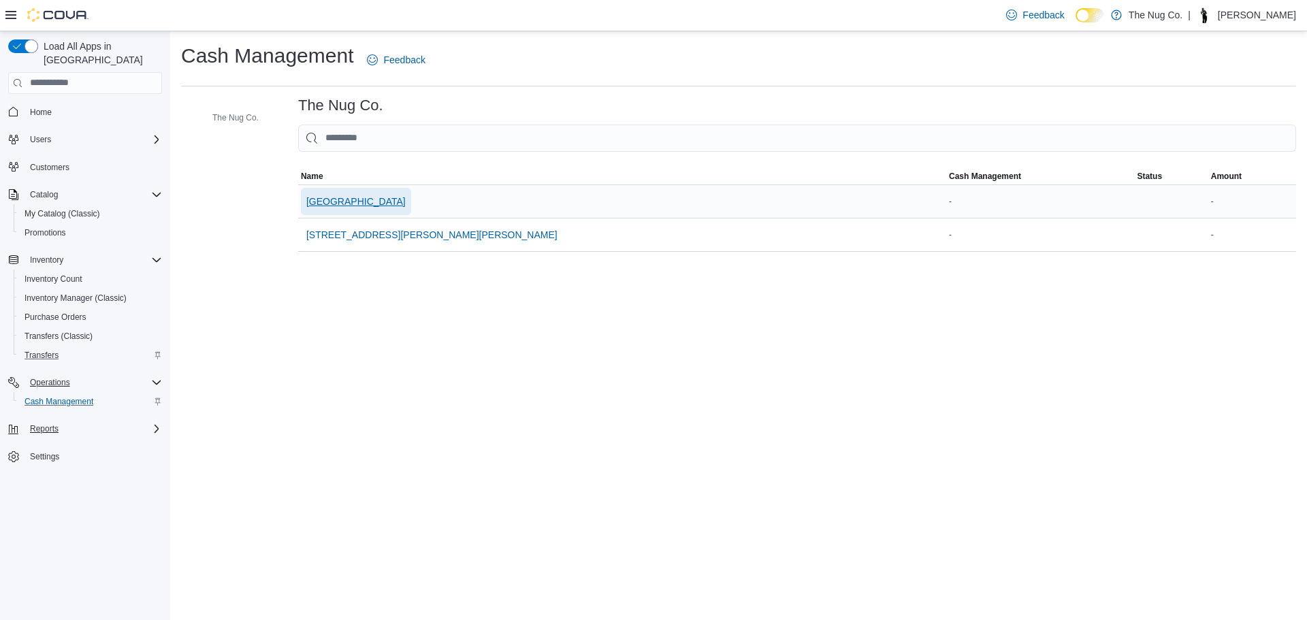
click at [392, 195] on span "[GEOGRAPHIC_DATA]" at bounding box center [355, 202] width 99 height 14
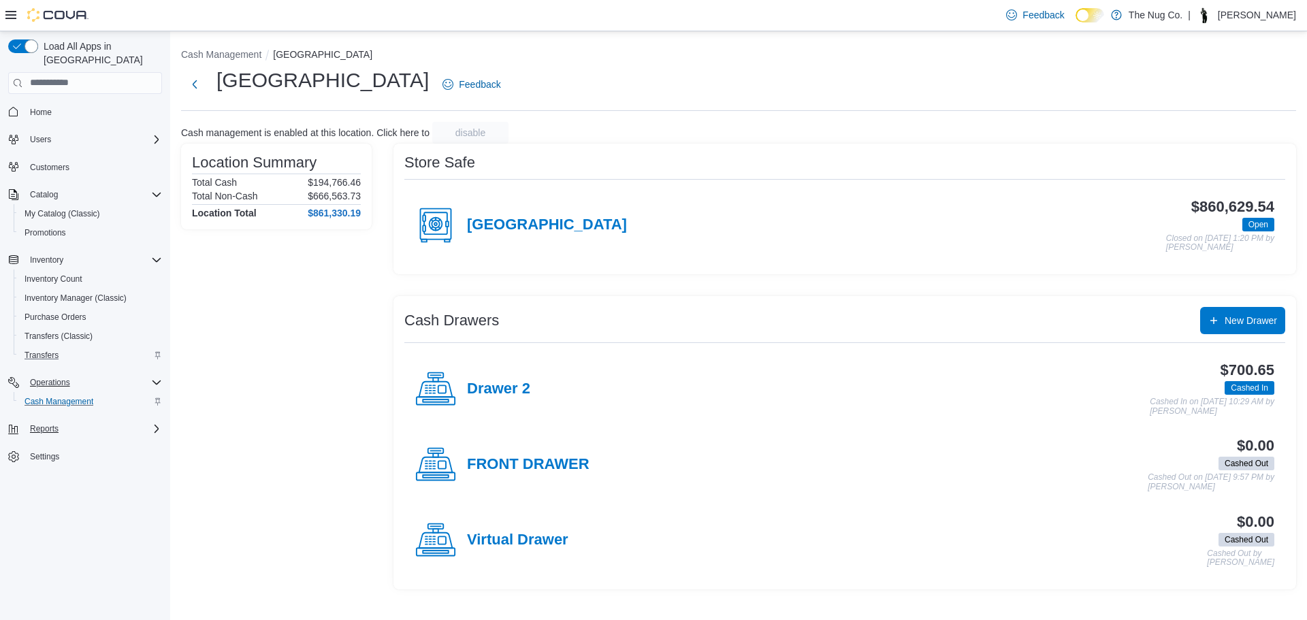
drag, startPoint x: 413, startPoint y: 623, endPoint x: 364, endPoint y: 585, distance: 62.6
click at [364, 585] on div "Location Summary Total Cash $194,766.46 Total Non-Cash $666,563.73 Location Tot…" at bounding box center [276, 367] width 191 height 447
click at [515, 385] on h4 "Drawer 2" at bounding box center [498, 390] width 63 height 18
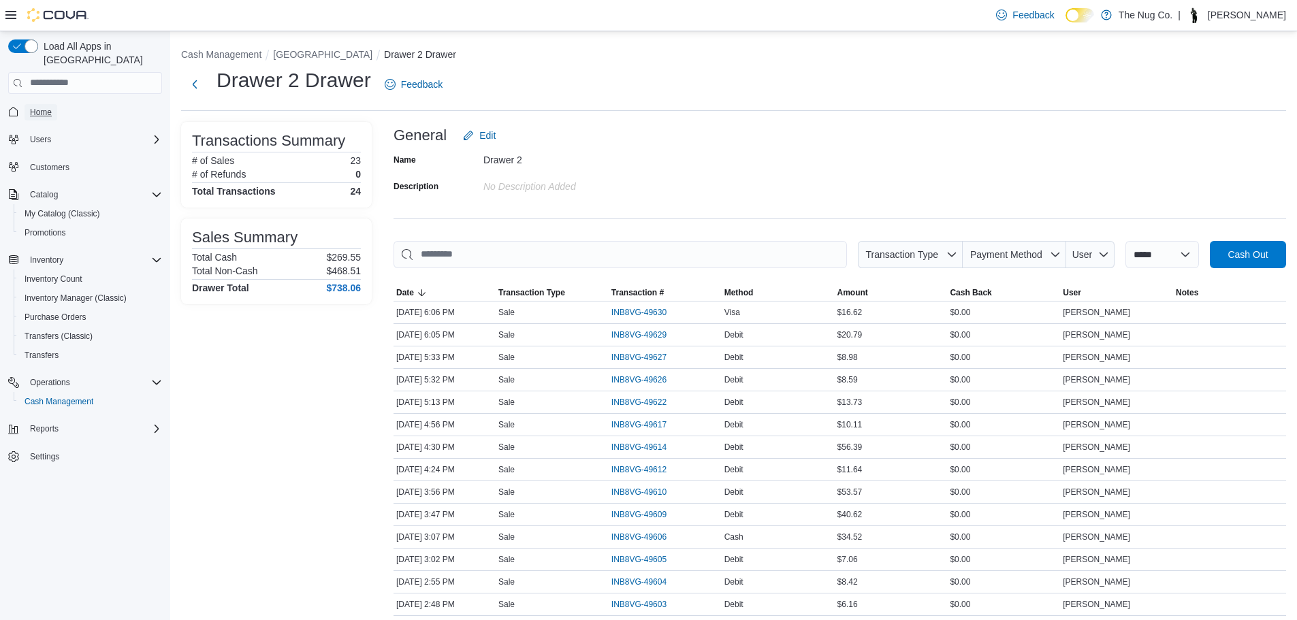
click at [42, 107] on span "Home" at bounding box center [41, 112] width 22 height 11
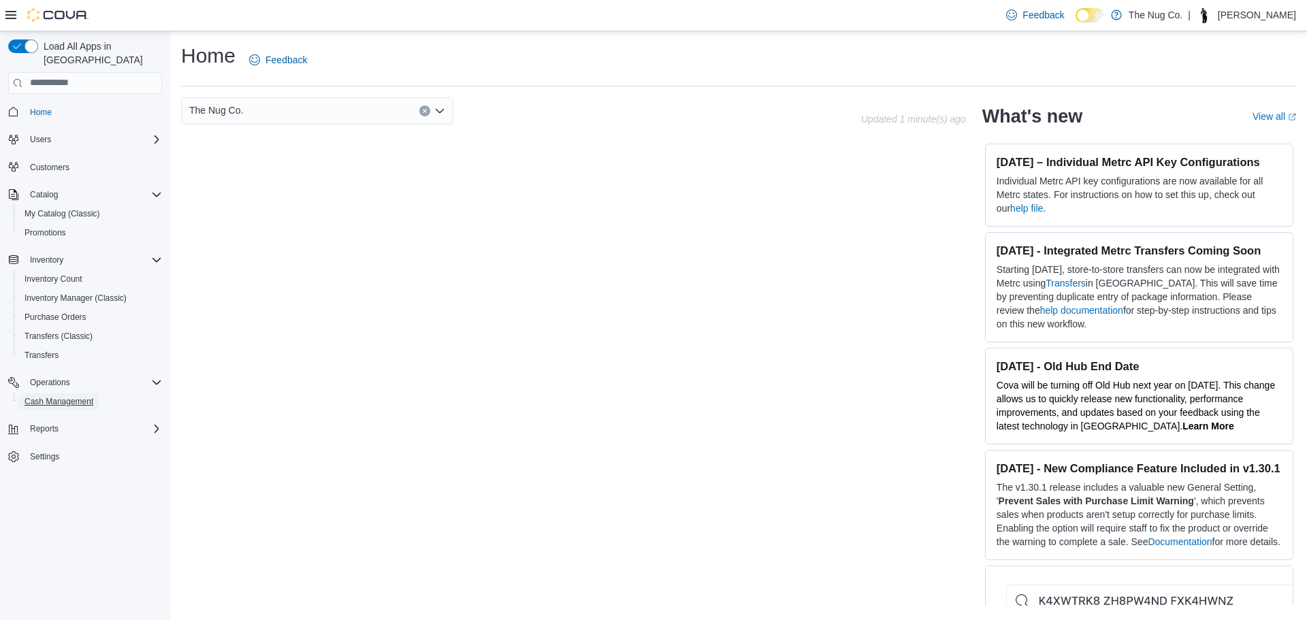
click at [75, 396] on span "Cash Management" at bounding box center [59, 402] width 69 height 16
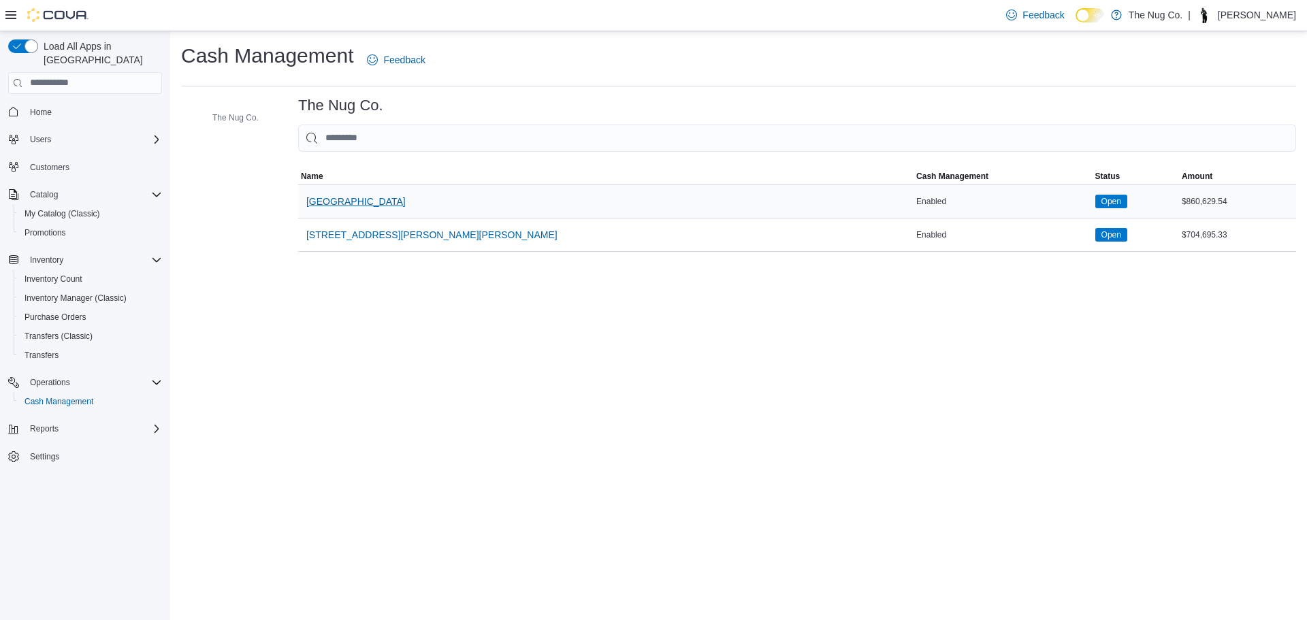
click at [333, 183] on span "Name" at bounding box center [606, 176] width 616 height 16
click at [340, 203] on span "[GEOGRAPHIC_DATA]" at bounding box center [355, 202] width 99 height 14
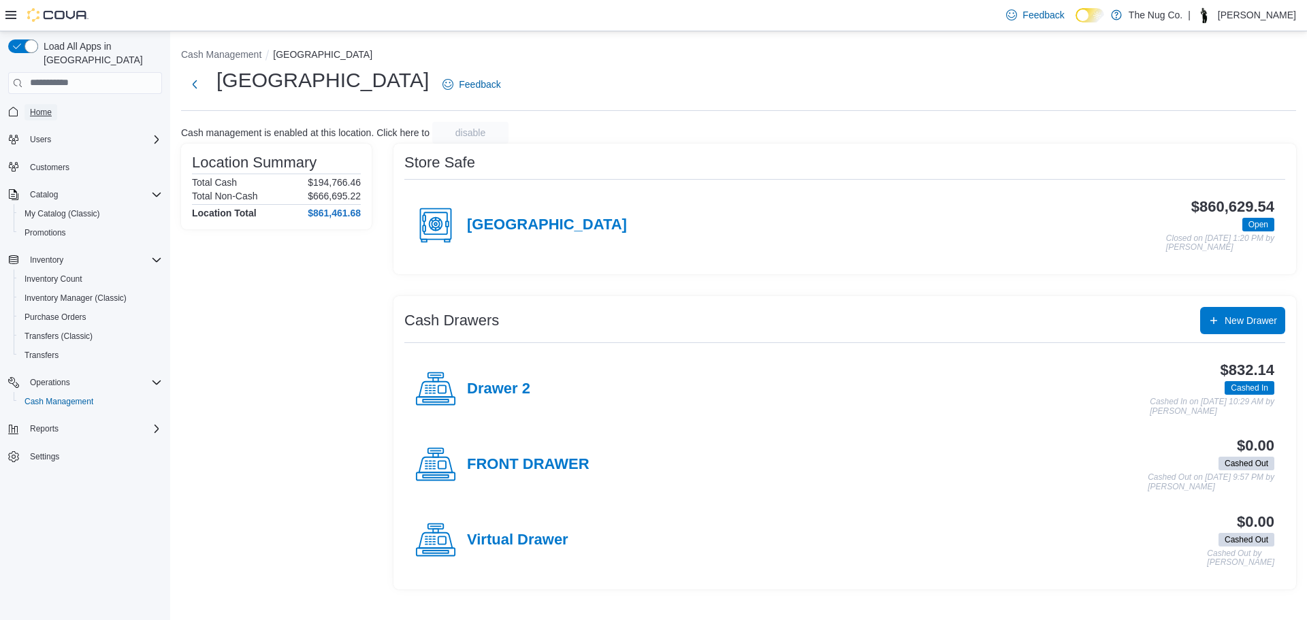
click at [48, 107] on span "Home" at bounding box center [41, 112] width 22 height 11
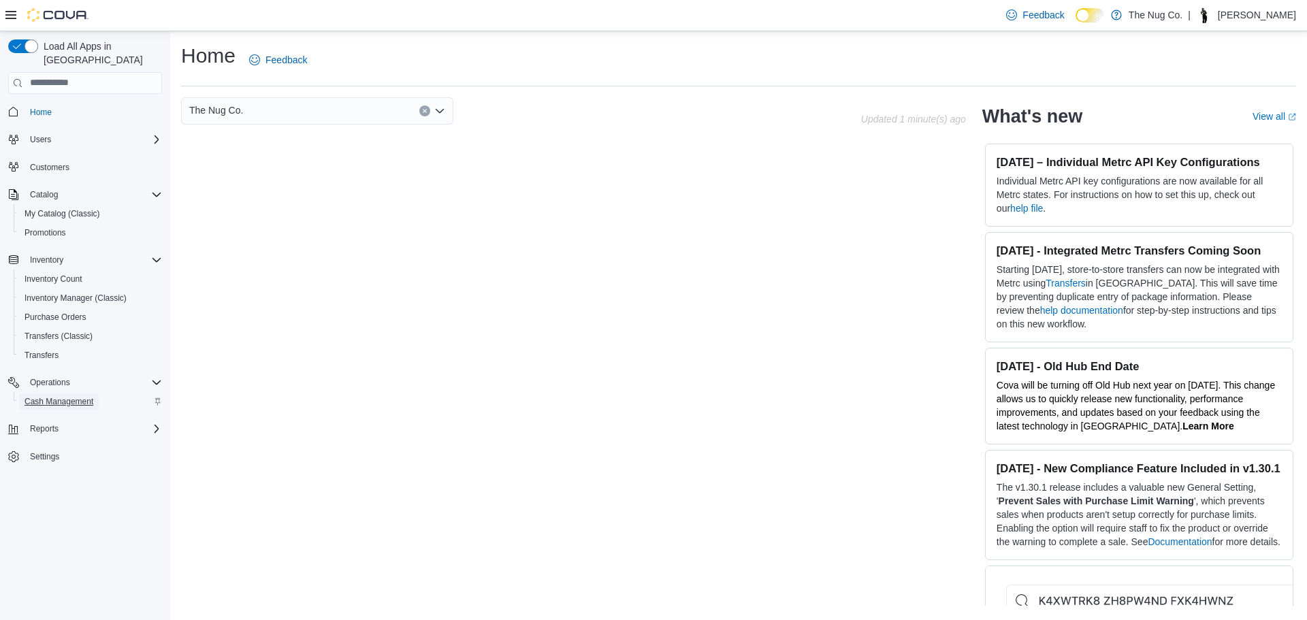
click at [65, 396] on span "Cash Management" at bounding box center [59, 401] width 69 height 11
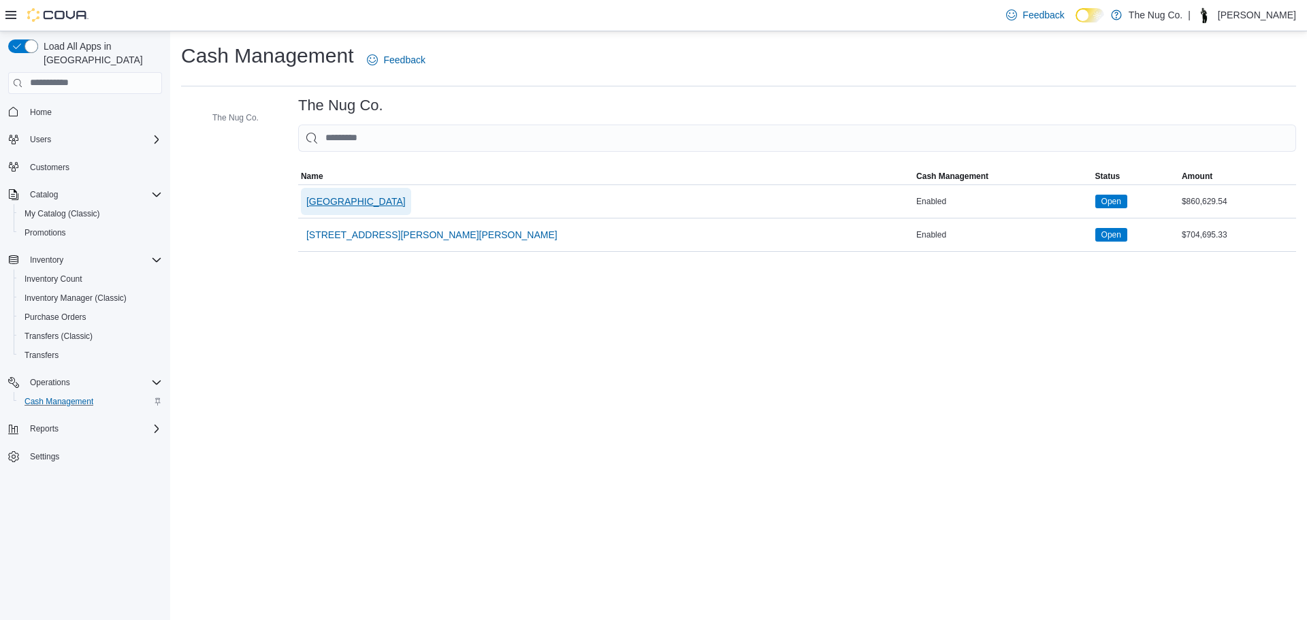
click at [326, 197] on span "[GEOGRAPHIC_DATA]" at bounding box center [355, 202] width 99 height 14
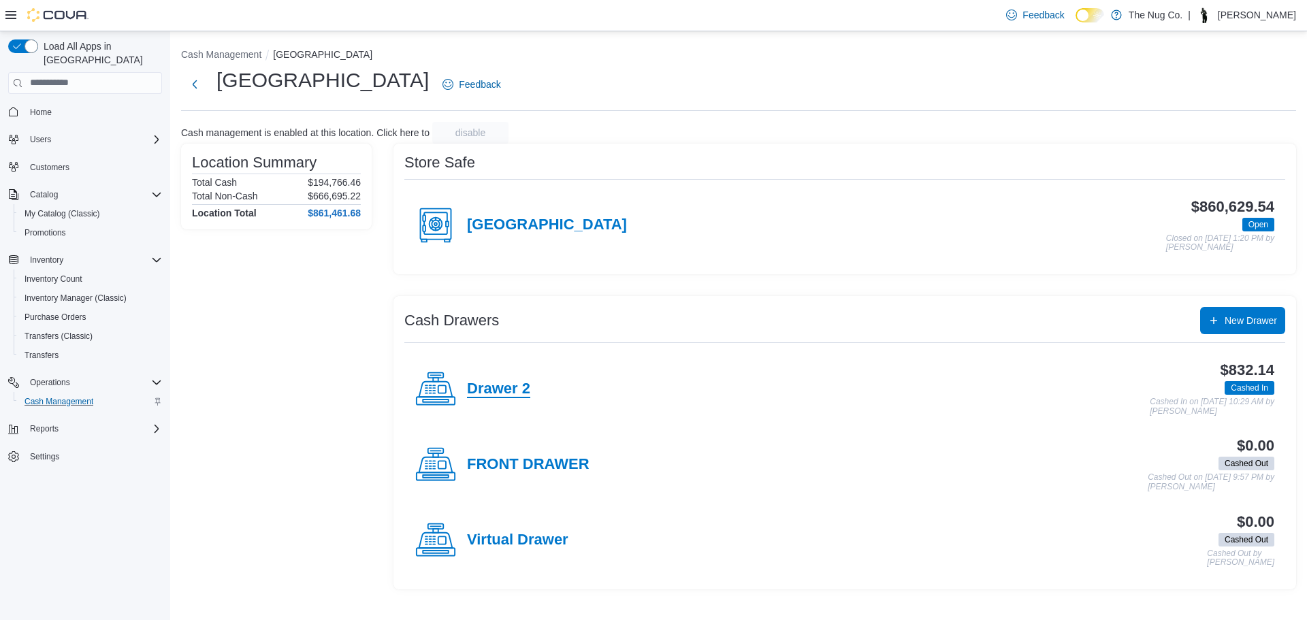
click at [486, 390] on h4 "Drawer 2" at bounding box center [498, 390] width 63 height 18
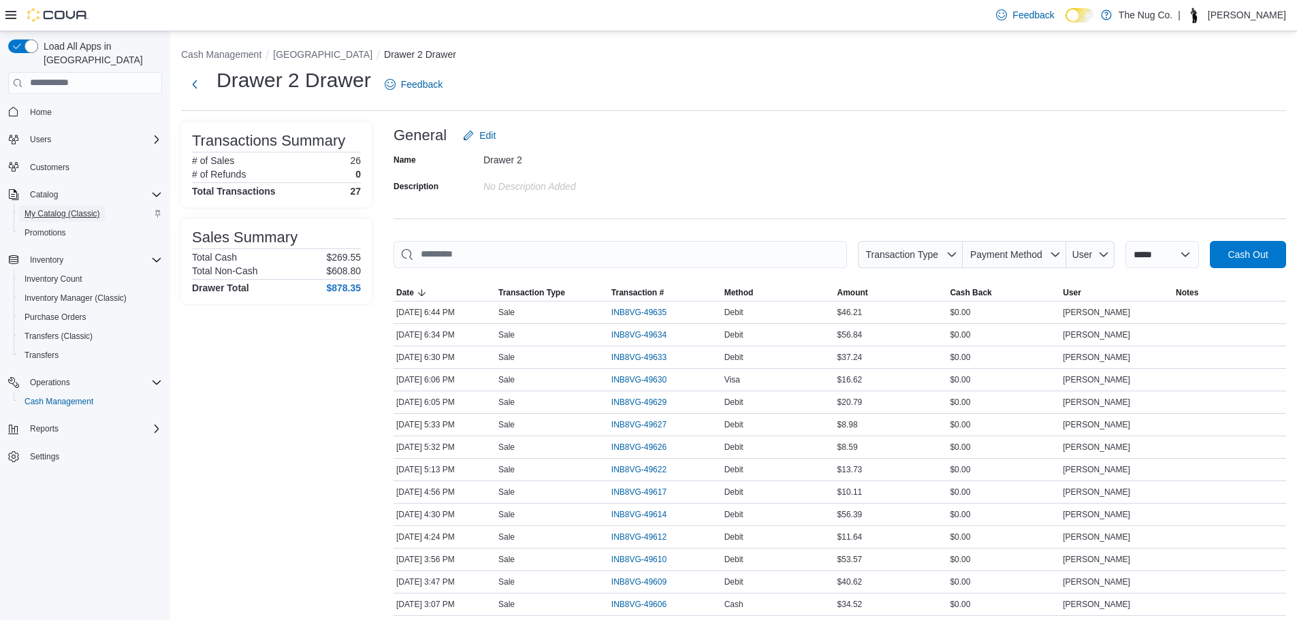
click at [74, 208] on span "My Catalog (Classic)" at bounding box center [63, 213] width 76 height 11
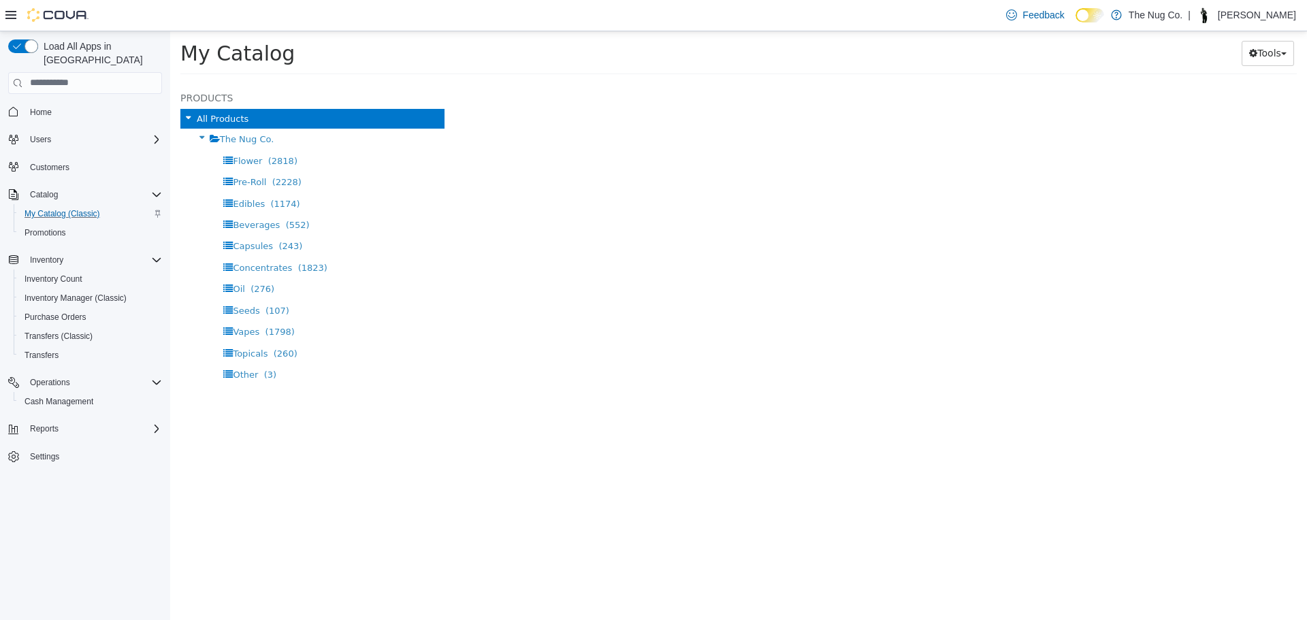
select select "**********"
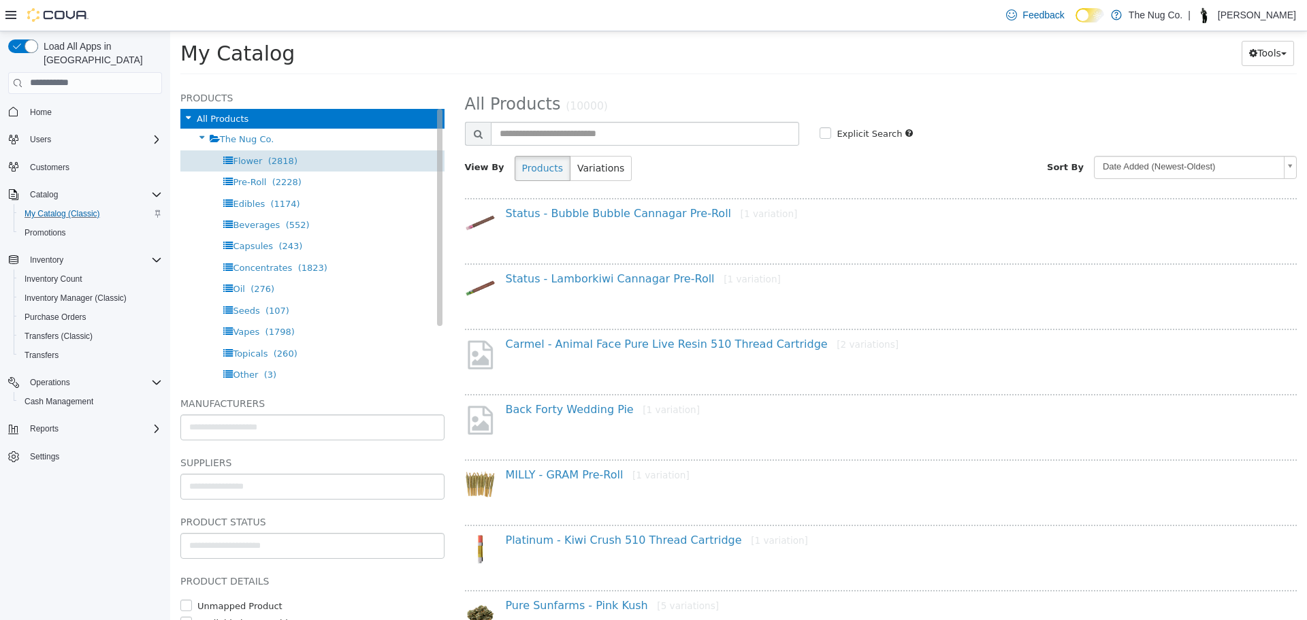
click at [242, 159] on span "Flower" at bounding box center [247, 160] width 29 height 10
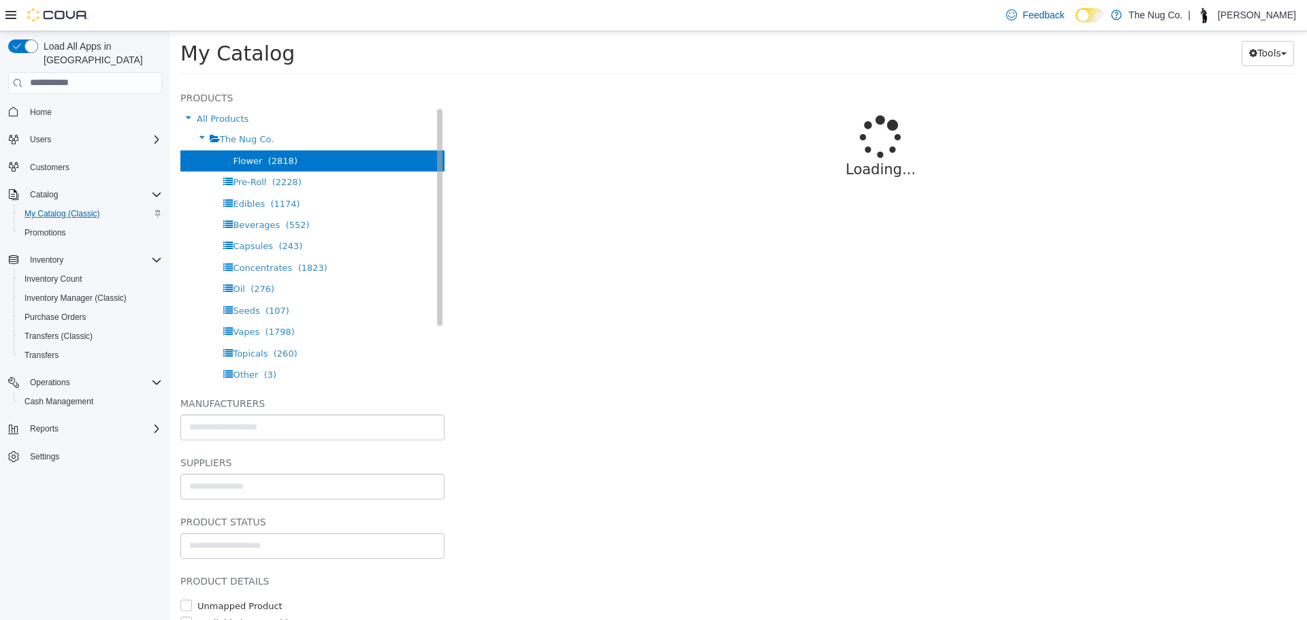
select select "**********"
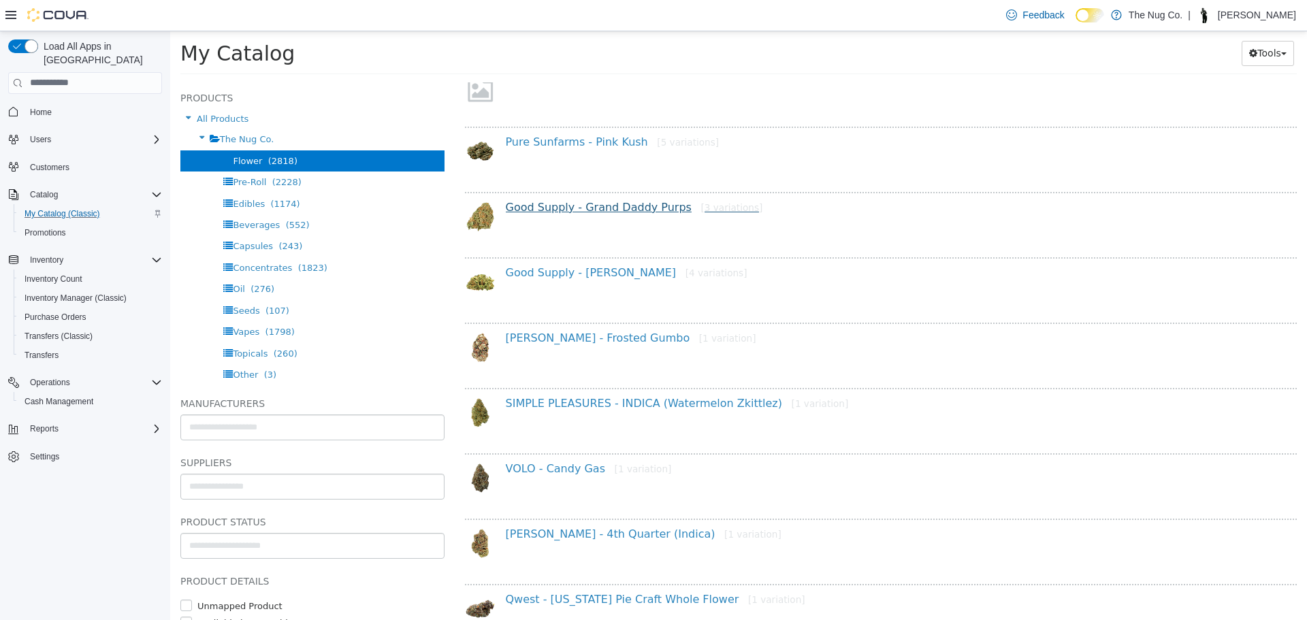
scroll to position [136, 0]
click at [46, 227] on span "Promotions" at bounding box center [46, 232] width 42 height 11
